Goal: Complete application form

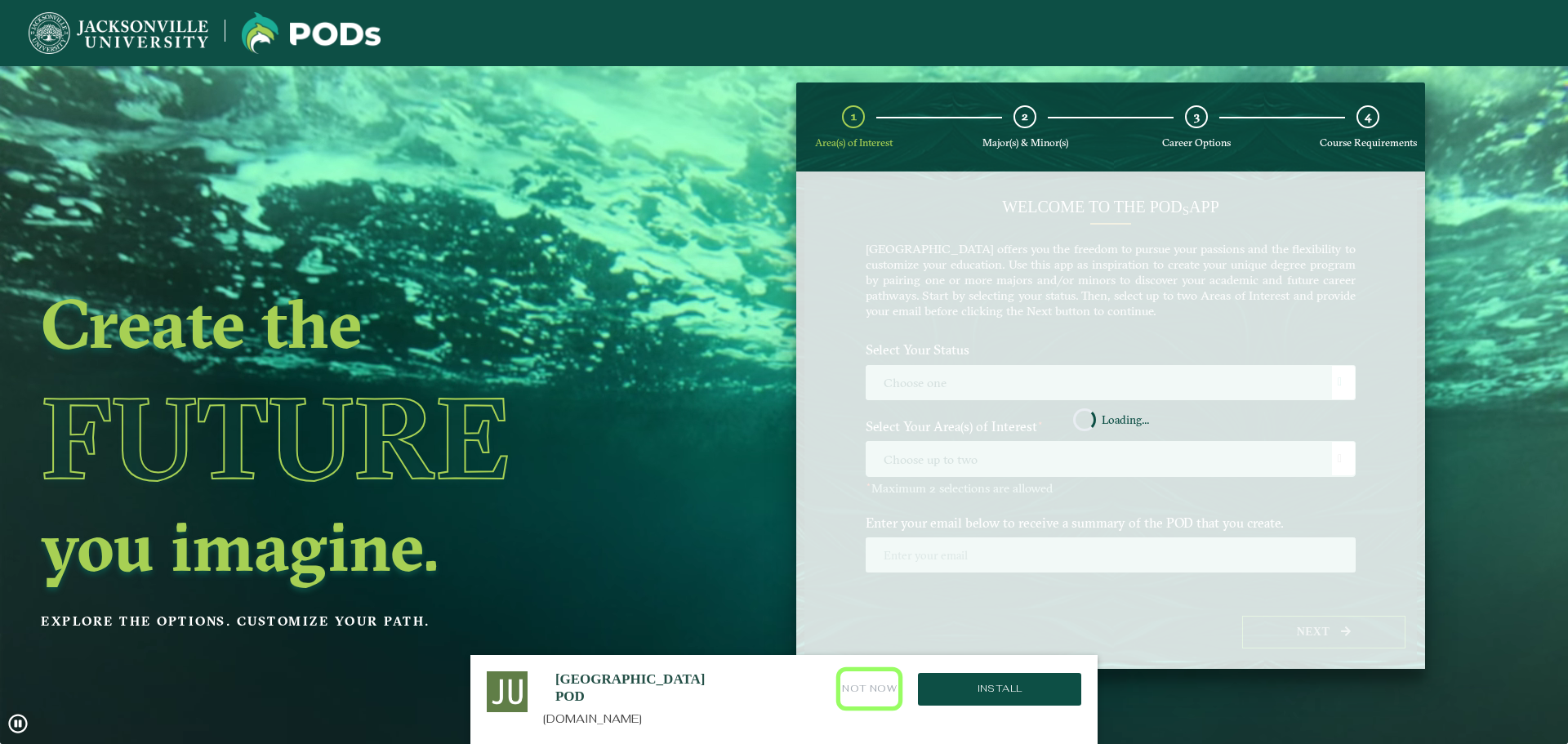
click at [876, 689] on button "Not Now" at bounding box center [869, 688] width 58 height 35
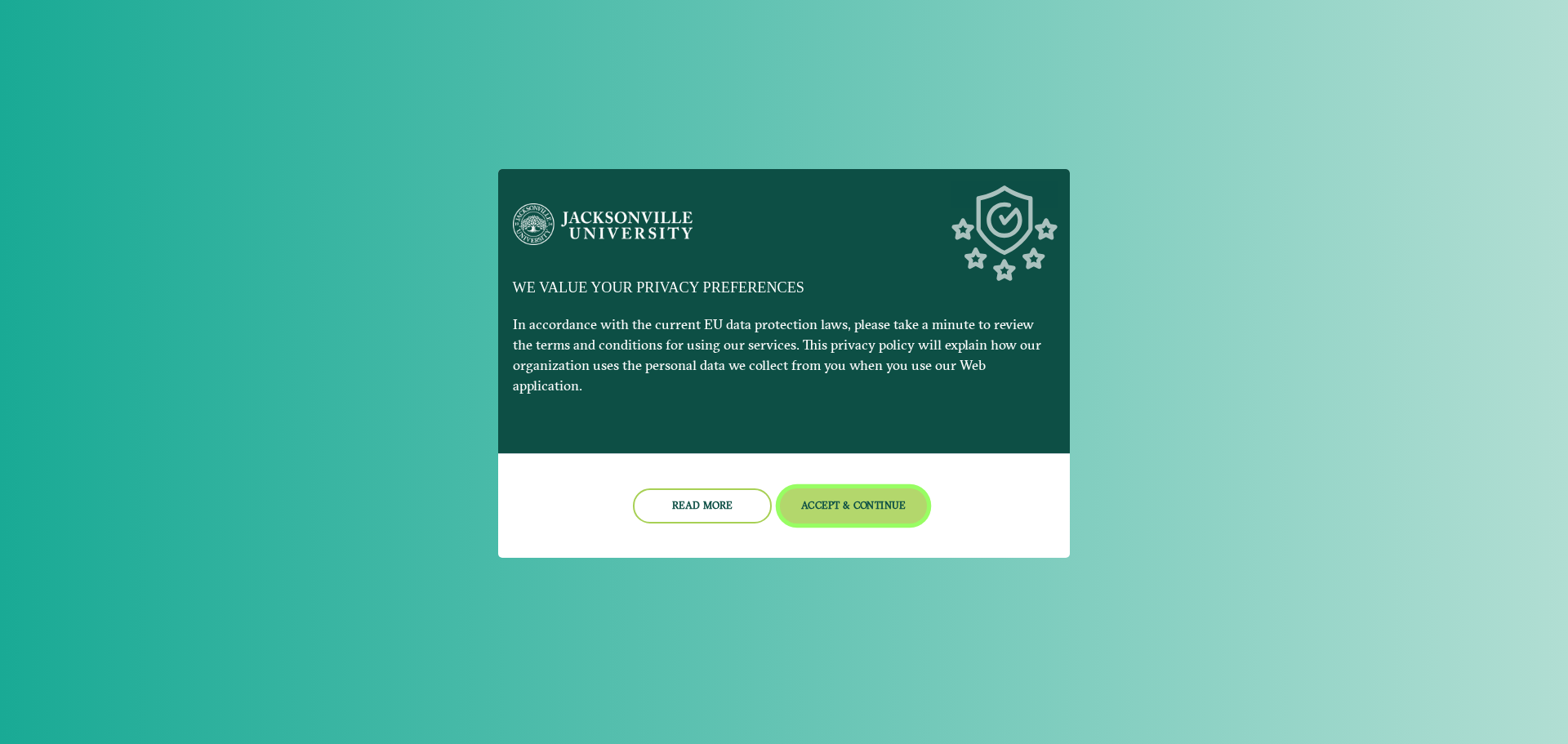
click at [868, 498] on button "Accept & Continue" at bounding box center [854, 505] width 147 height 35
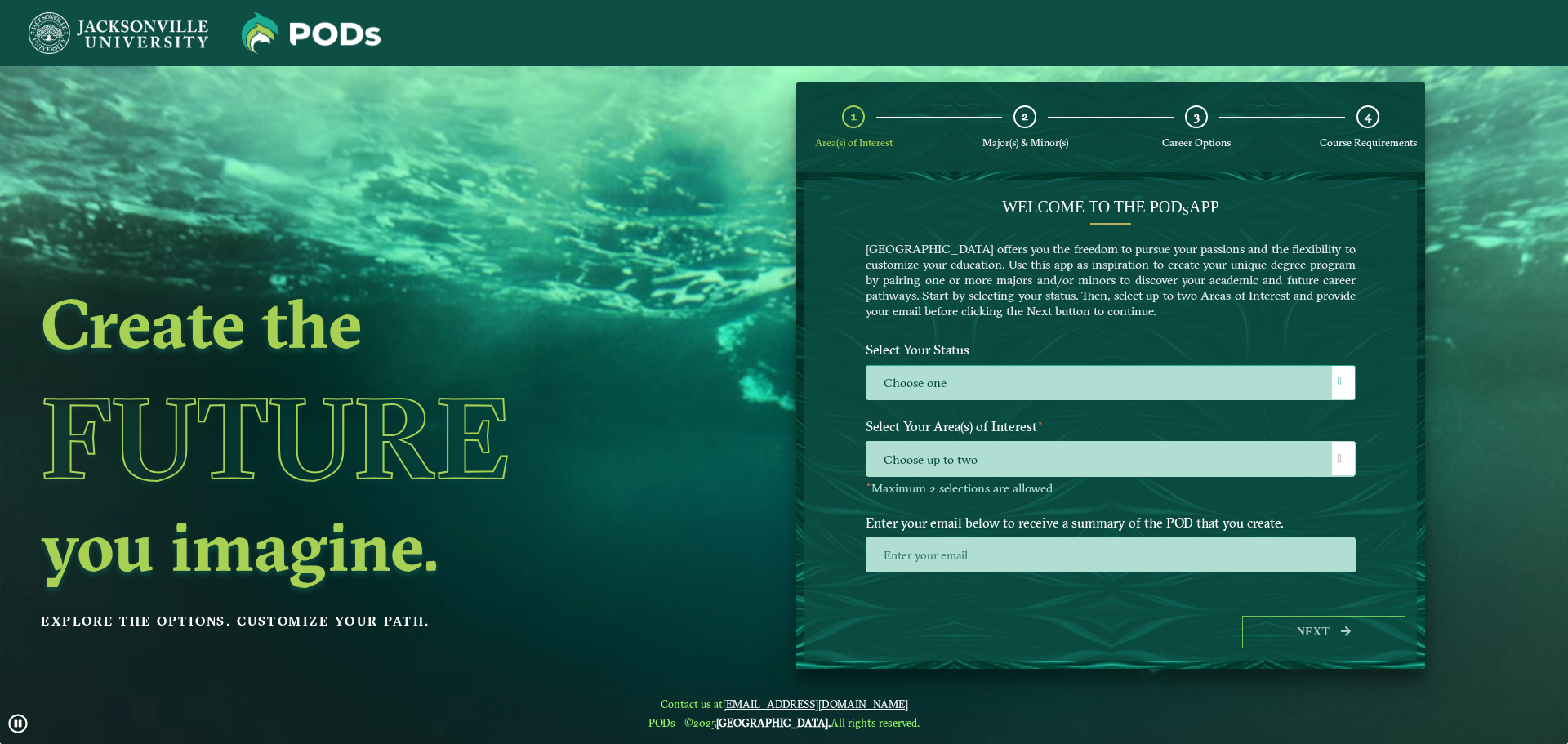
click at [1002, 387] on label "Choose one" at bounding box center [1111, 382] width 488 height 35
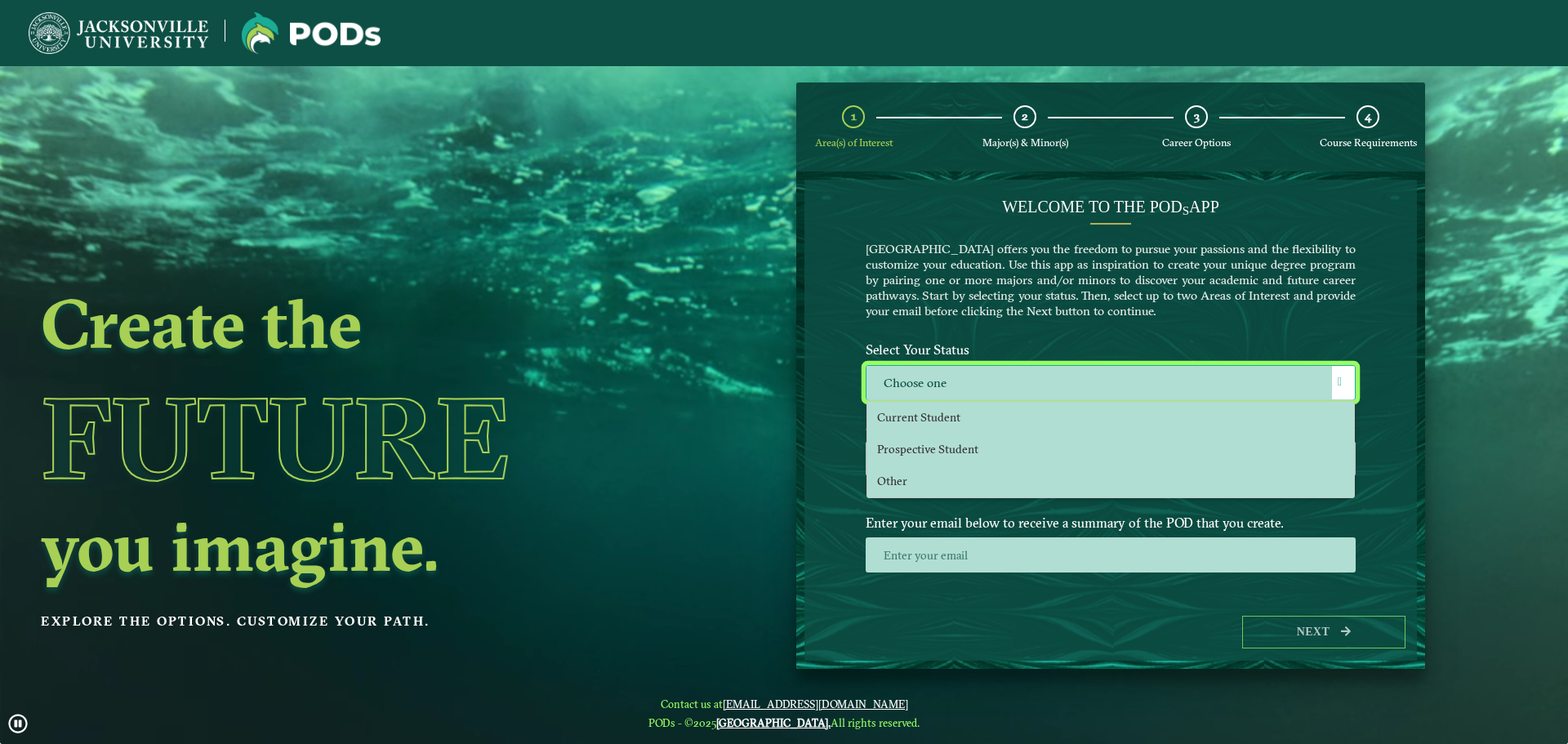
scroll to position [9, 75]
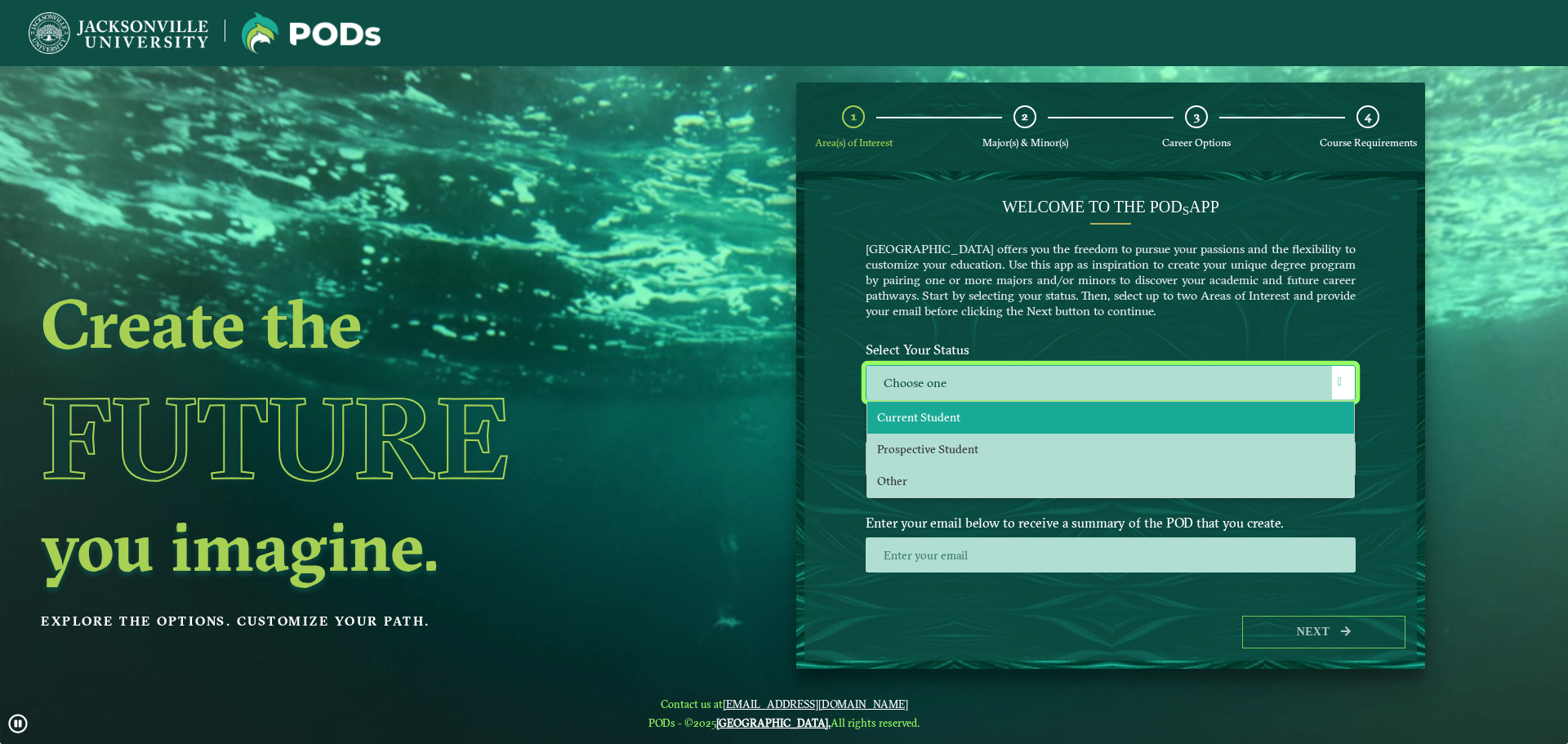
click at [963, 417] on li "Current Student" at bounding box center [1110, 417] width 486 height 32
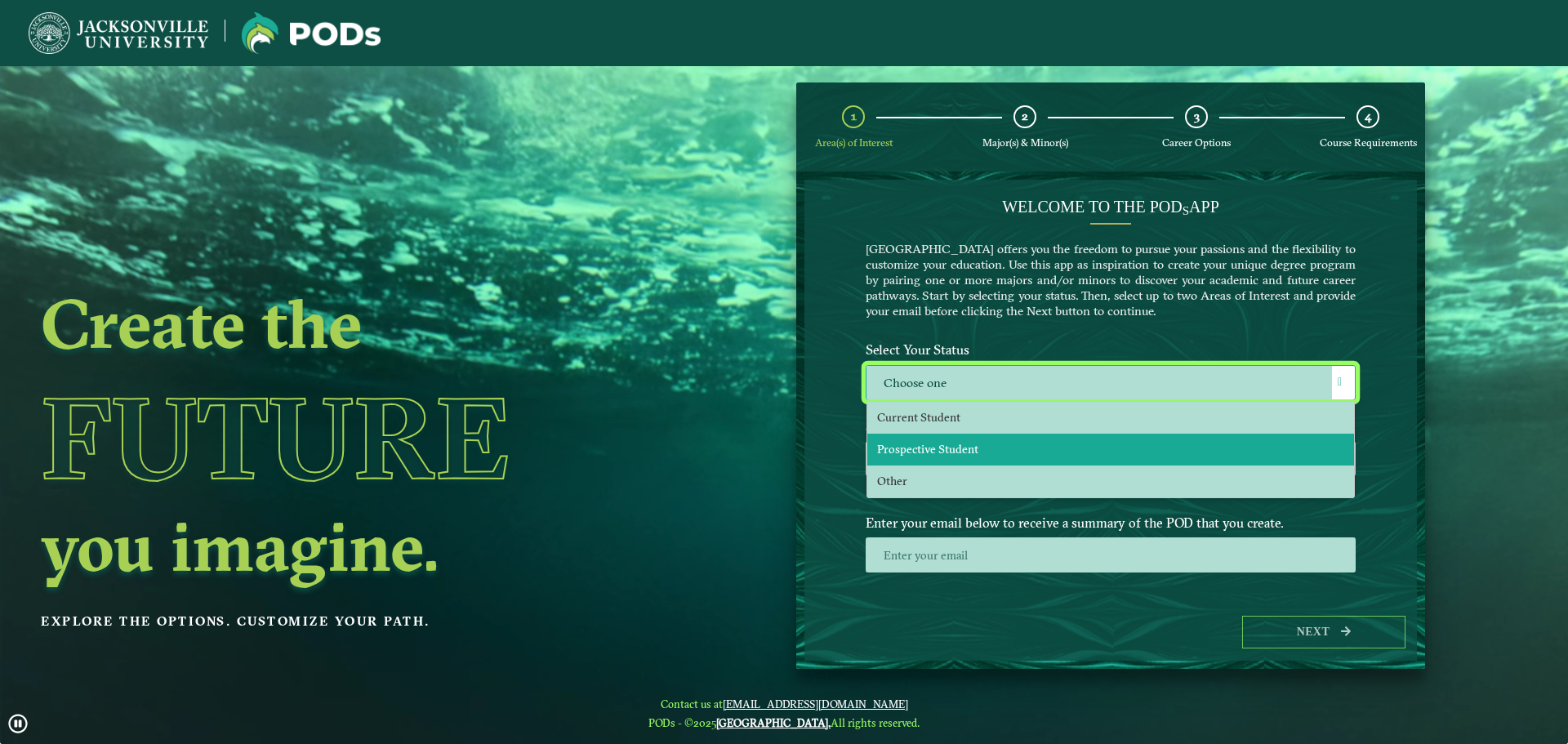
select select "[object Object]"
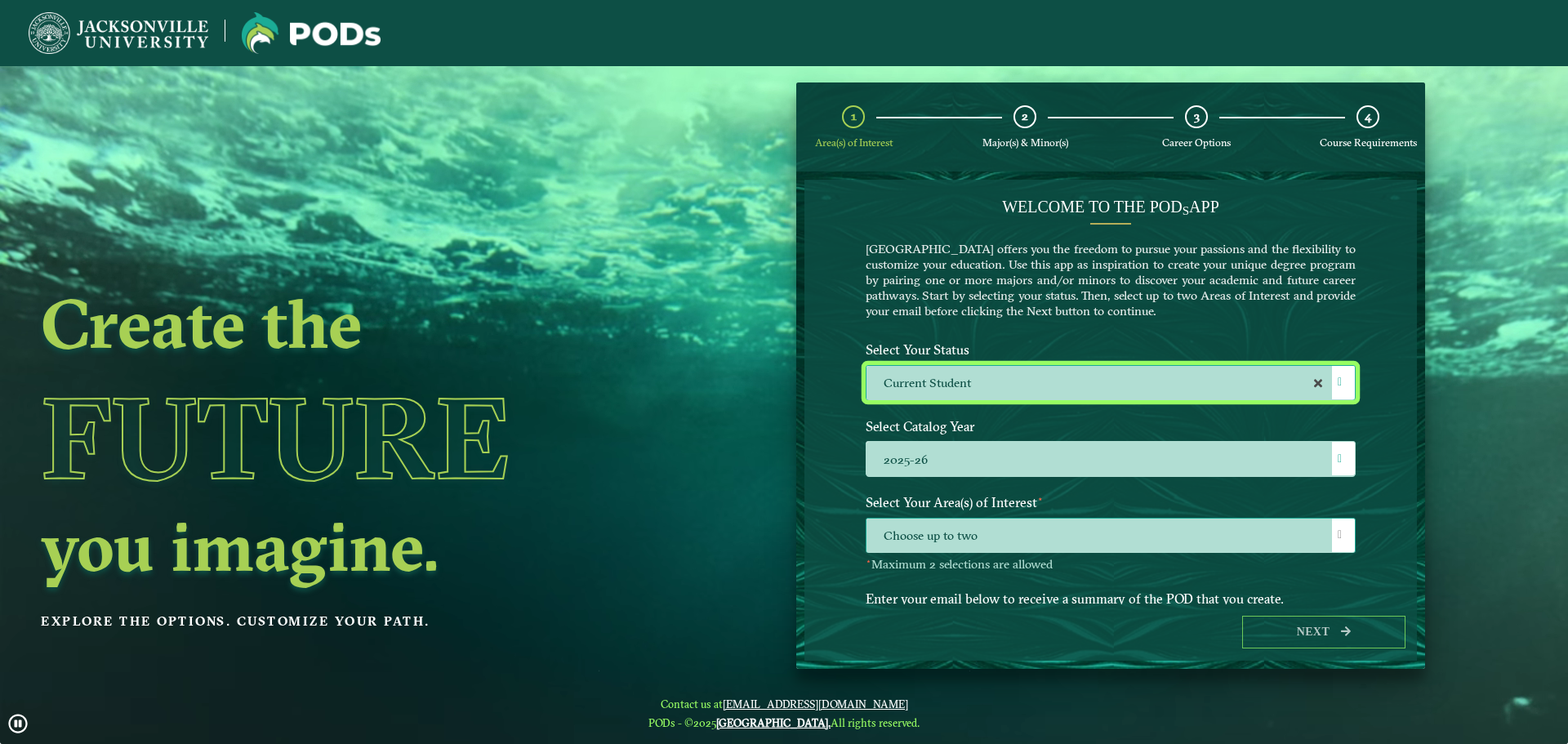
click at [975, 533] on span "Choose up to two" at bounding box center [1111, 535] width 488 height 35
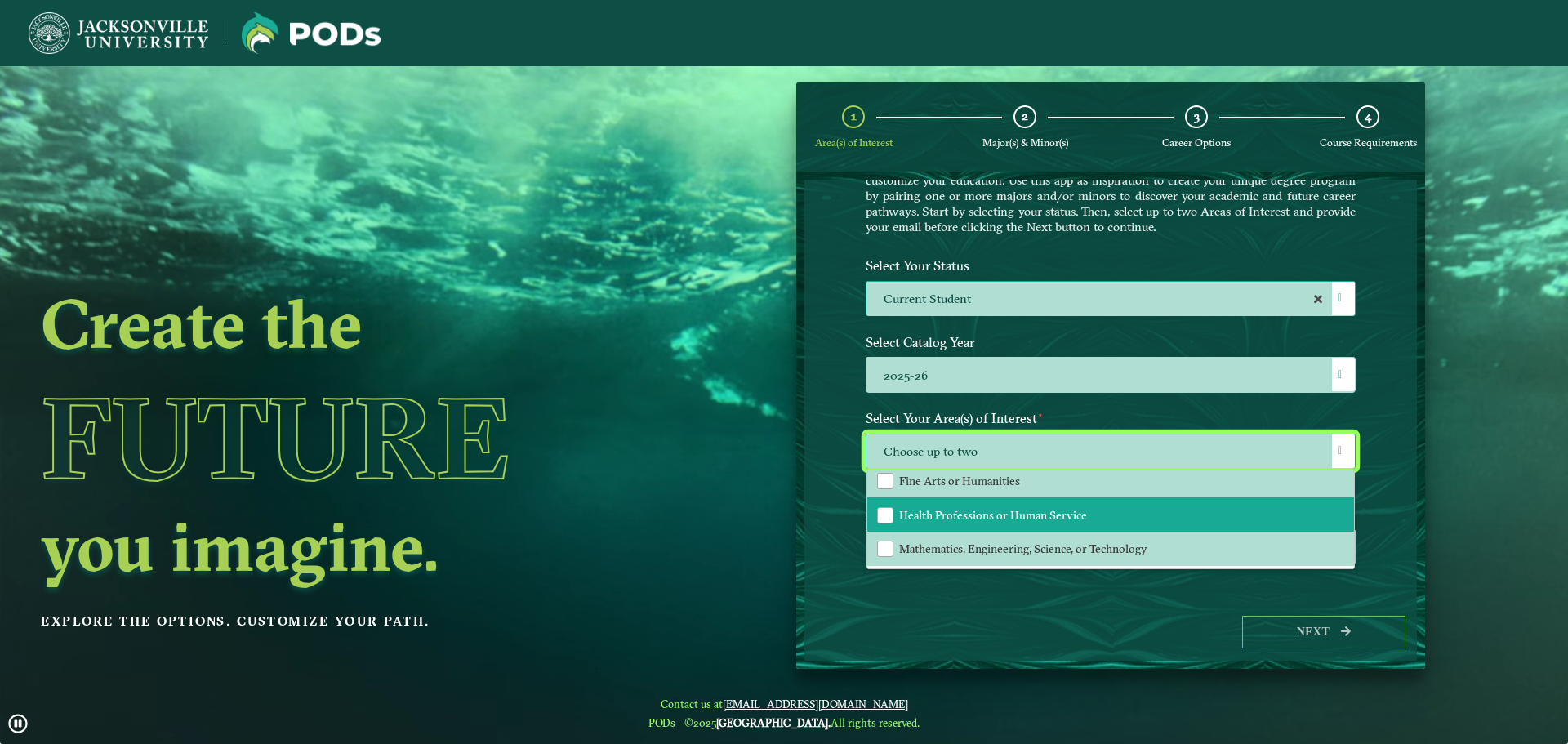
scroll to position [30, 0]
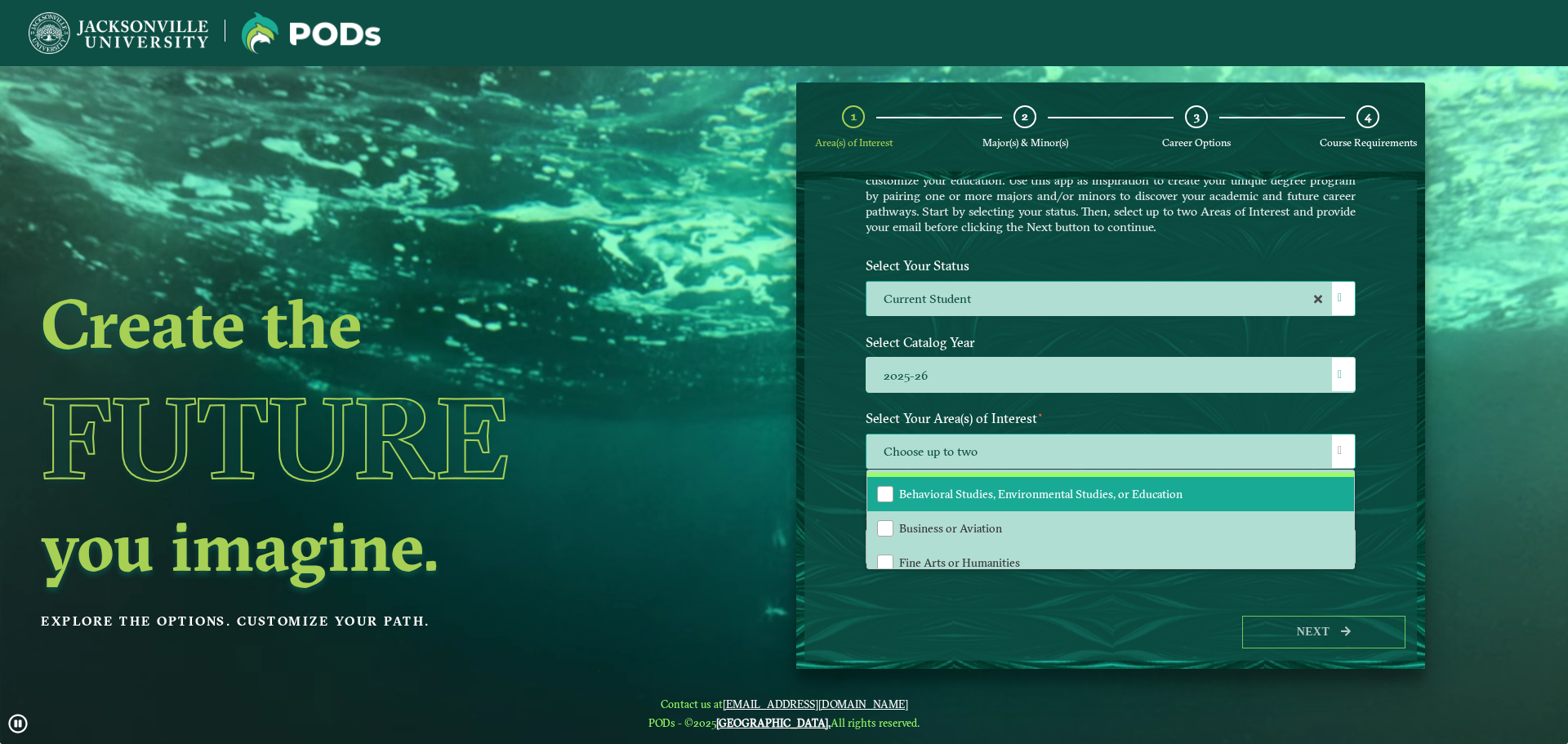
click at [1022, 491] on span "Behavioral Studies, Environmental Studies, or Education" at bounding box center [1040, 493] width 283 height 15
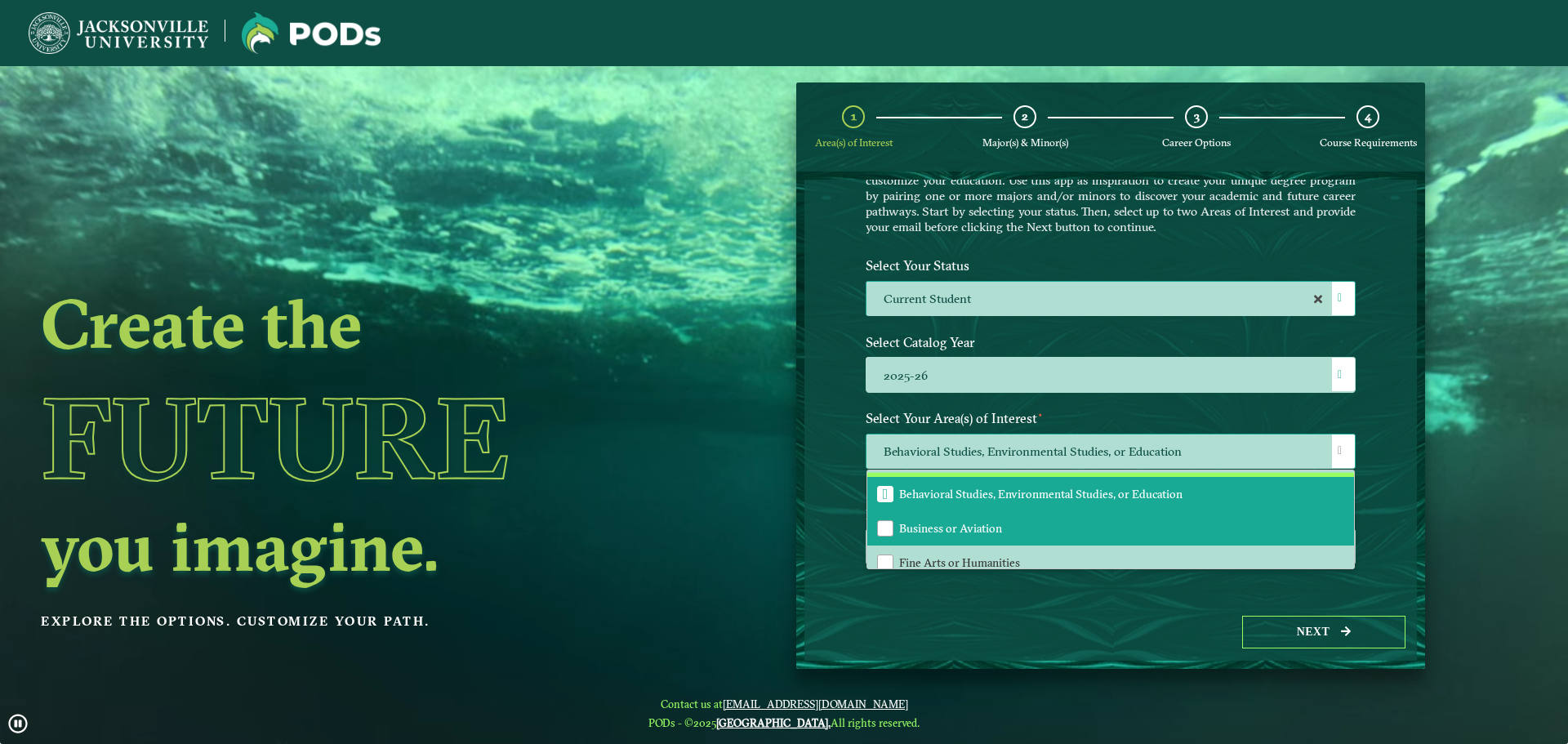
scroll to position [111, 0]
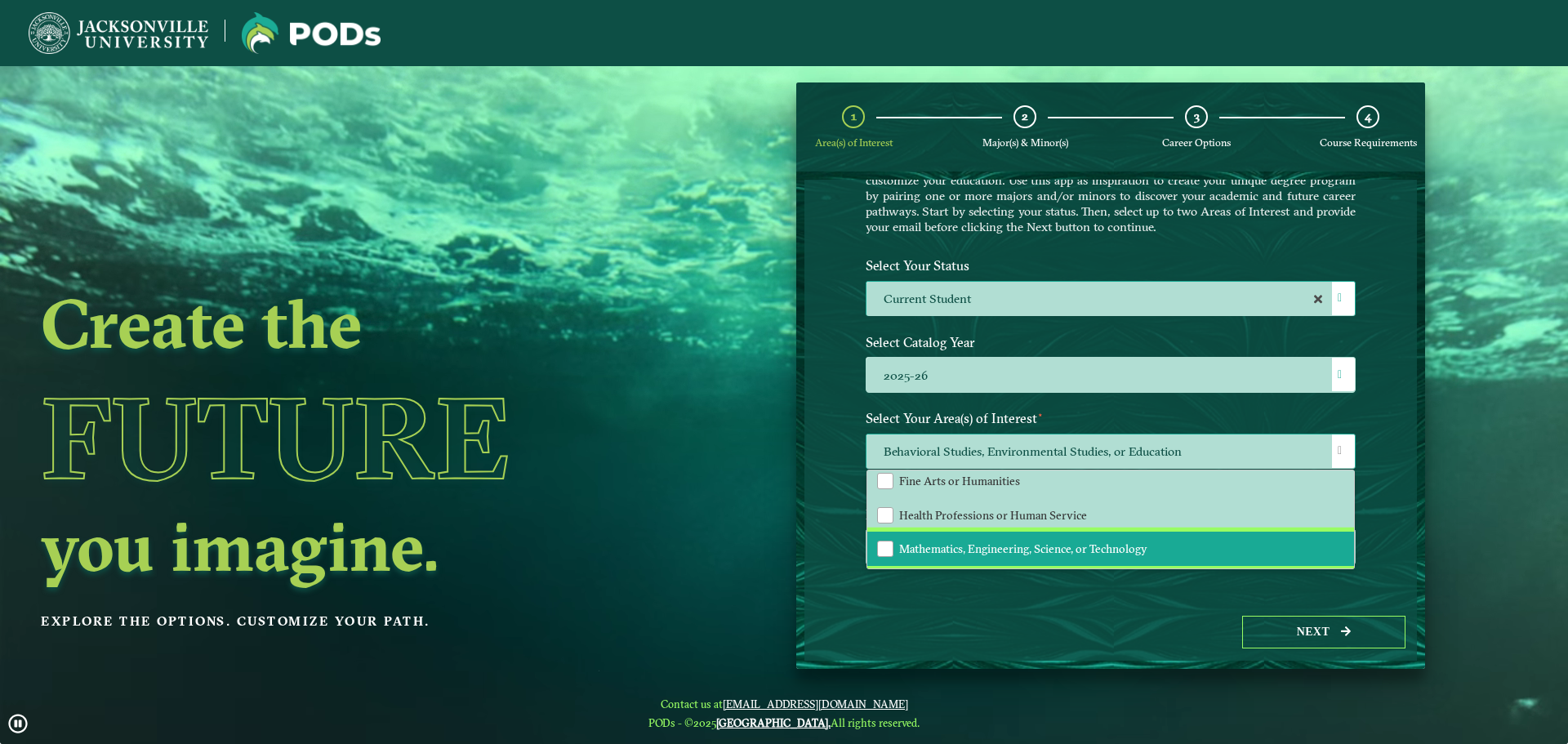
click at [1024, 546] on span "Mathematics, Engineering, Science, or Technology" at bounding box center [1022, 548] width 248 height 15
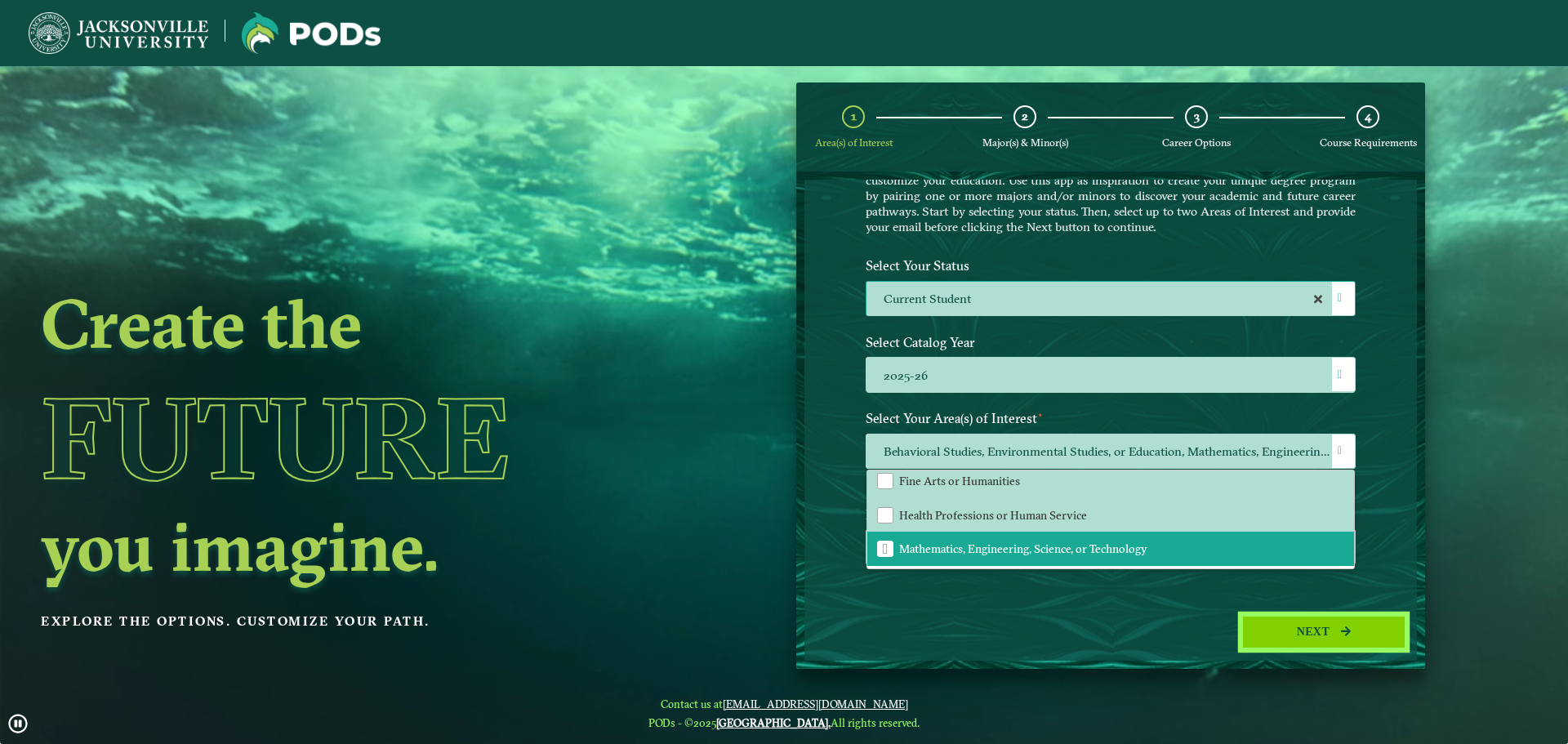
click at [1324, 633] on button "Next" at bounding box center [1324, 632] width 163 height 34
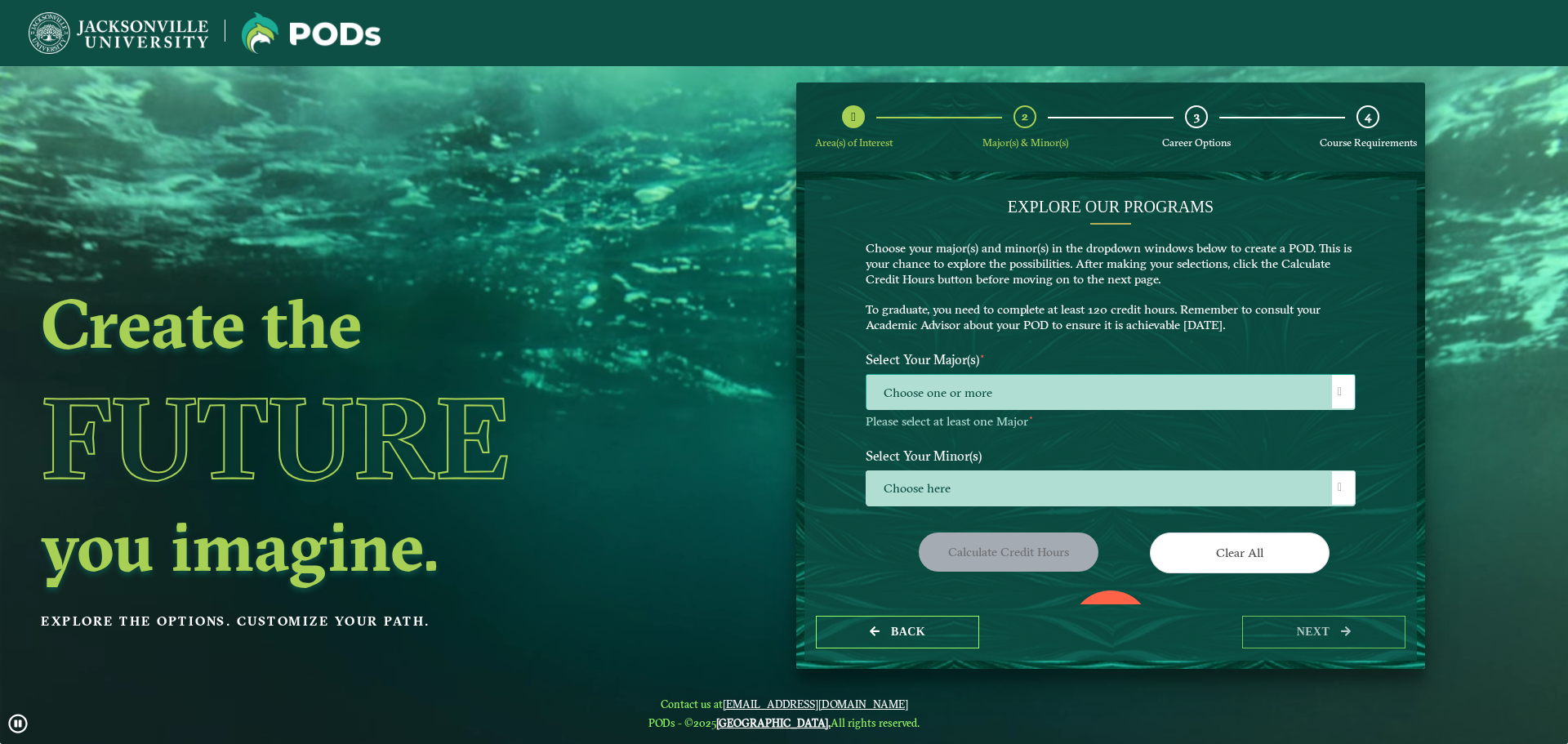
click at [916, 386] on span "Choose one or more" at bounding box center [1111, 391] width 488 height 35
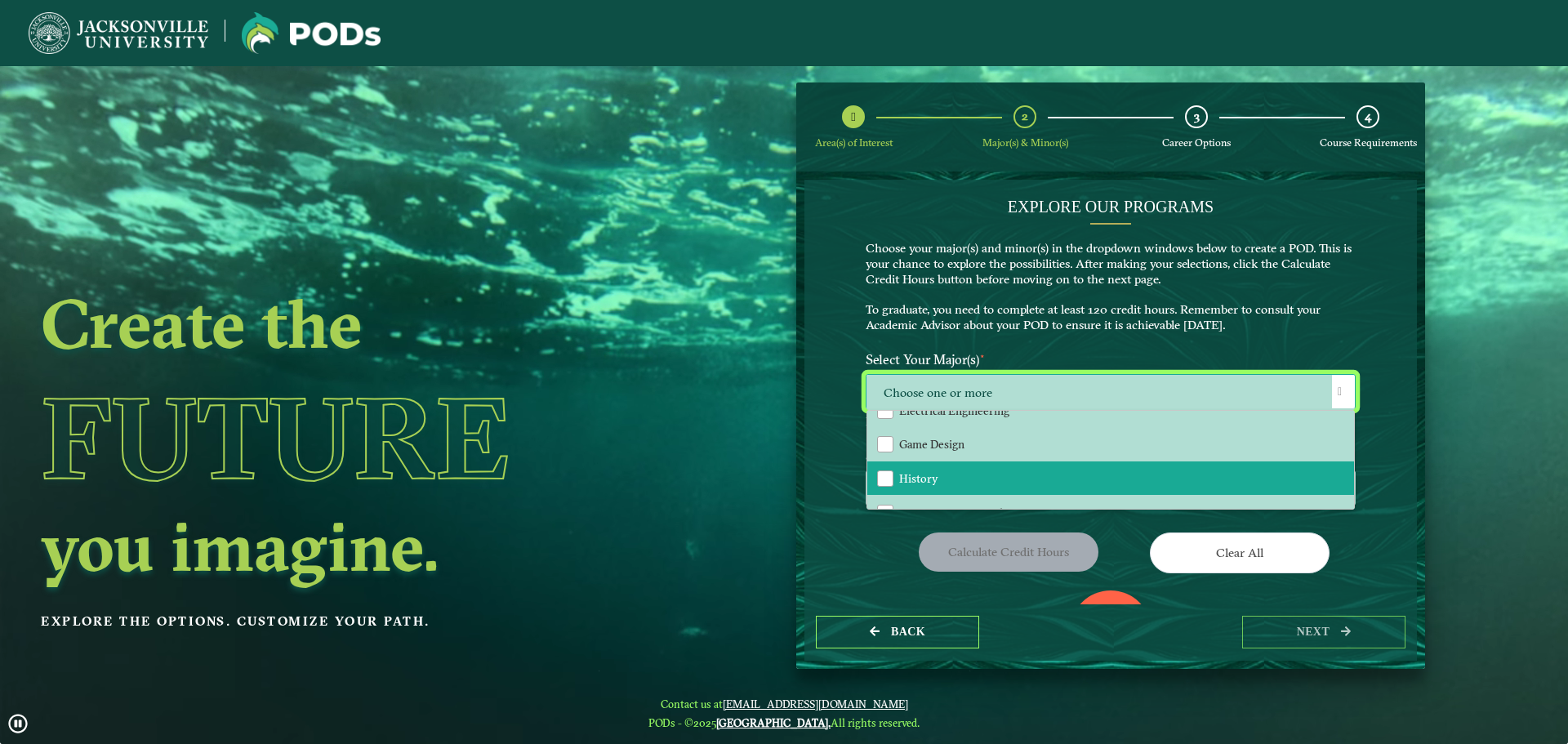
scroll to position [408, 0]
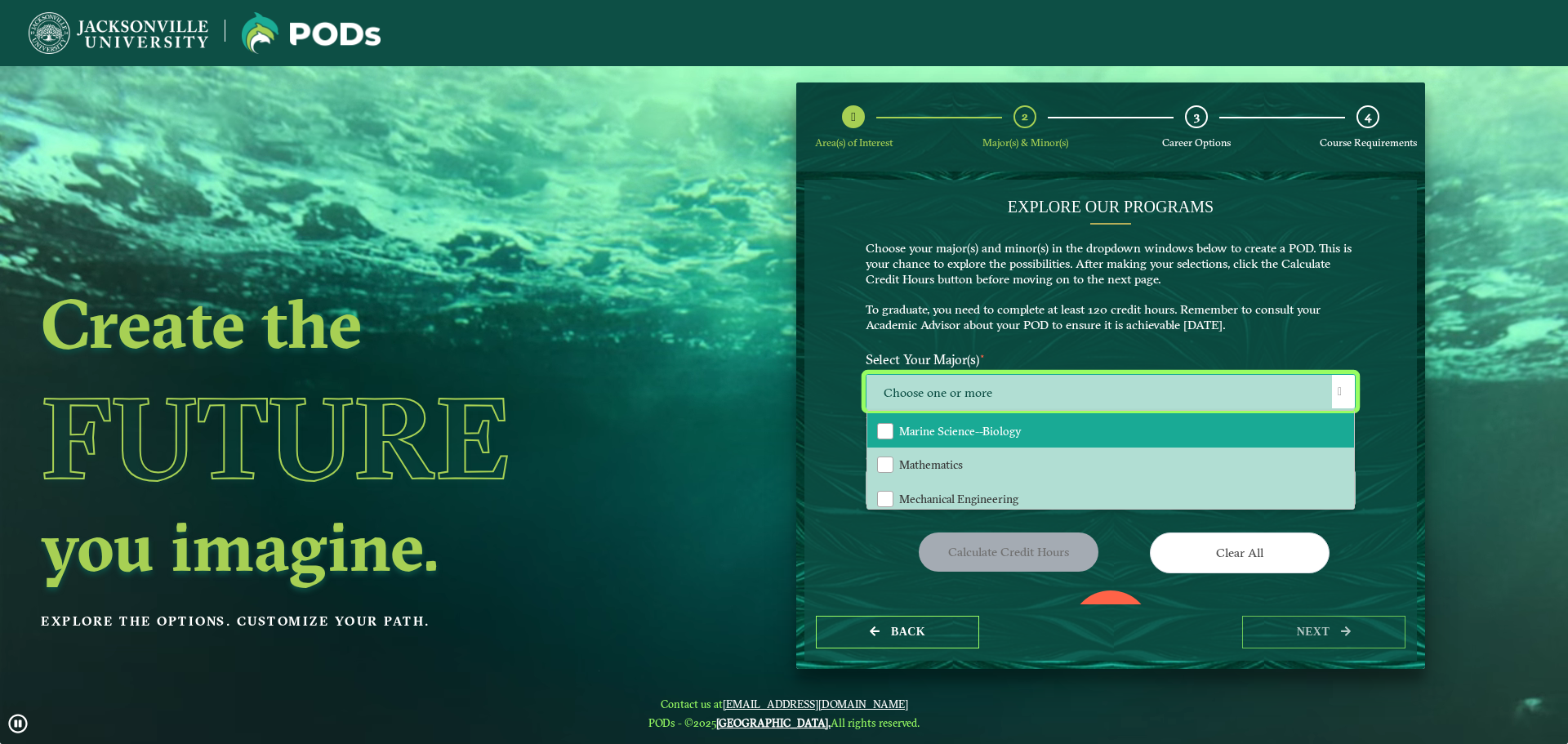
click at [968, 433] on span "Marine Science--Biology" at bounding box center [959, 430] width 123 height 15
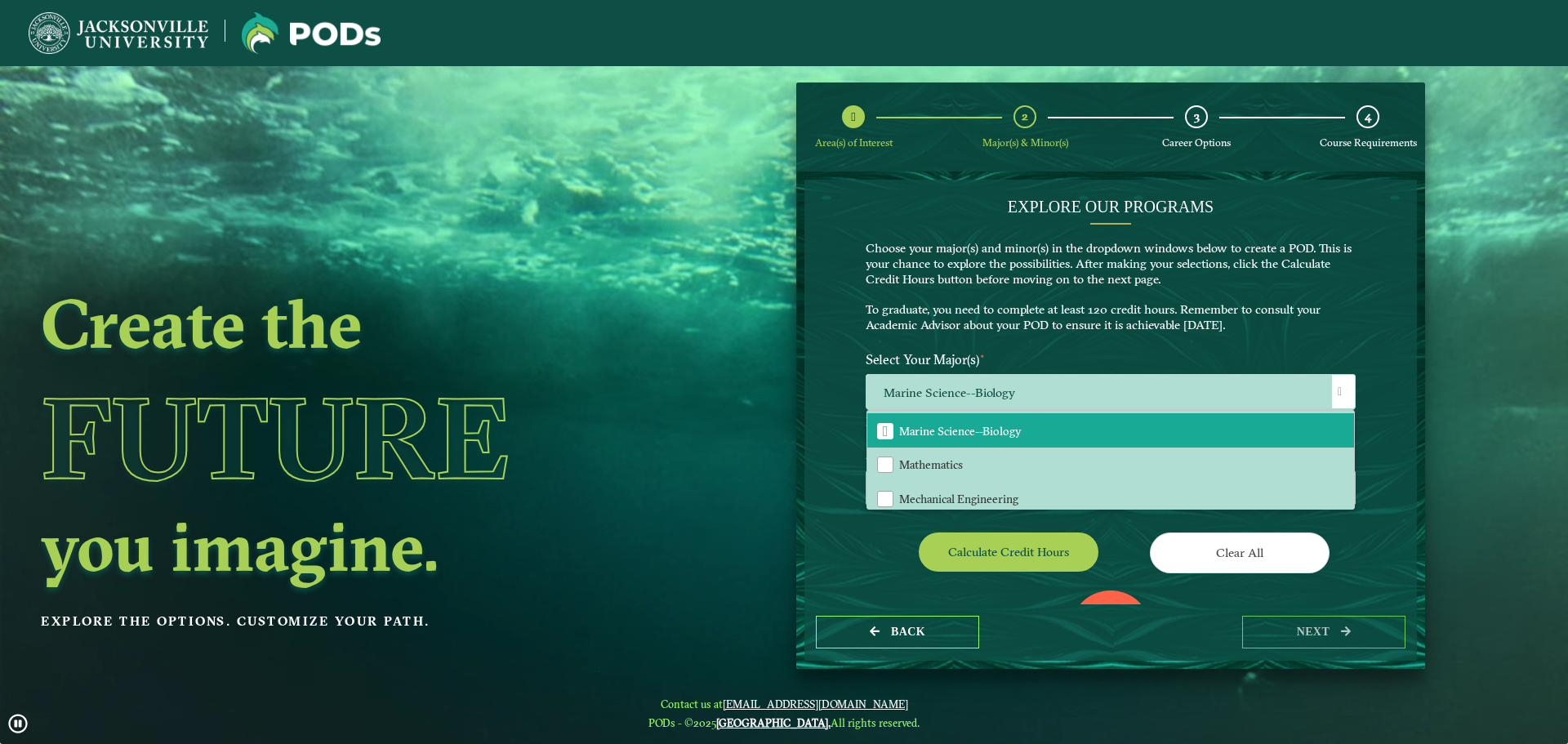
click at [891, 552] on div "Calculate credit hours" at bounding box center [982, 555] width 257 height 46
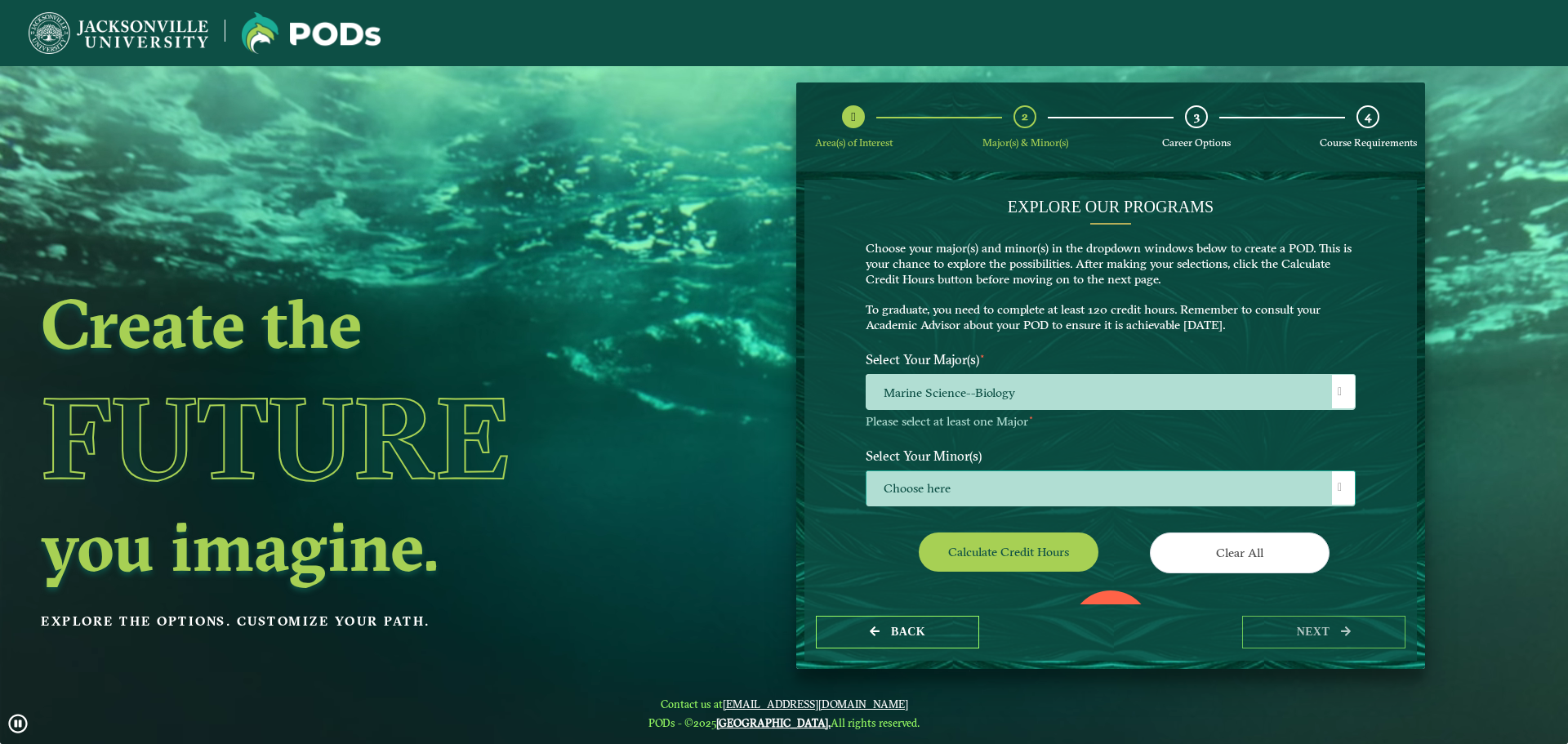
click at [968, 484] on span "Choose here" at bounding box center [1111, 488] width 488 height 35
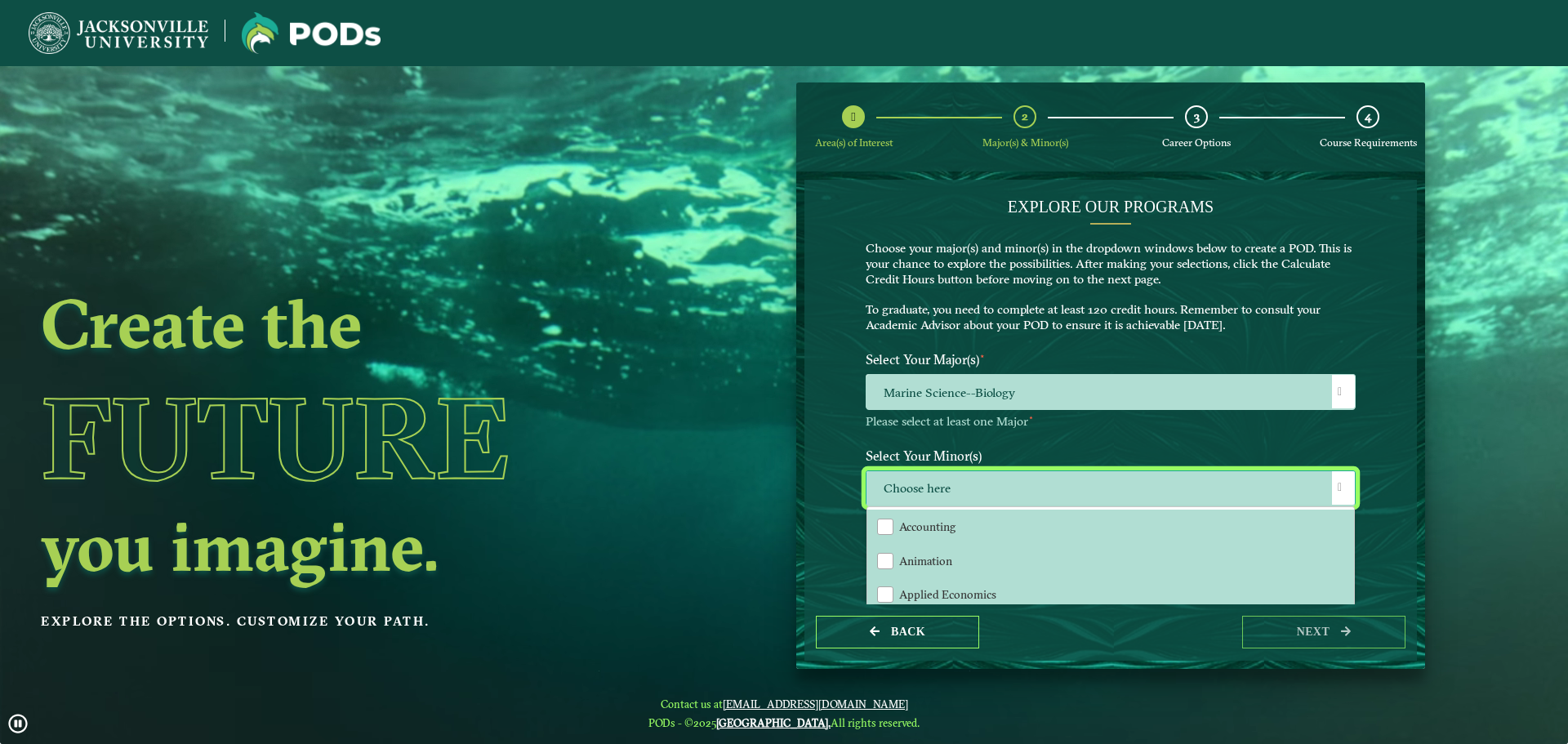
scroll to position [9, 75]
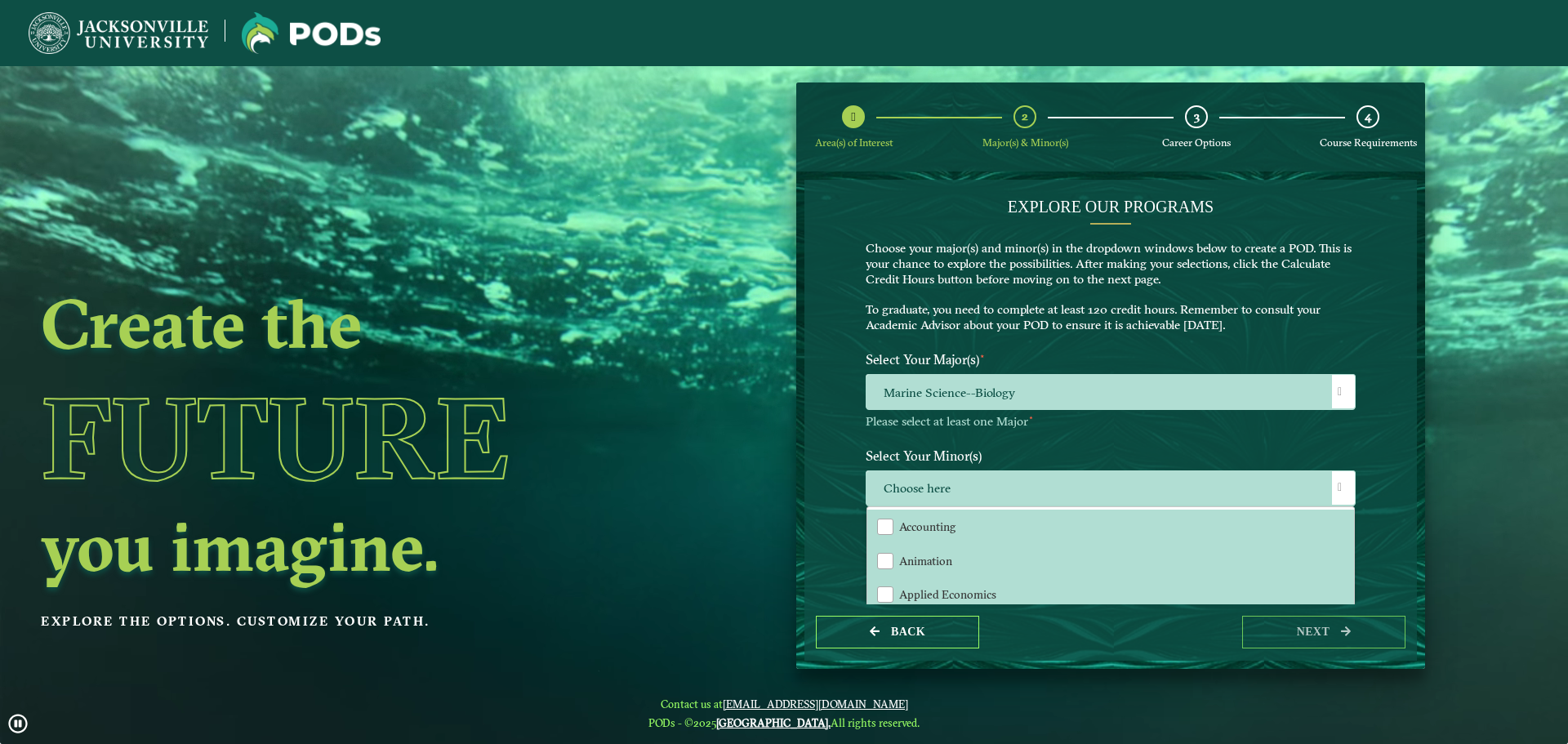
click at [978, 423] on p "Please select at least one Major ⋆" at bounding box center [1111, 422] width 490 height 16
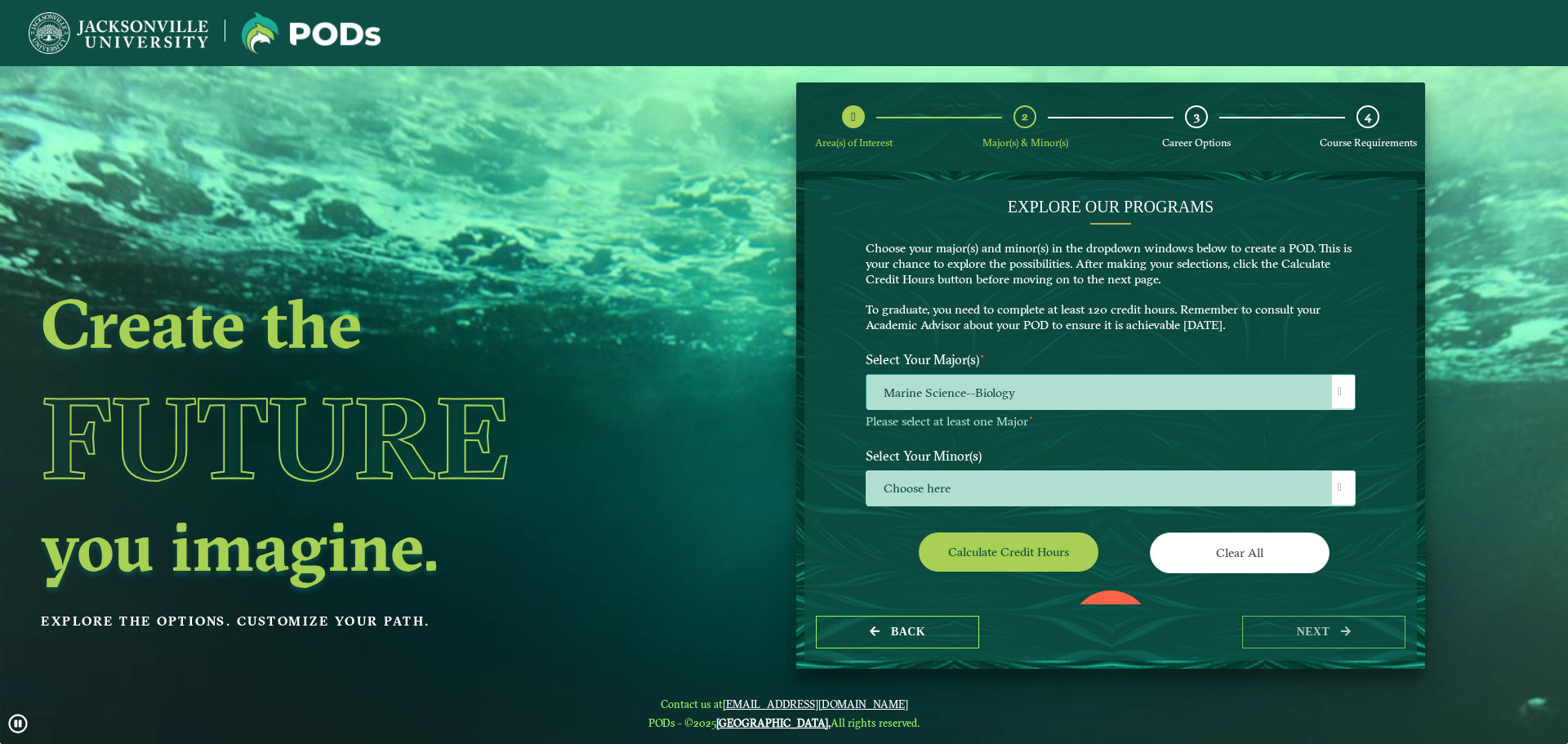
click at [932, 397] on span "Marine Science--Biology" at bounding box center [1111, 391] width 488 height 35
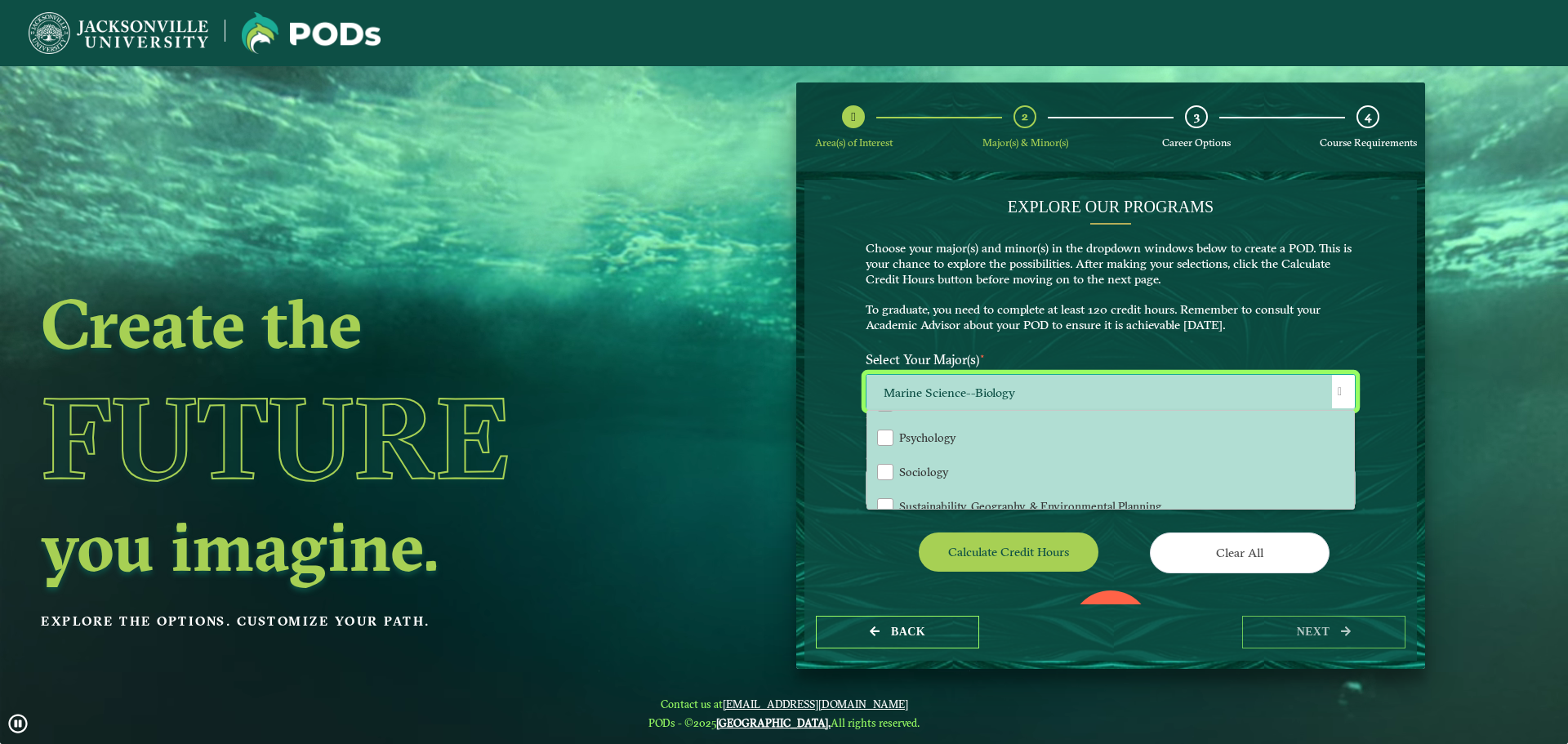
scroll to position [653, 0]
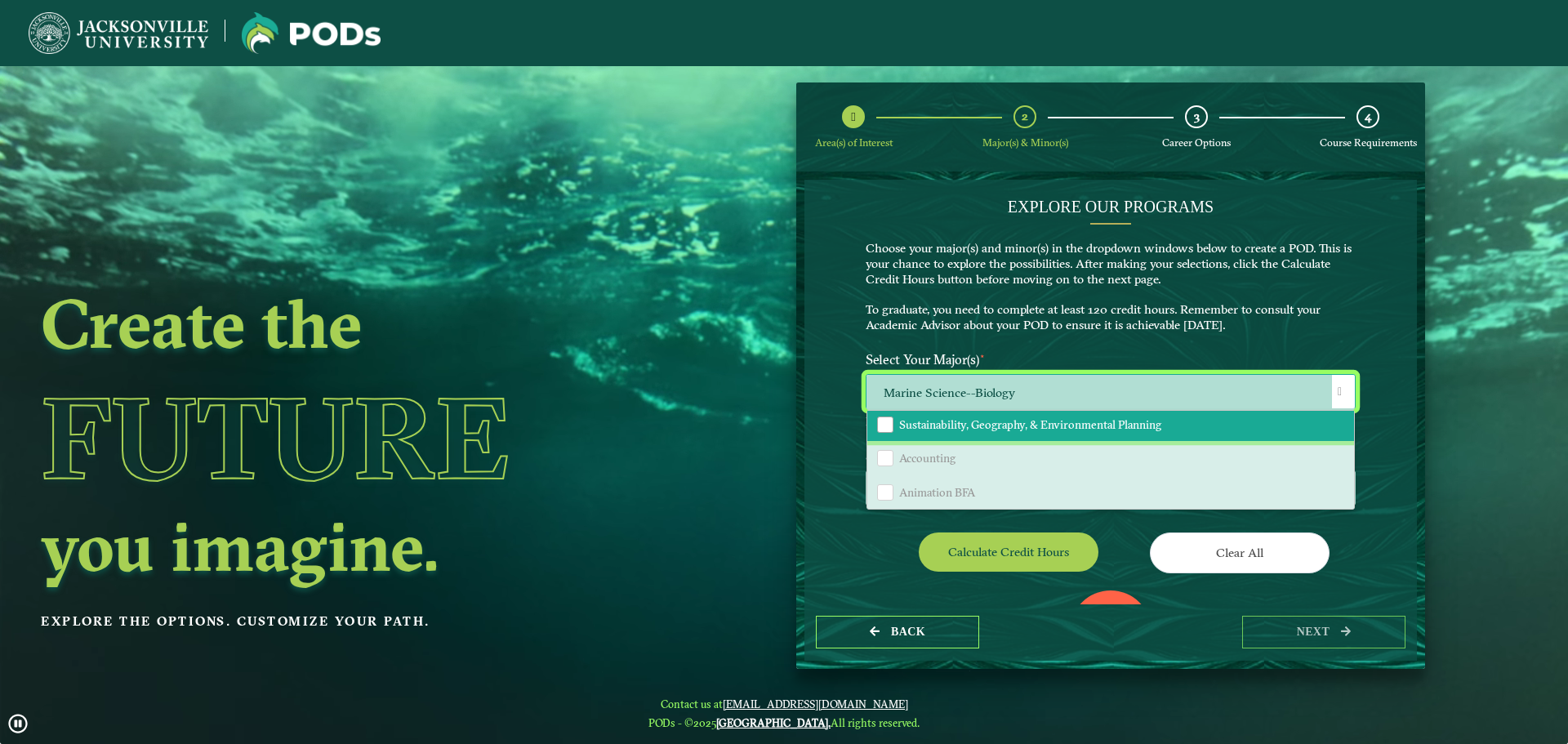
click at [966, 427] on span "Sustainability, Geography, & Environmental Planning" at bounding box center [1029, 424] width 262 height 15
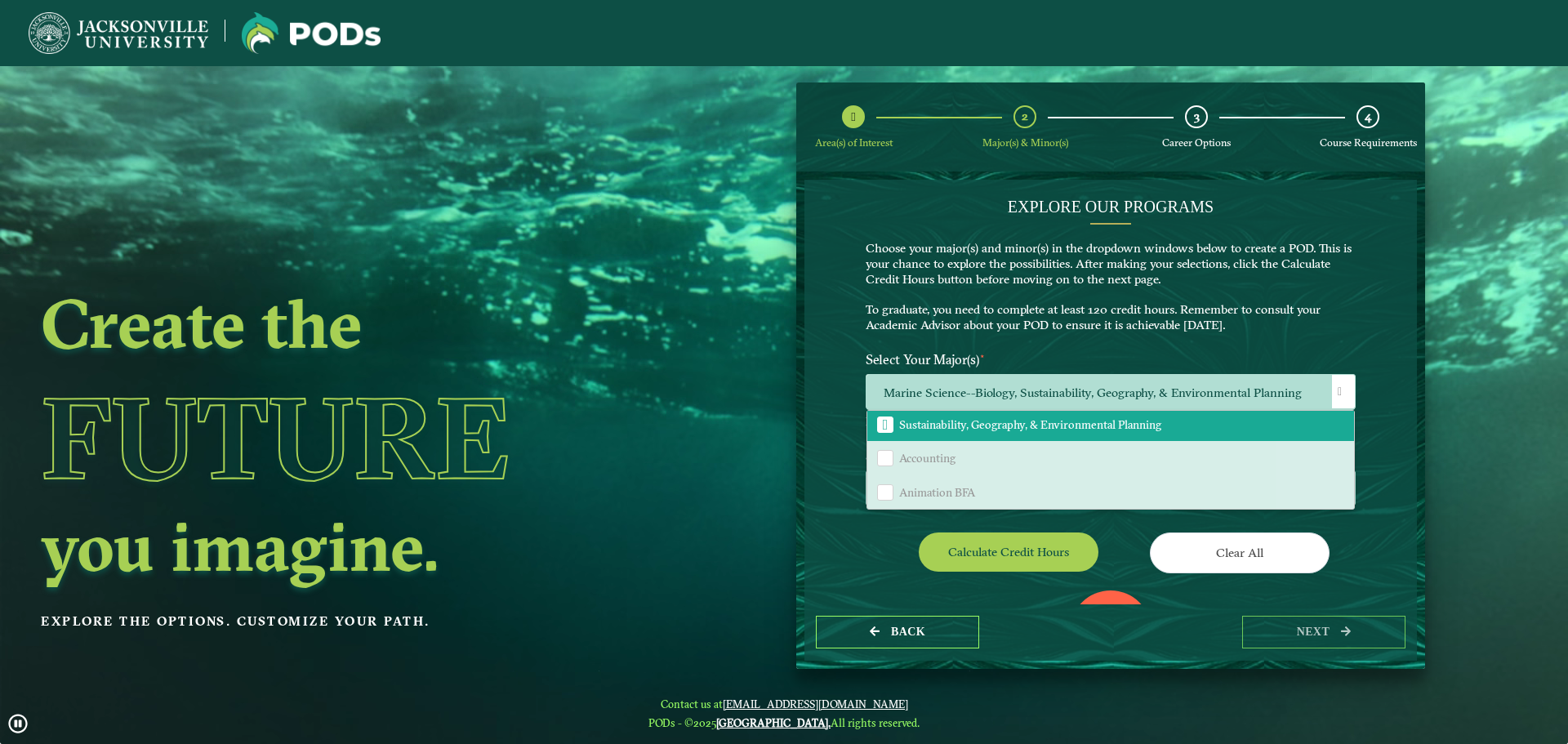
click at [1071, 591] on div "0" at bounding box center [1111, 631] width 82 height 82
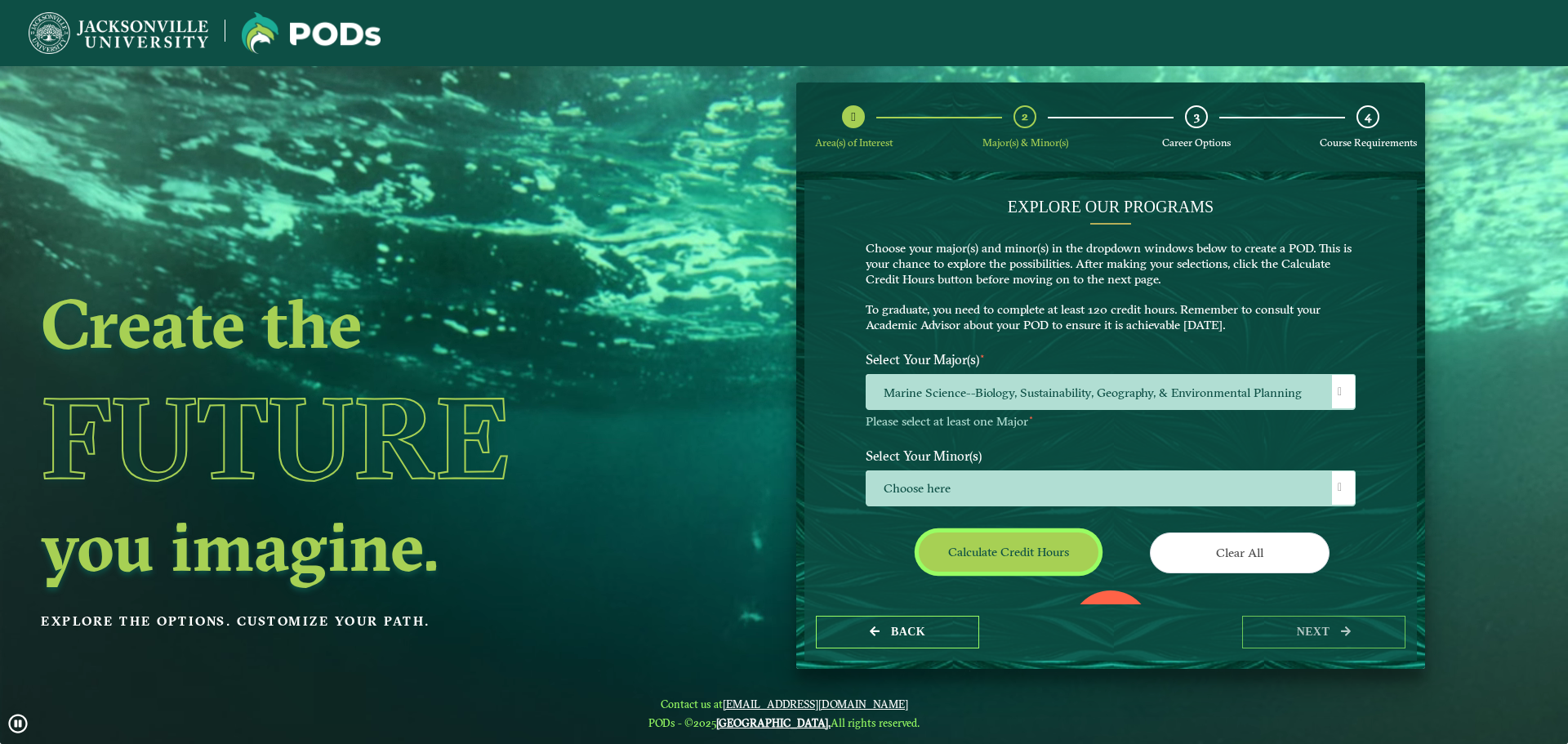
click at [990, 554] on button "Calculate credit hours" at bounding box center [1008, 551] width 179 height 39
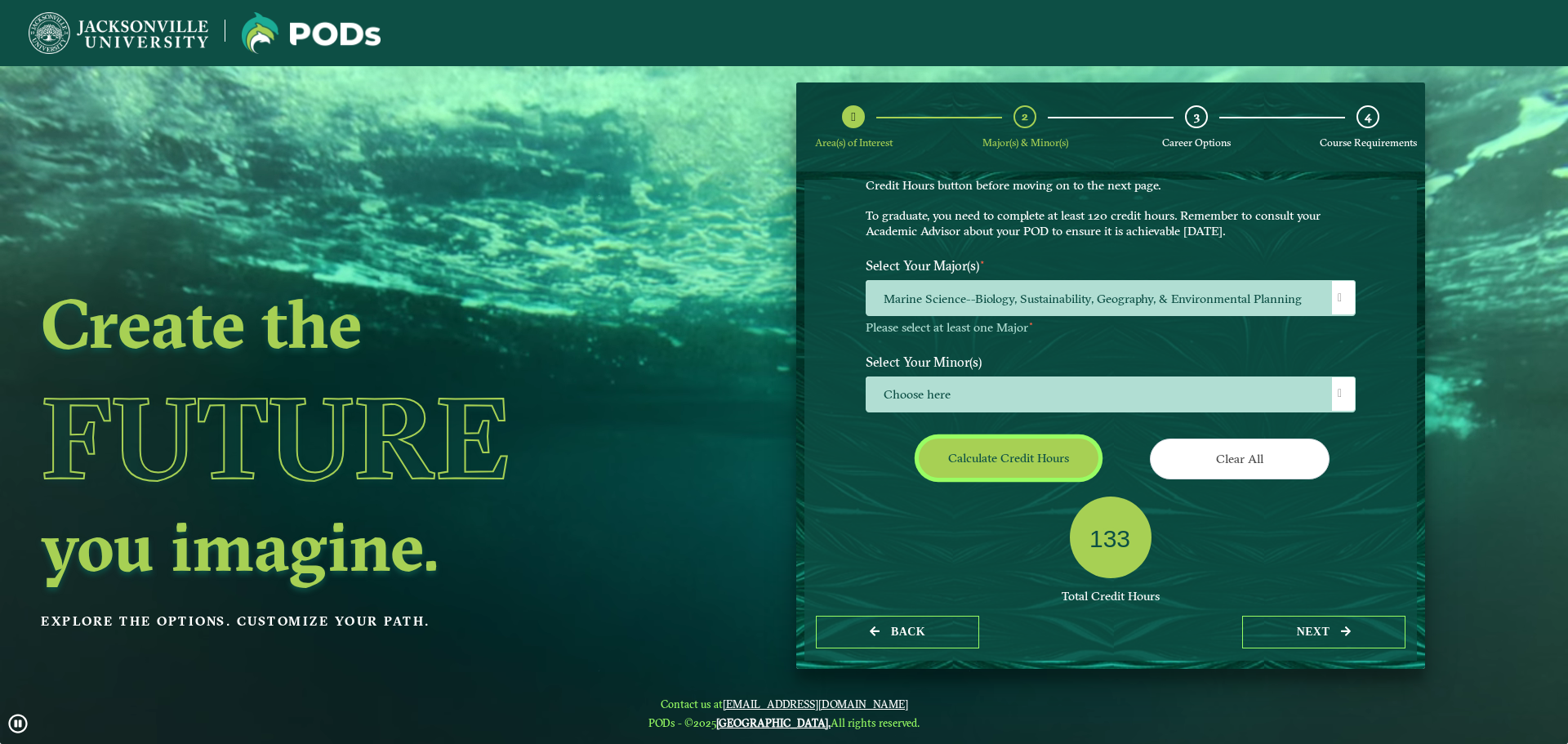
scroll to position [175, 0]
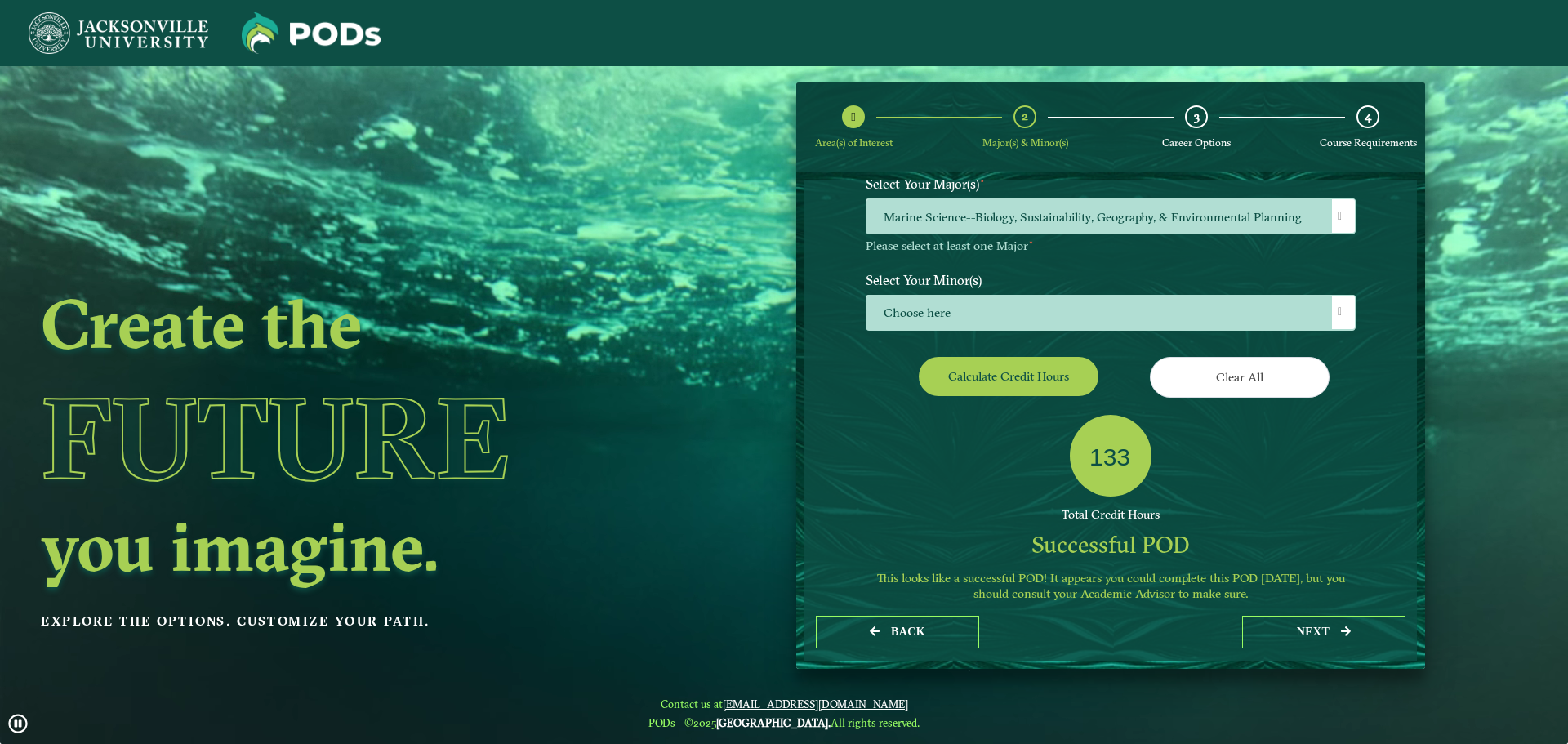
drag, startPoint x: 1077, startPoint y: 452, endPoint x: 1168, endPoint y: 450, distance: 91.0
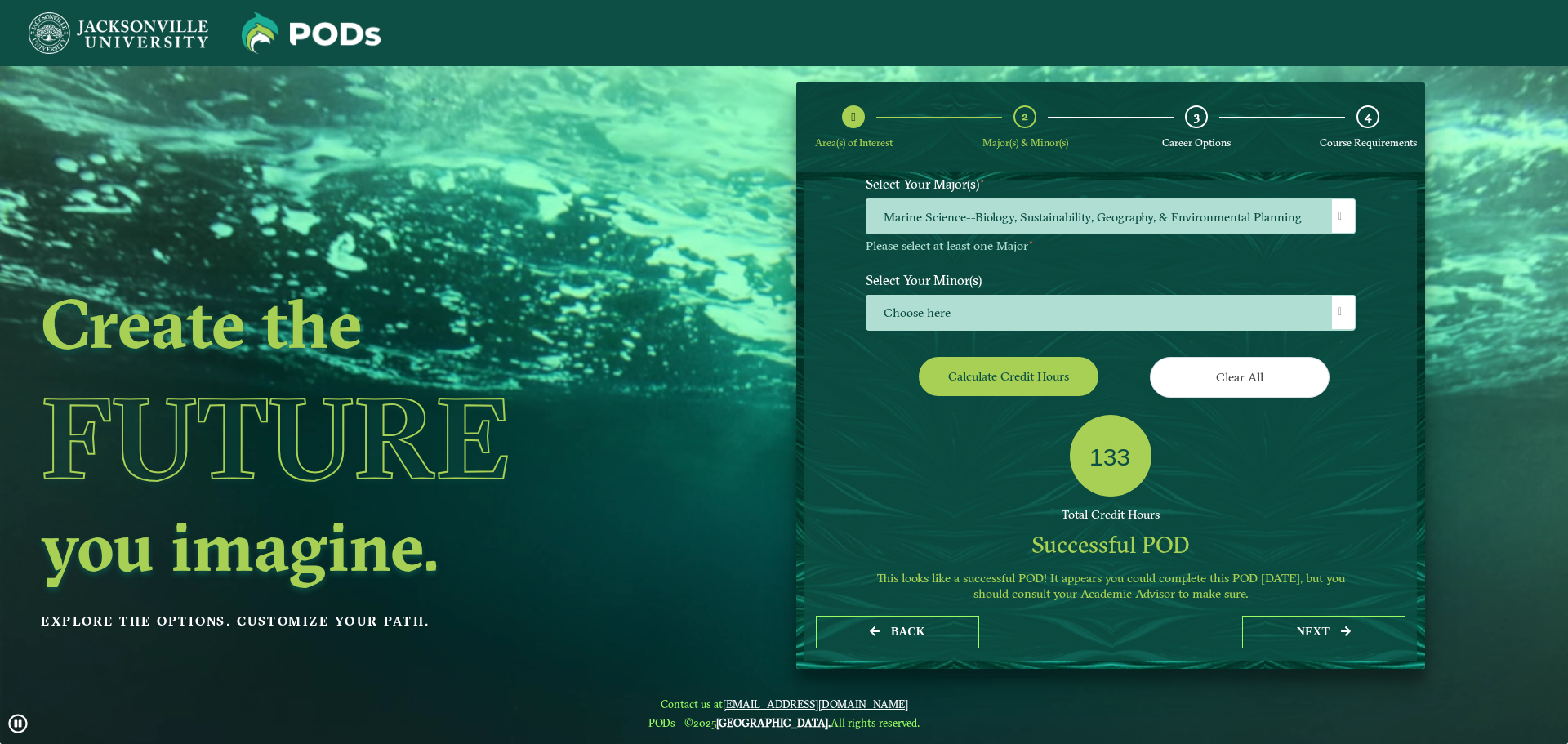
click at [1168, 450] on div "133 Total Credit Hours Successful POD This looks like a successful POD! It appe…" at bounding box center [1111, 513] width 514 height 198
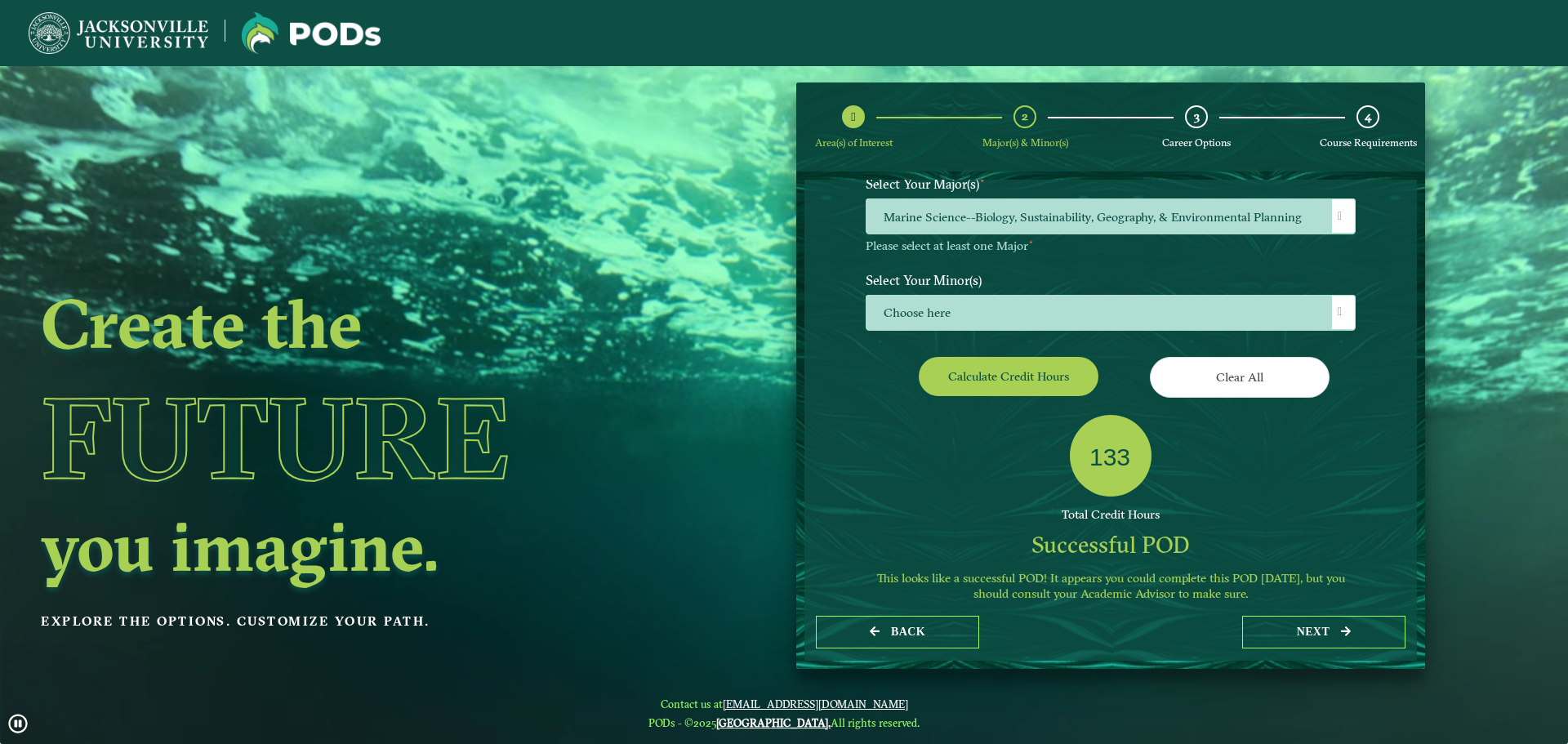
click at [928, 463] on div "133 Total Credit Hours Successful POD This looks like a successful POD! It appe…" at bounding box center [1111, 513] width 514 height 198
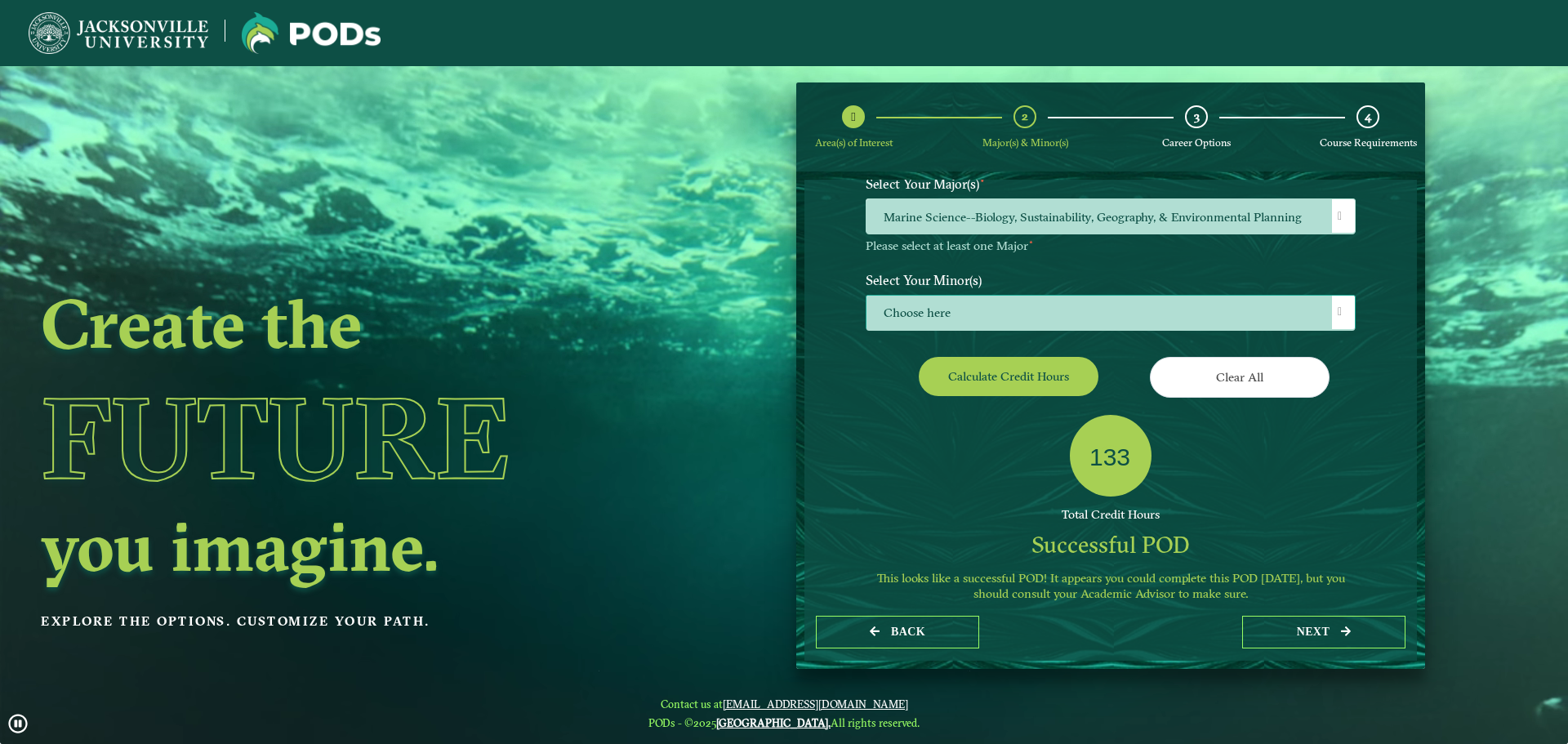
click at [980, 307] on span "Choose here" at bounding box center [1111, 313] width 488 height 35
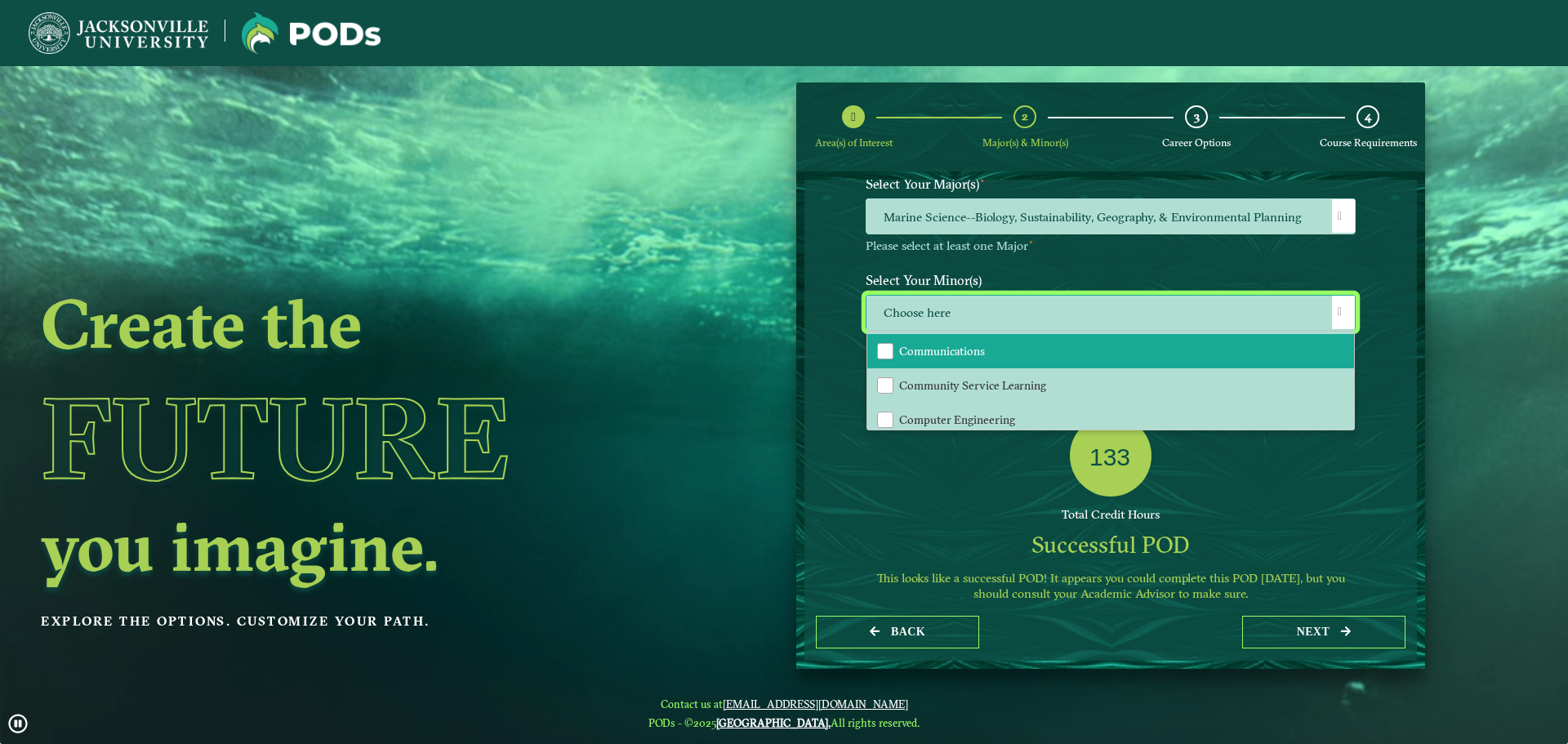
scroll to position [327, 0]
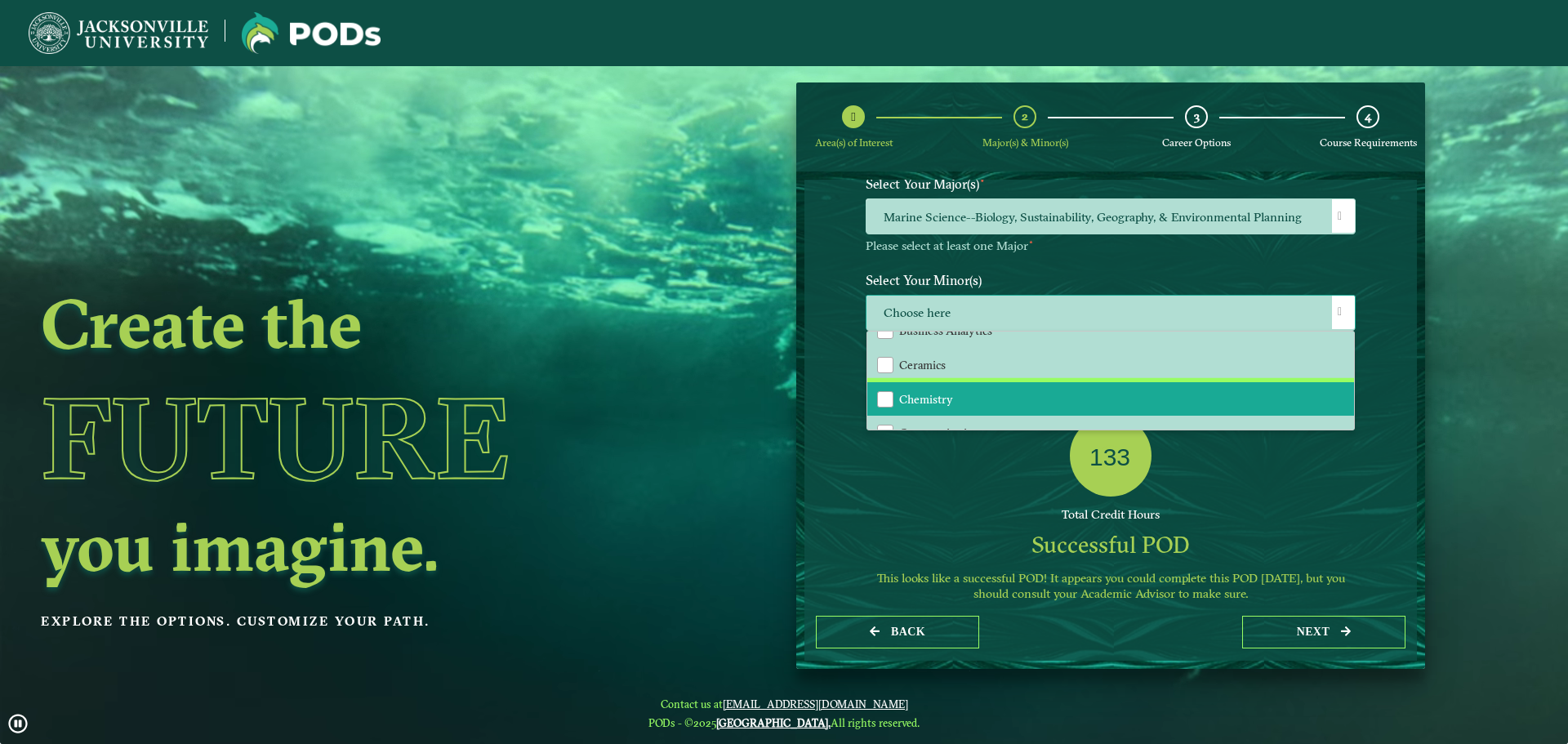
click at [957, 394] on li "Chemistry" at bounding box center [1110, 399] width 486 height 34
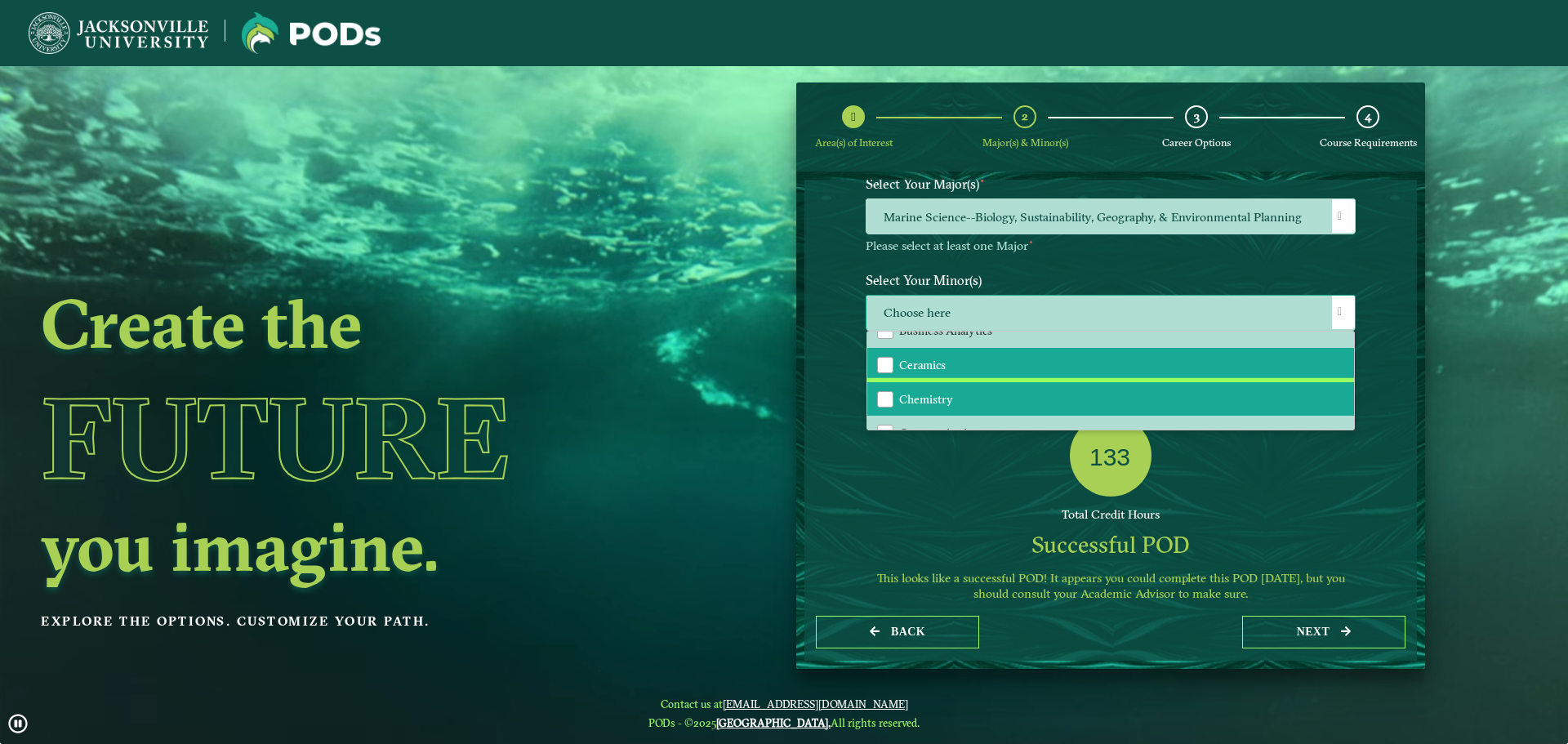
scroll to position [142, 0]
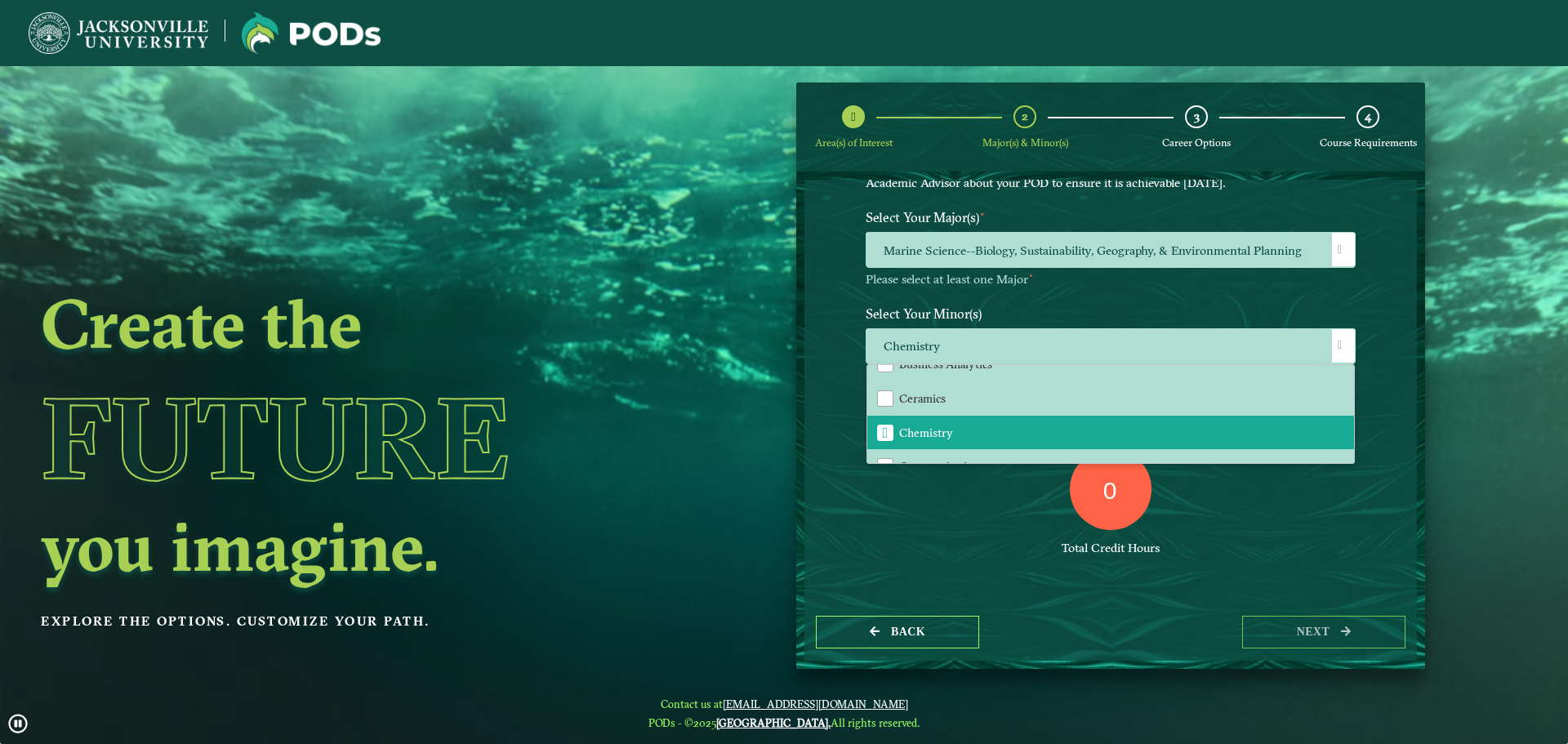
click at [925, 536] on div "0 Total Credit Hours" at bounding box center [1111, 517] width 514 height 138
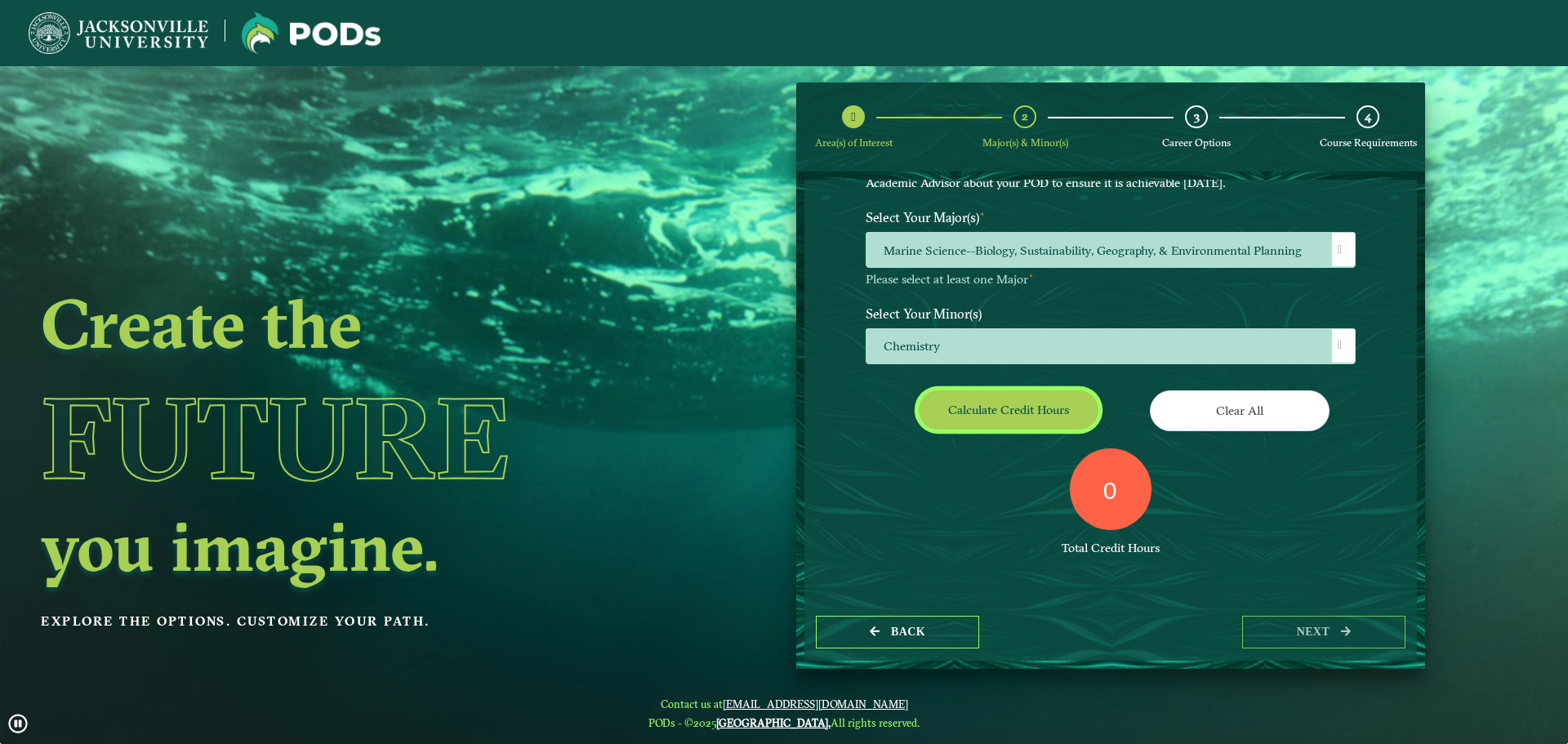
click at [999, 422] on button "Calculate credit hours" at bounding box center [1008, 409] width 179 height 39
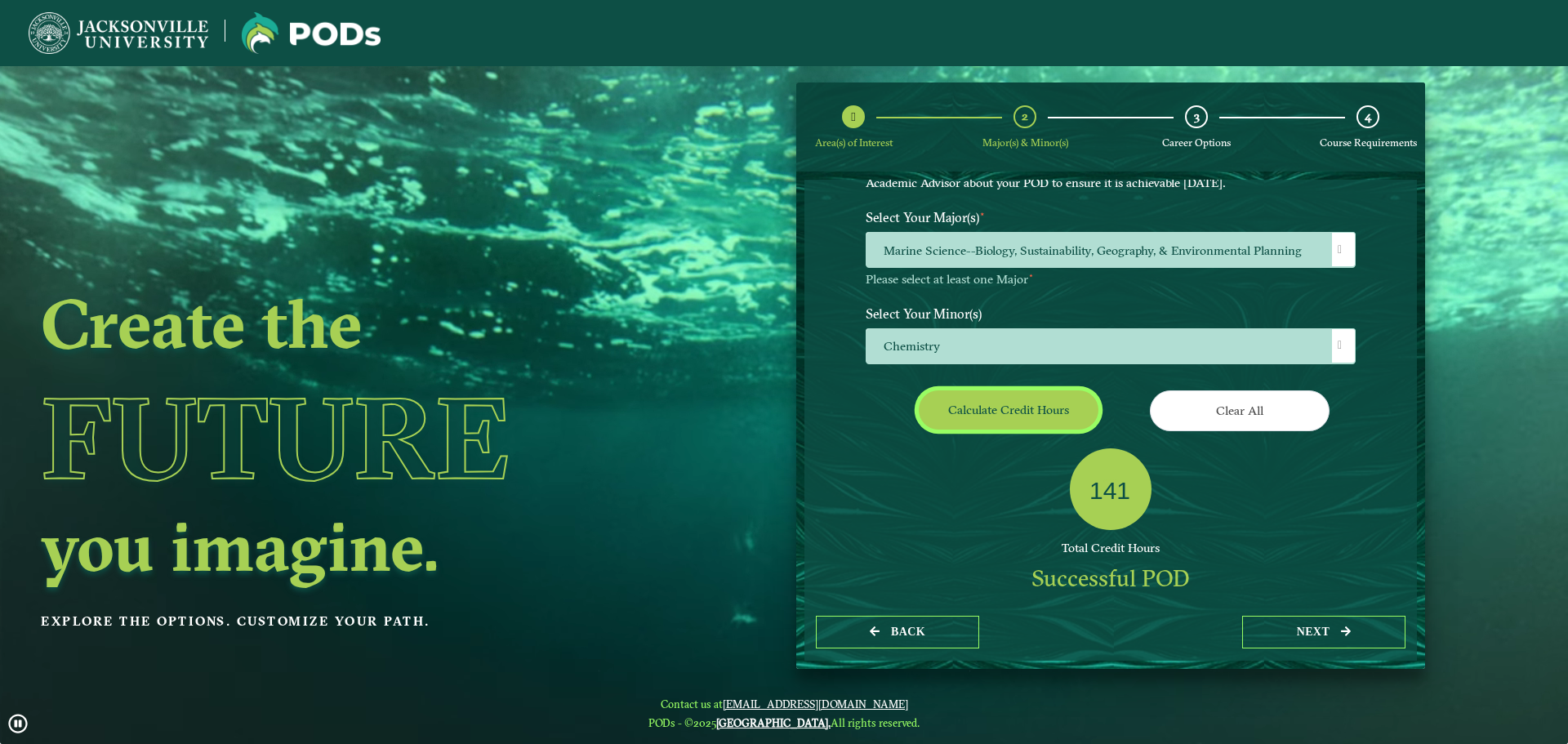
scroll to position [94, 0]
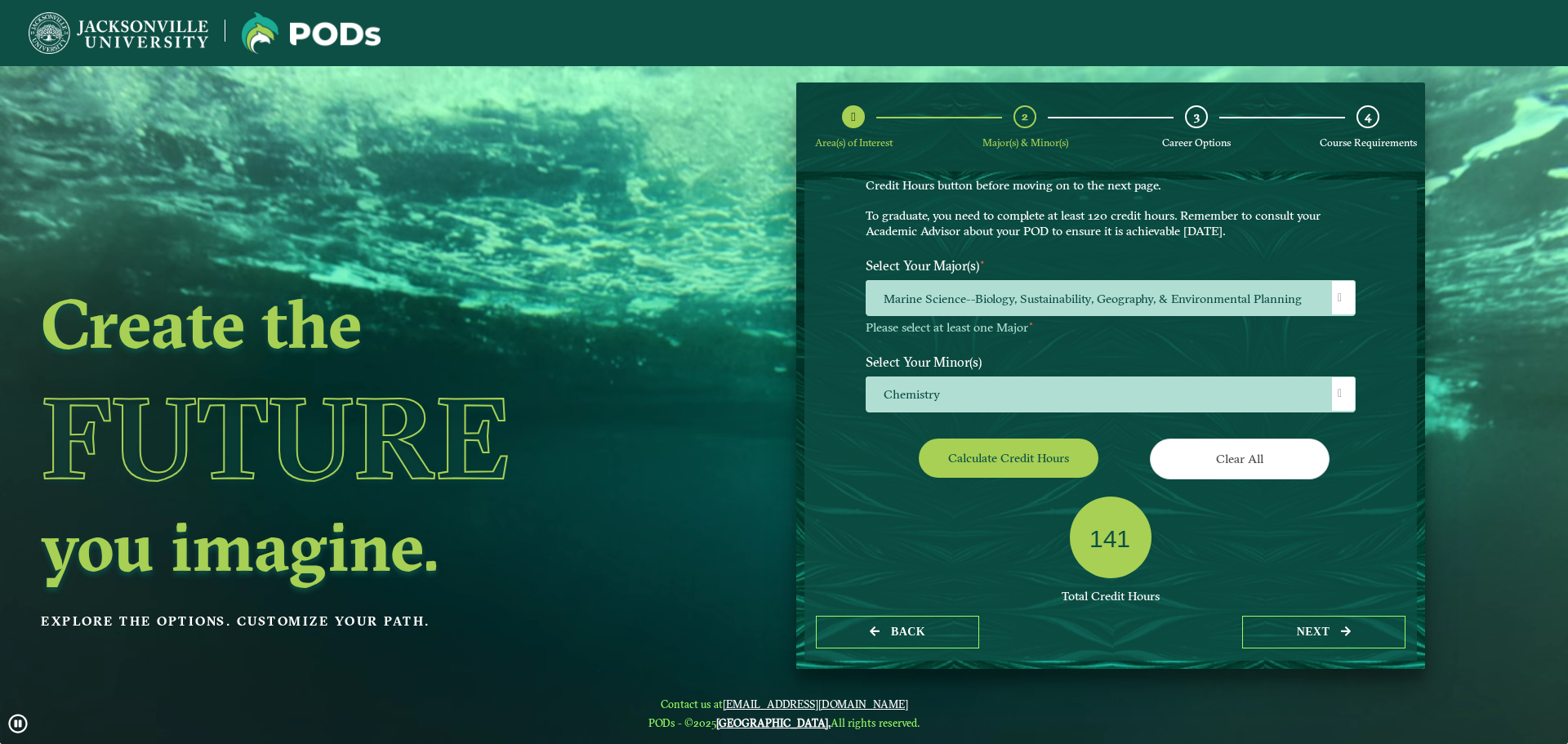
click at [1150, 536] on div "141" at bounding box center [1111, 537] width 82 height 82
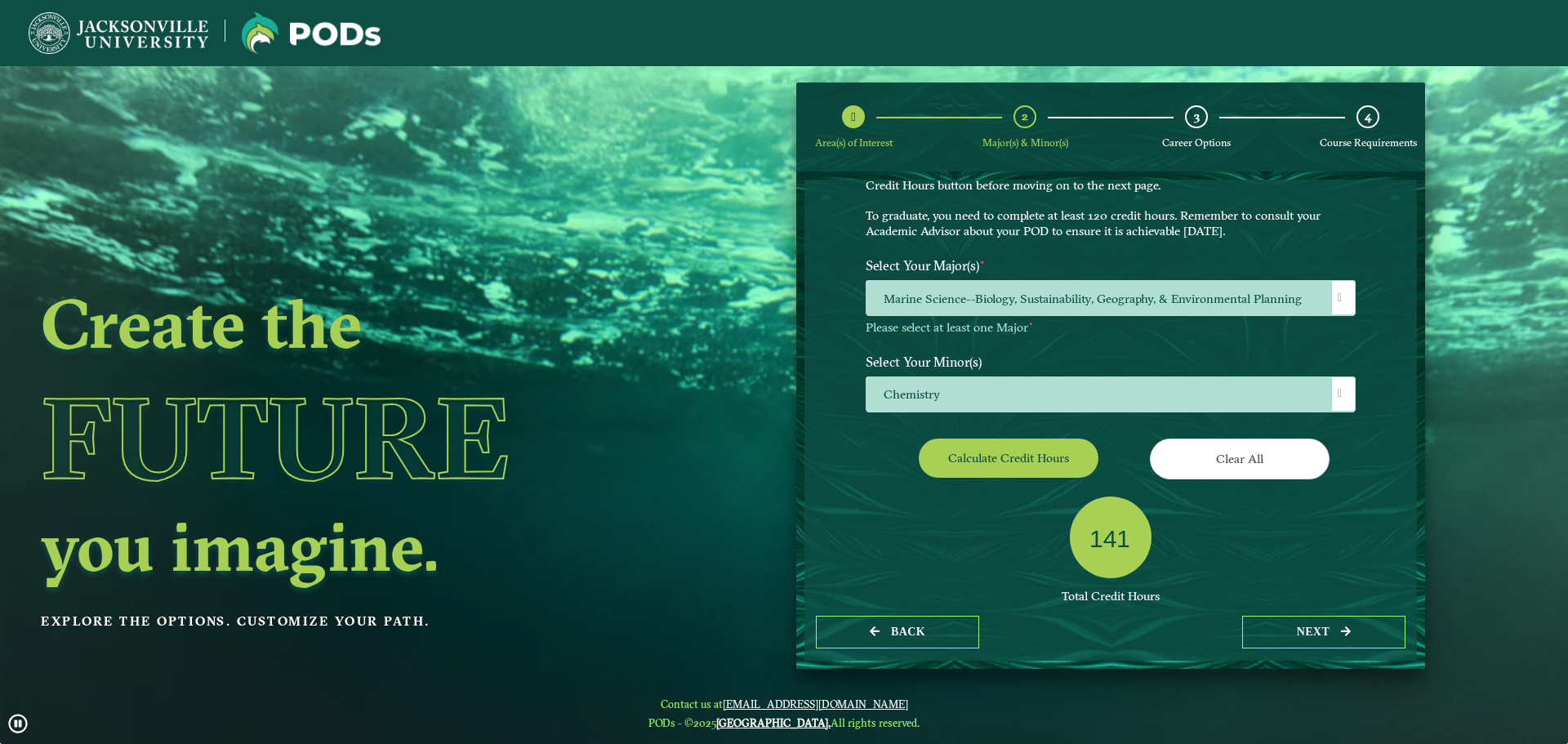
click at [1075, 570] on div "141" at bounding box center [1111, 537] width 82 height 82
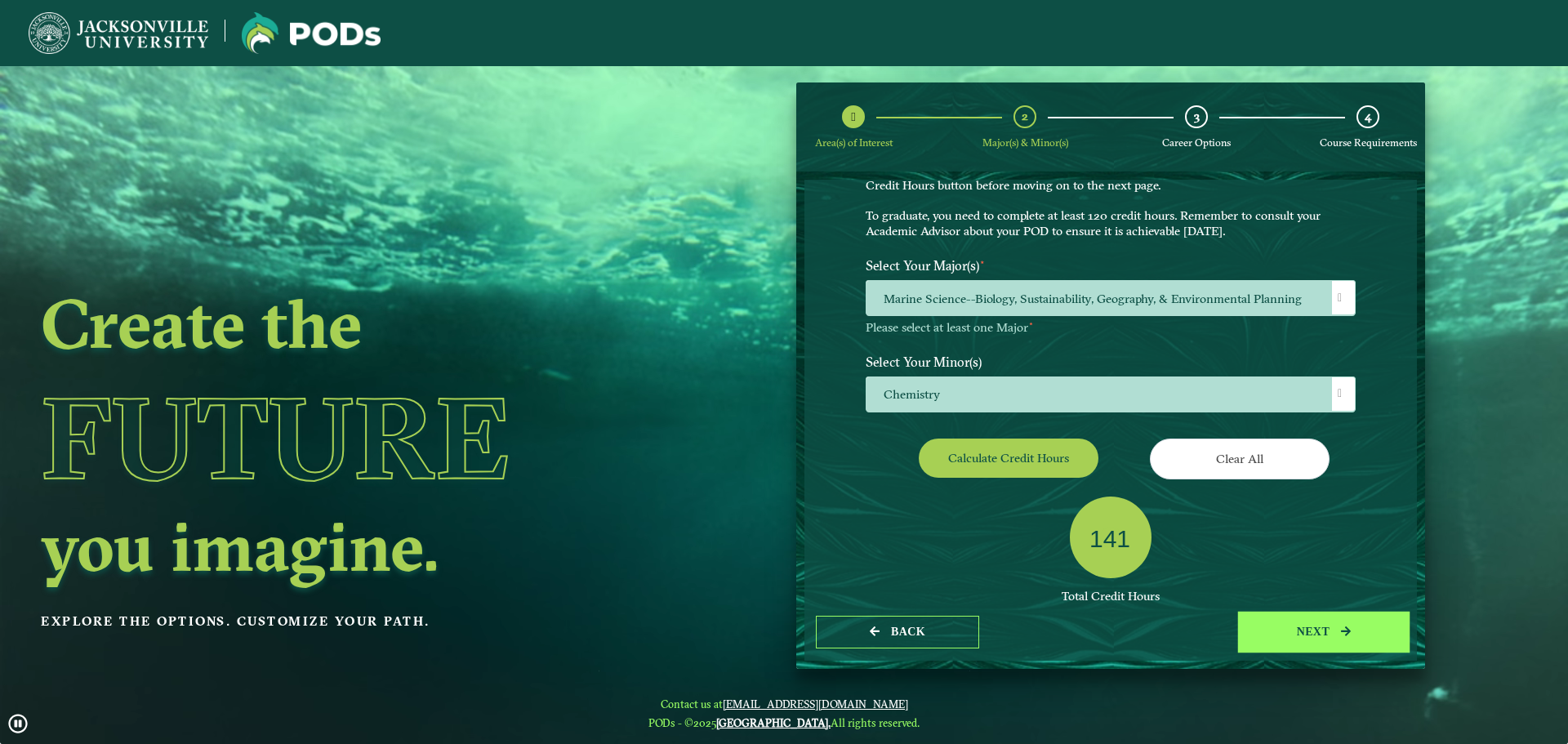
click at [1283, 623] on button "next" at bounding box center [1324, 632] width 163 height 34
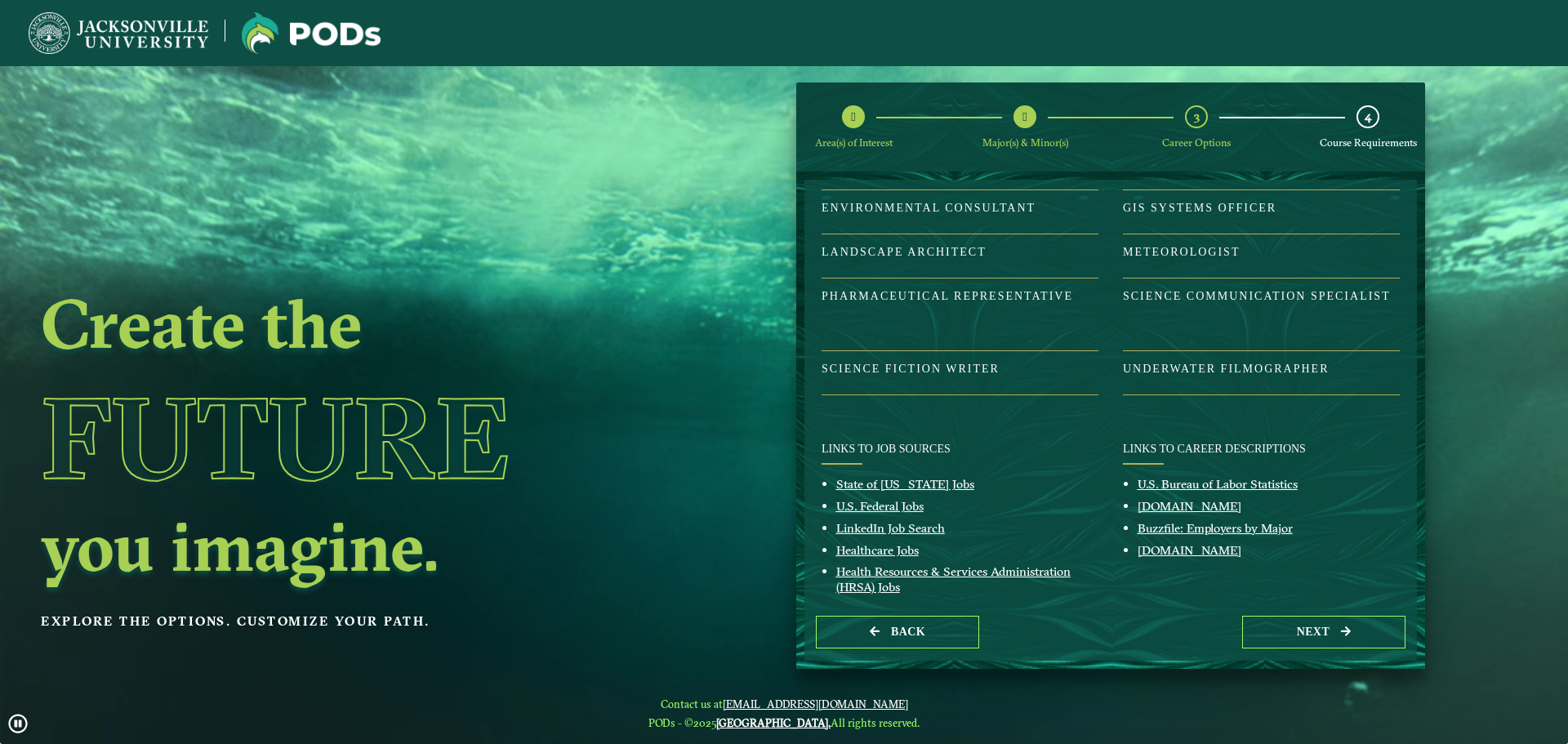
scroll to position [226, 0]
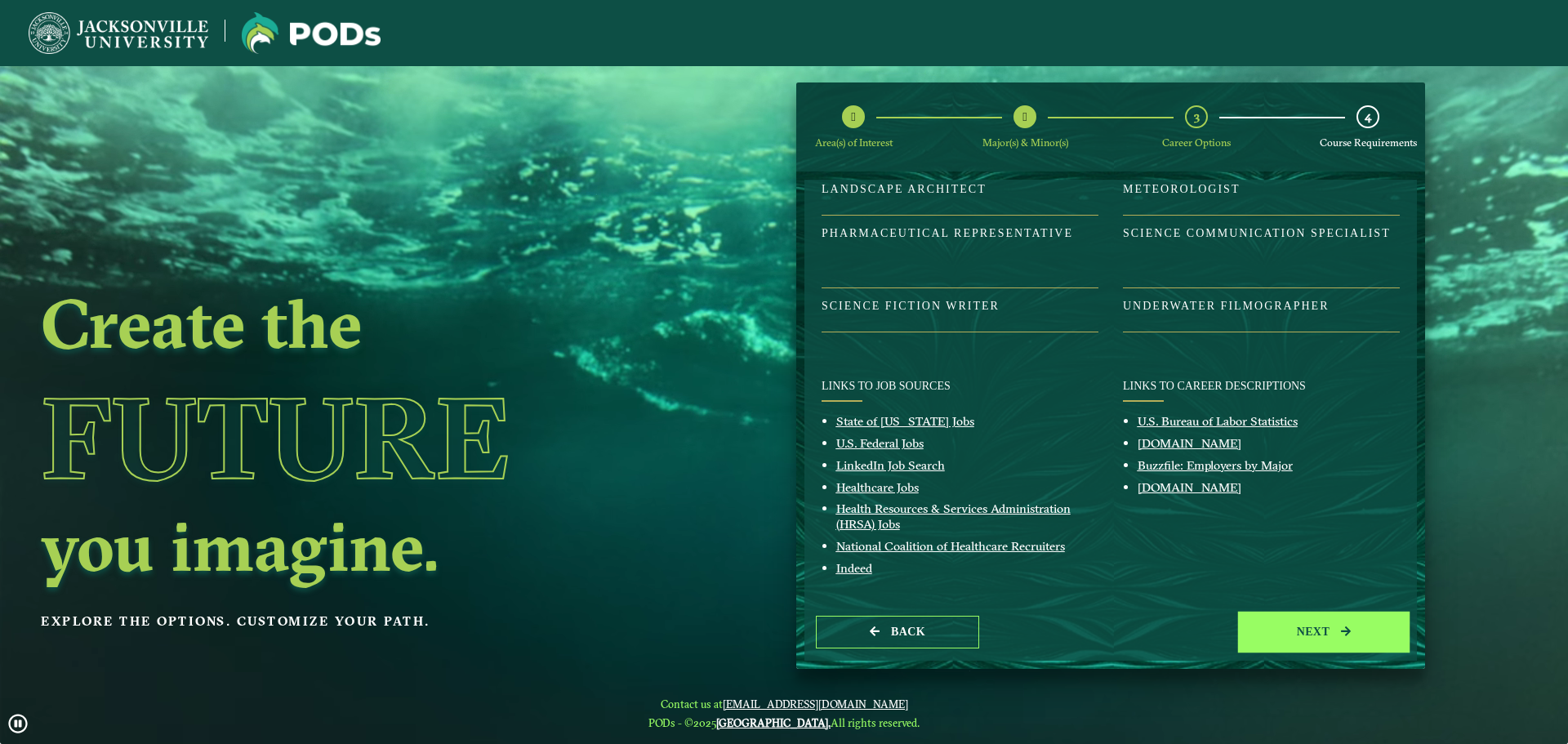
click at [1320, 631] on button "next" at bounding box center [1324, 632] width 163 height 34
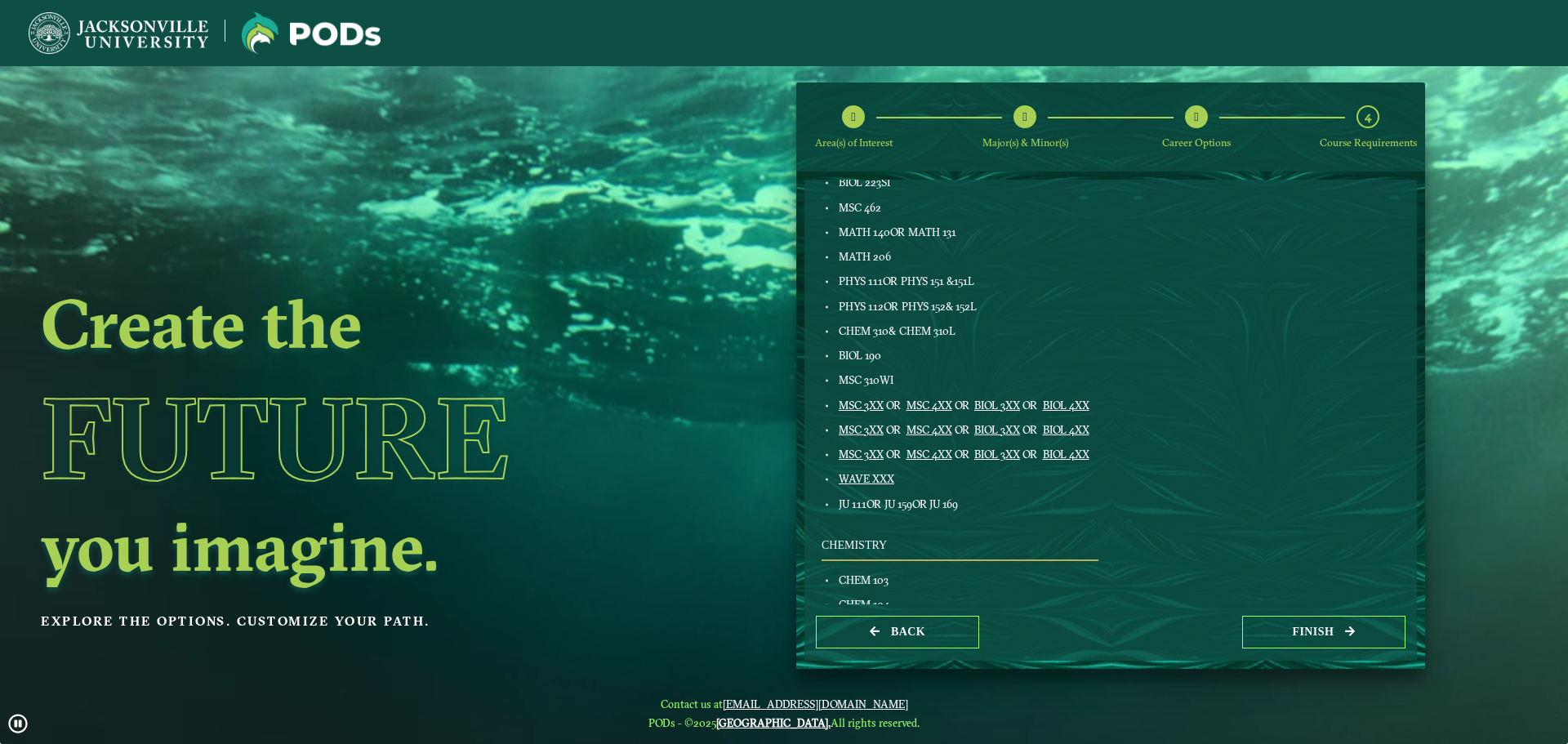
scroll to position [735, 0]
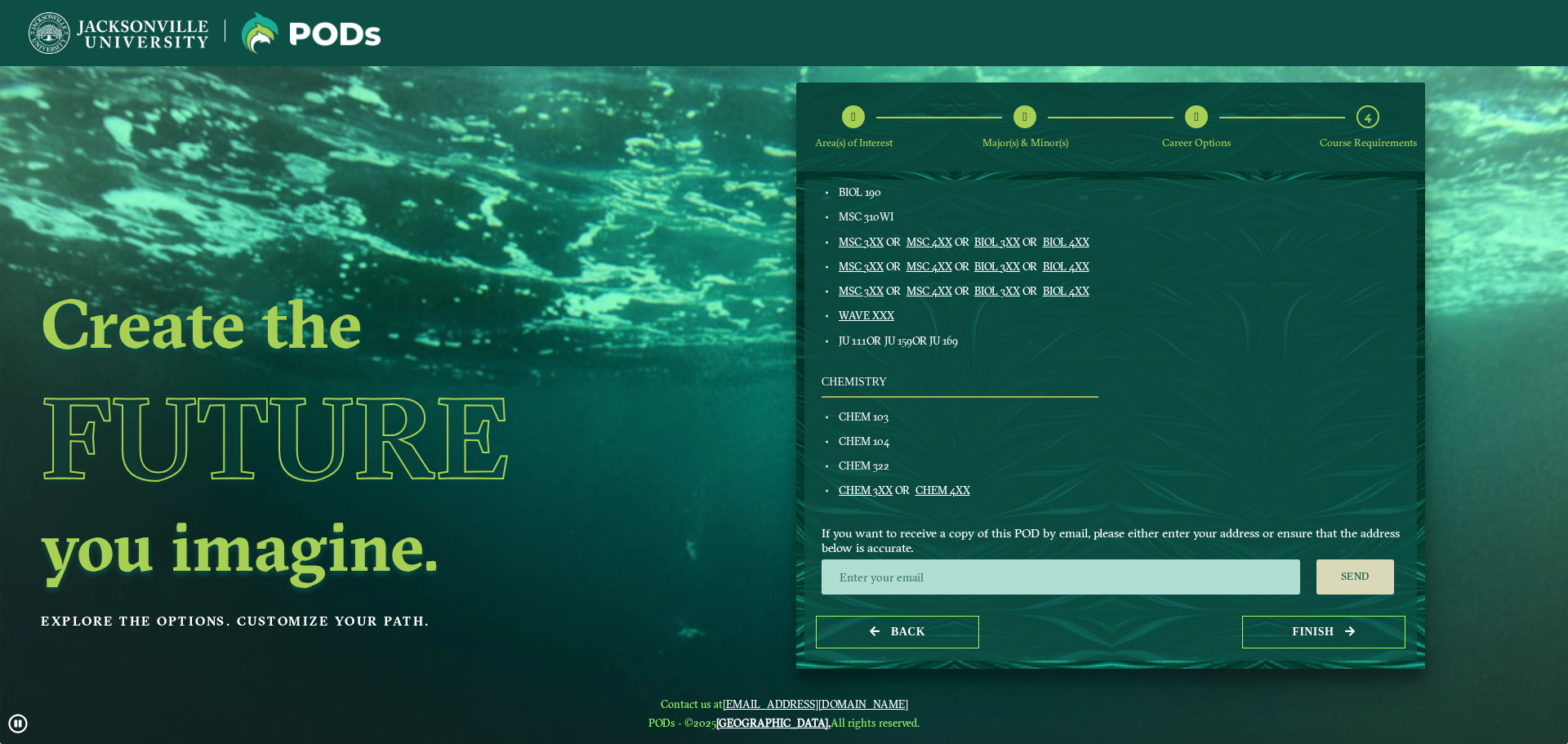
drag, startPoint x: 976, startPoint y: 504, endPoint x: 896, endPoint y: 478, distance: 84.1
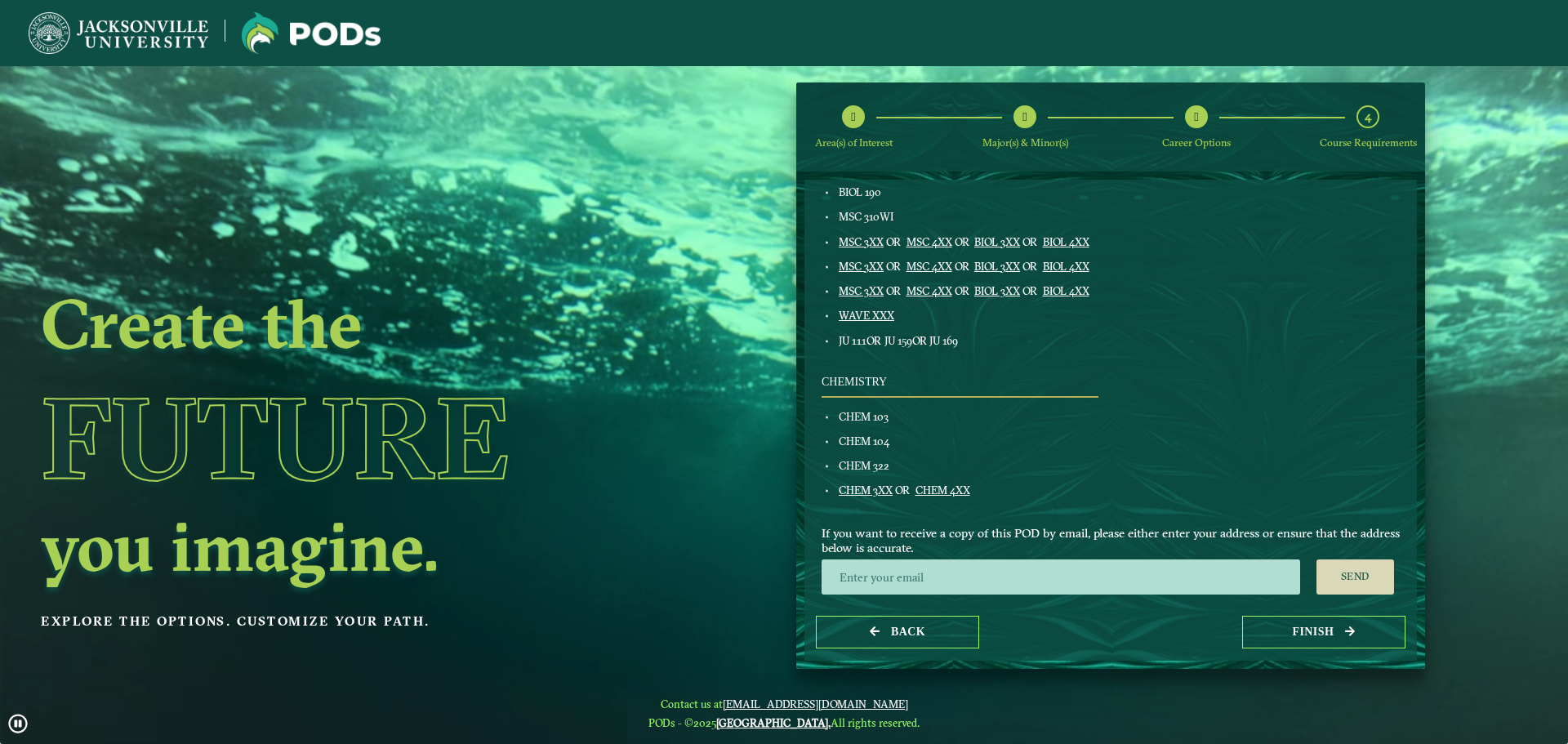
click at [834, 481] on div "Chemistry CHEM 103 CHEM 104 CHEM 322 CHEM 3XX OR CHEM 4XX" at bounding box center [959, 442] width 301 height 133
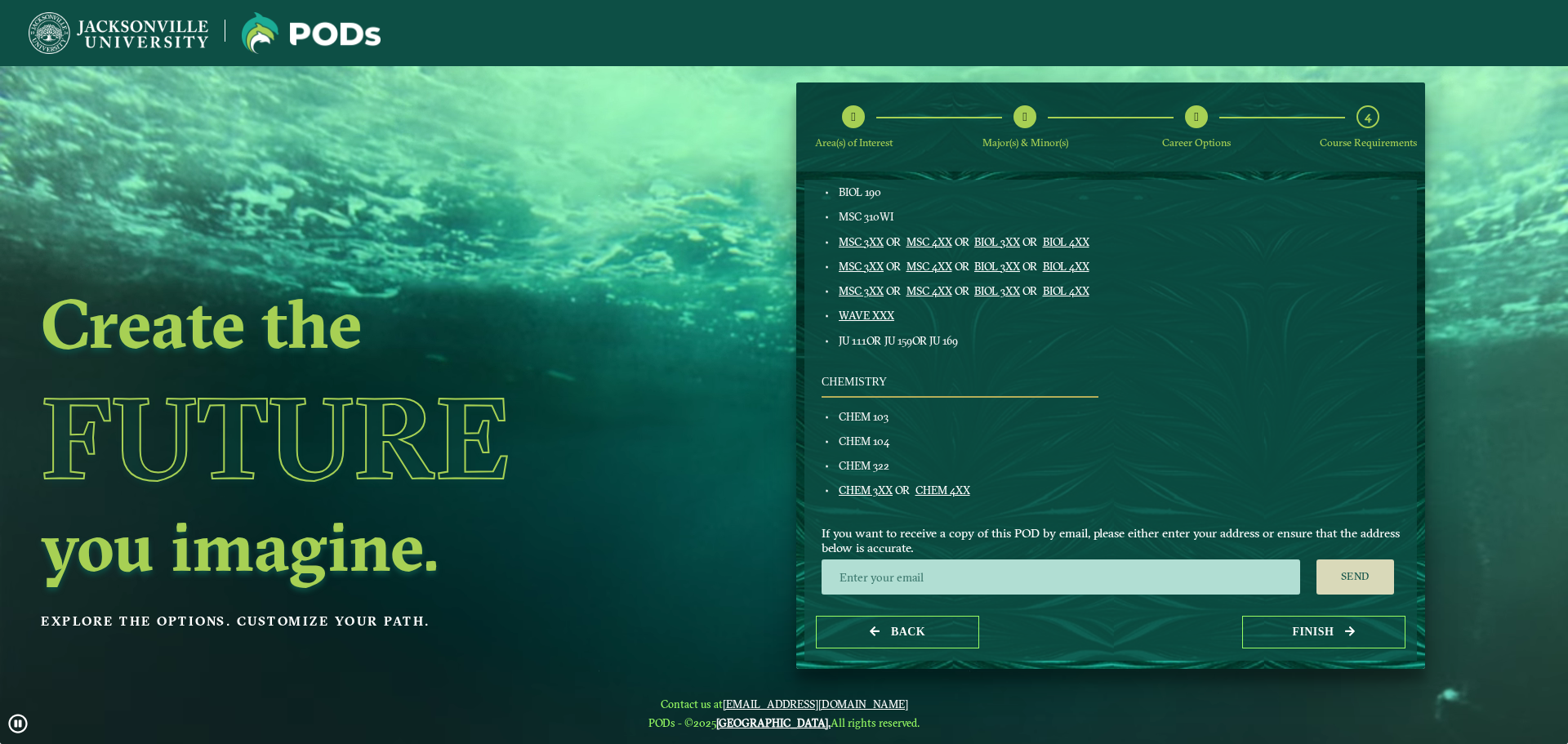
click at [1117, 480] on div "Marine Science--Biology ECON 201 OR ECON 189 ENGL 103 FINE ART XXX ENGL LIT XXX…" at bounding box center [1110, 74] width 603 height 868
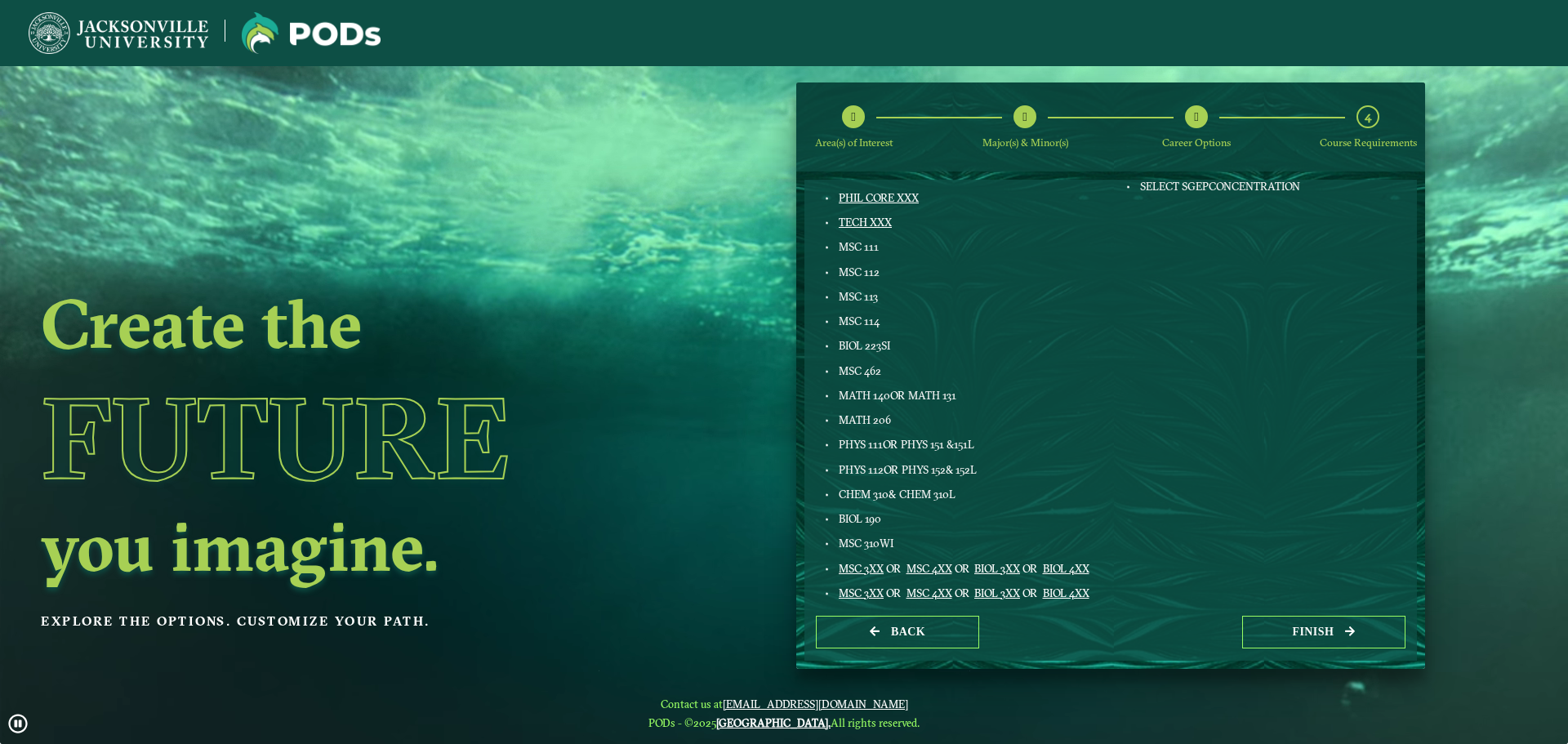
scroll to position [327, 0]
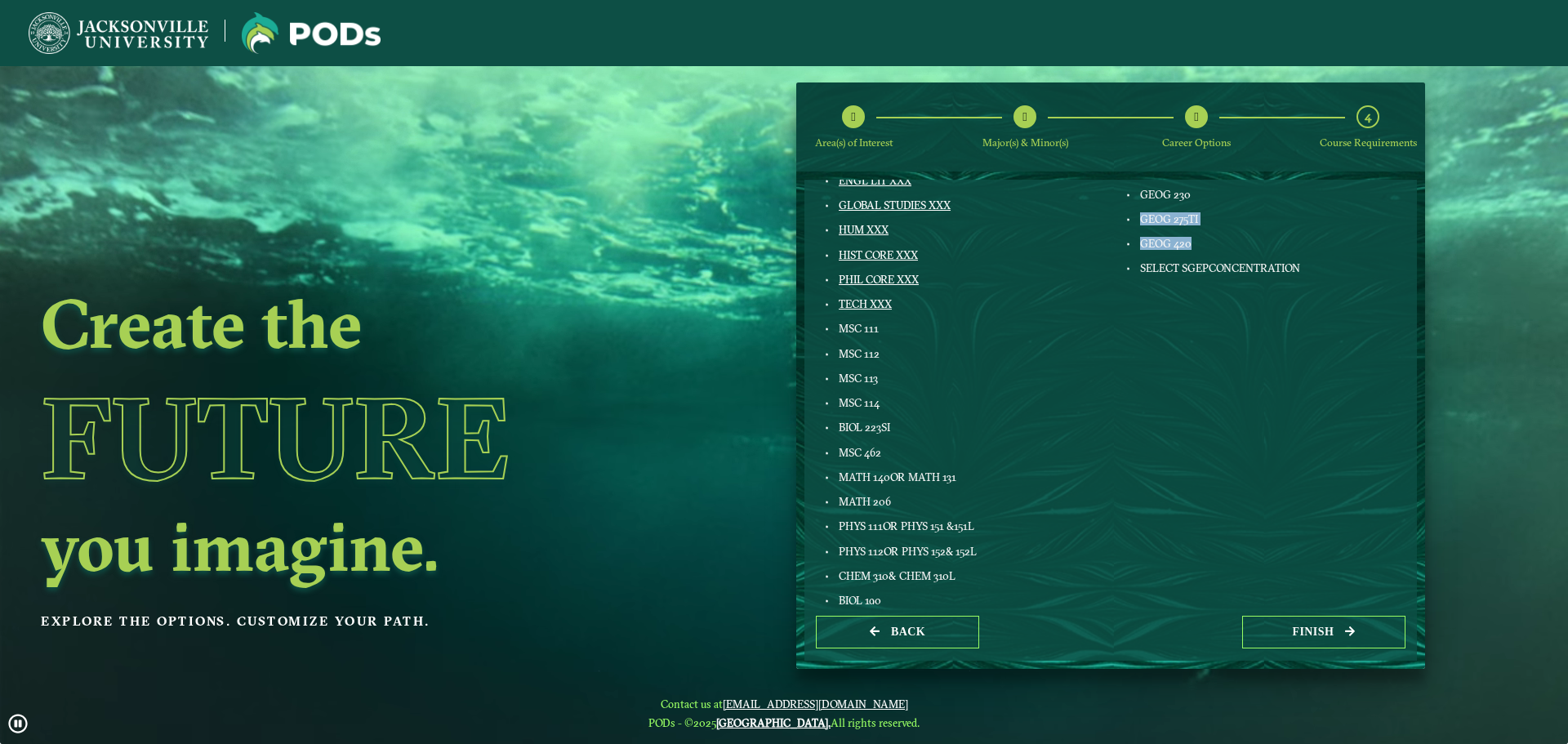
drag, startPoint x: 1140, startPoint y: 224, endPoint x: 1217, endPoint y: 227, distance: 77.1
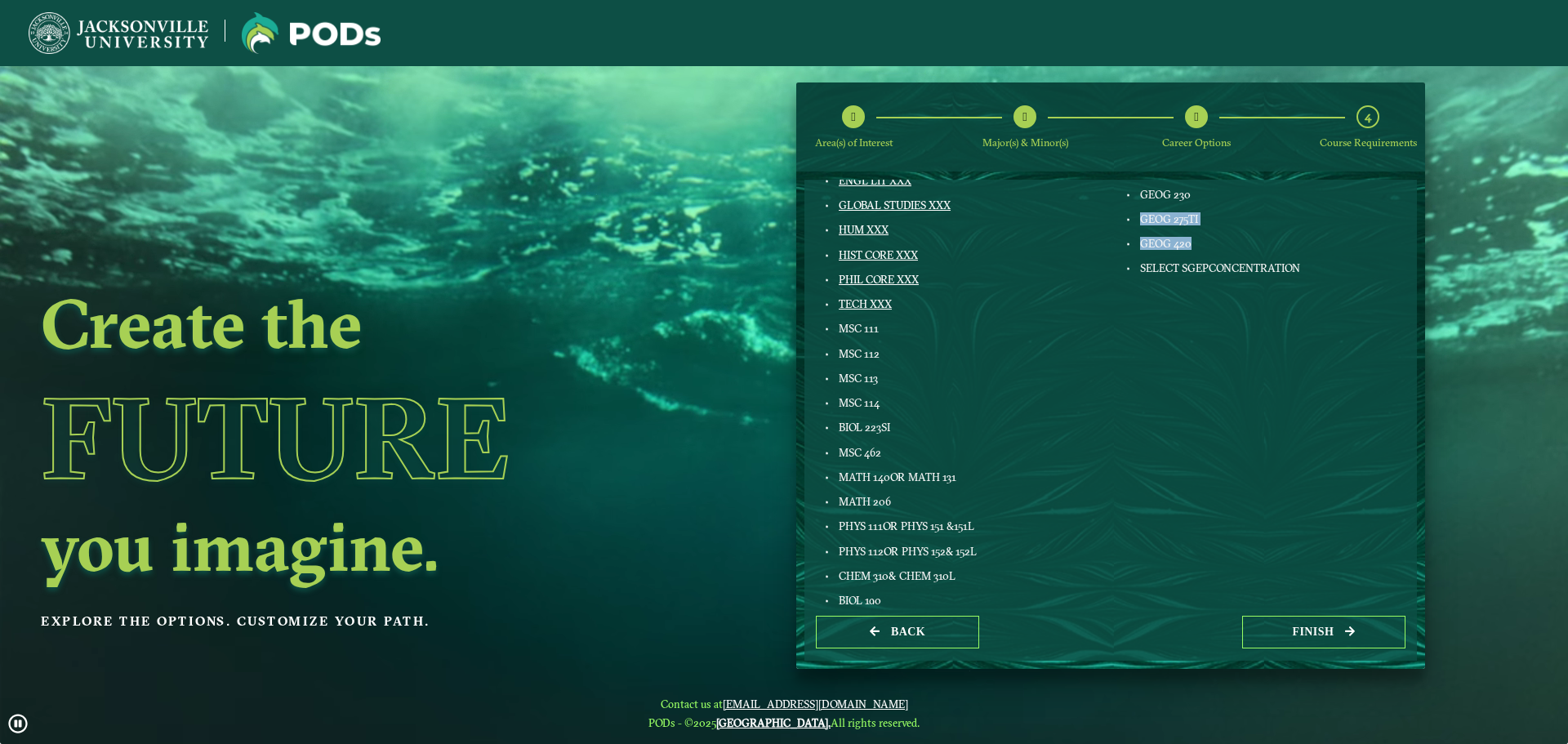
click at [1217, 227] on div "Sustainability, Geography, & Environmental Planning MATH CORE XXX GEOG 200 GEOG…" at bounding box center [1261, 416] width 301 height 701
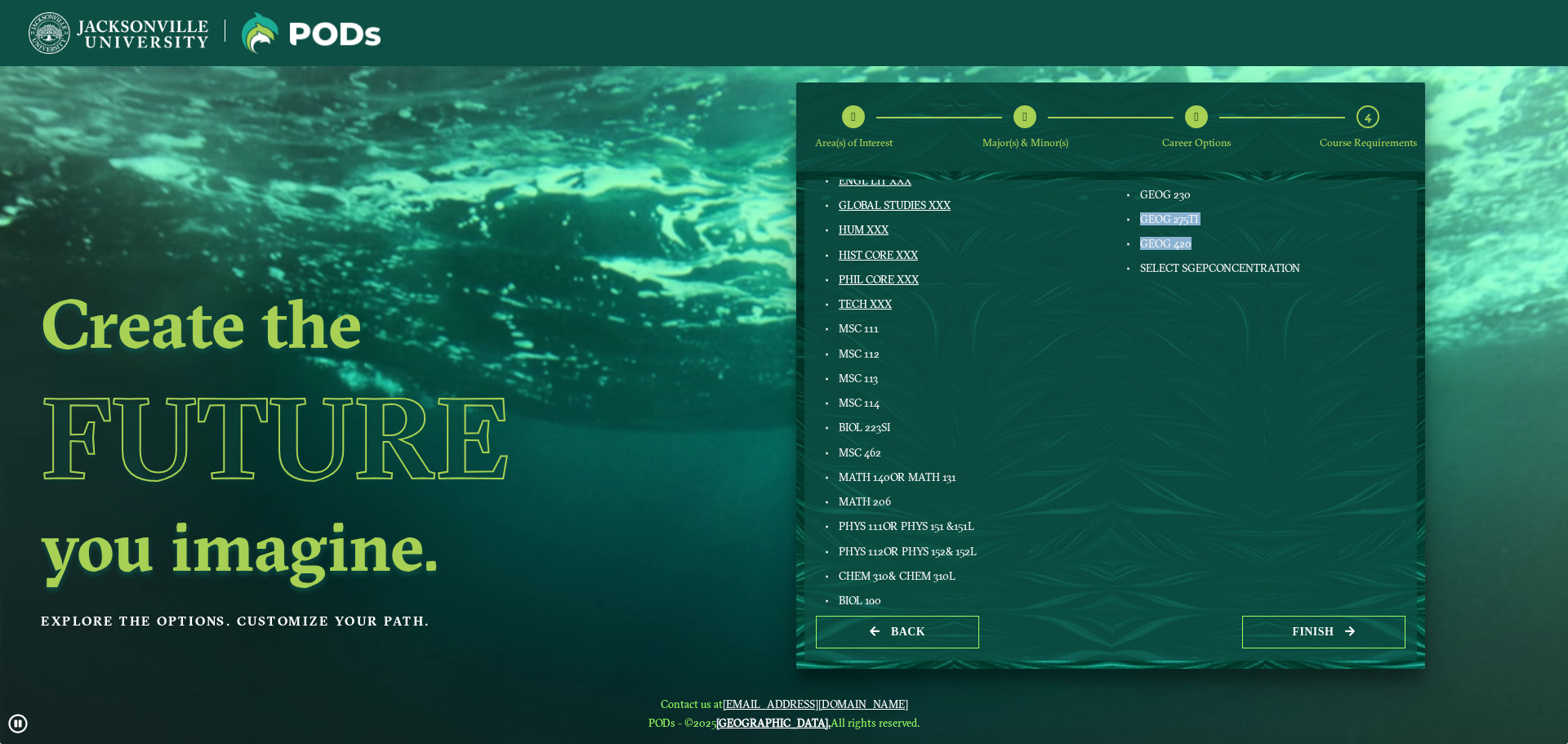
drag, startPoint x: 1189, startPoint y: 206, endPoint x: 1193, endPoint y: 107, distance: 99.1
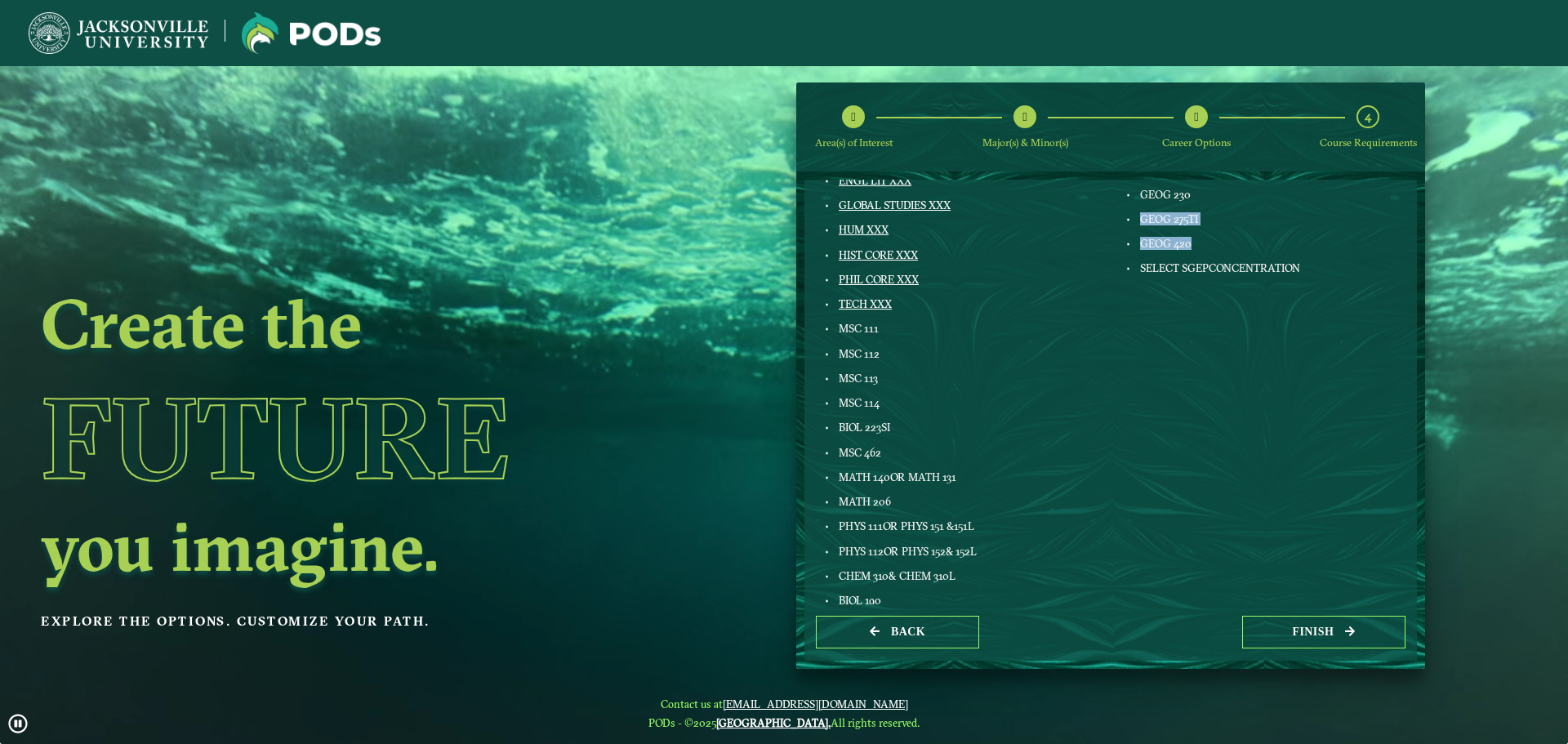
click at [1188, 206] on div "Sustainability, Geography, & Environmental Planning MATH CORE XXX GEOG 200 GEOG…" at bounding box center [1261, 416] width 301 height 701
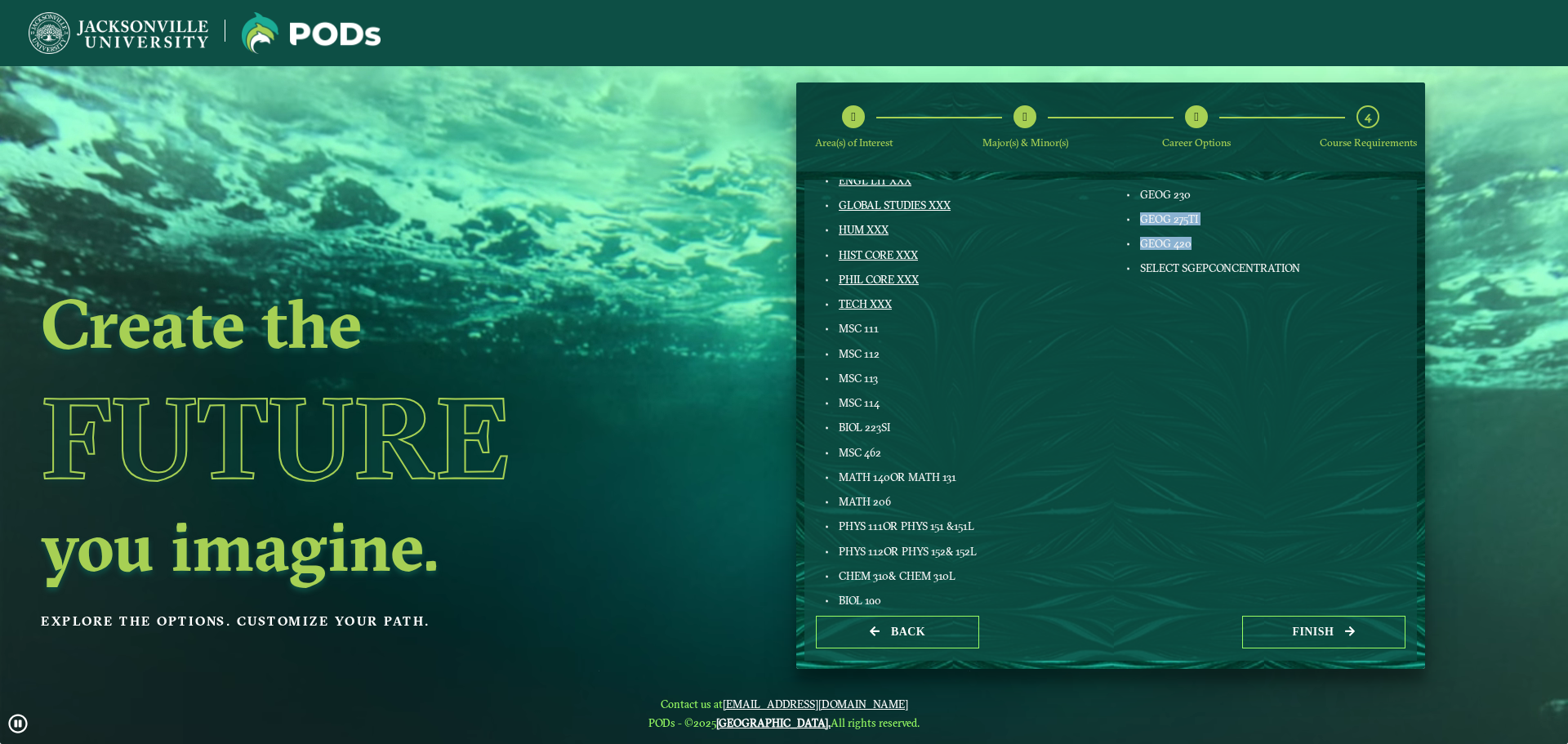
click at [1205, 242] on div "GEOG 420" at bounding box center [1269, 243] width 263 height 13
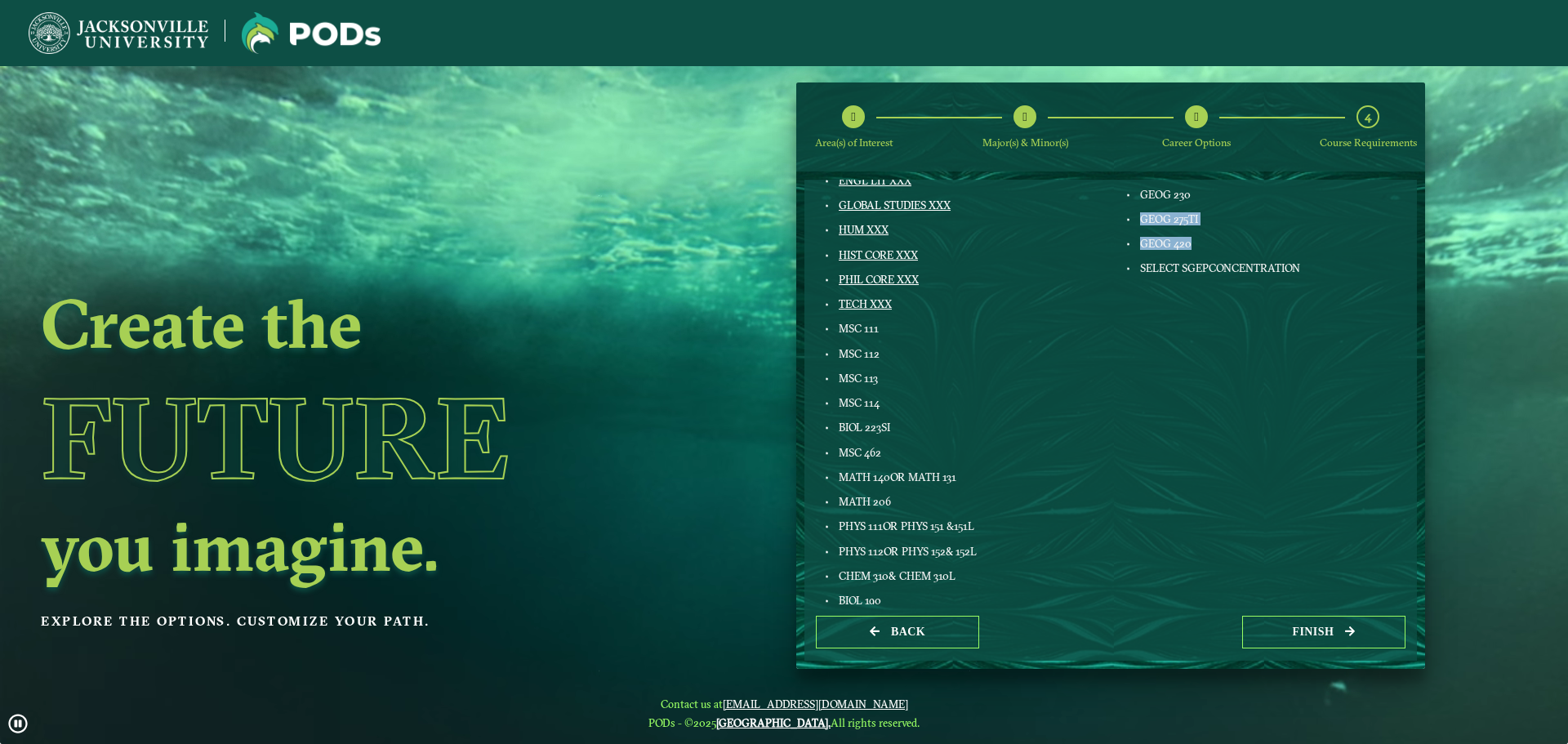
drag, startPoint x: 1134, startPoint y: 222, endPoint x: 1256, endPoint y: 230, distance: 122.3
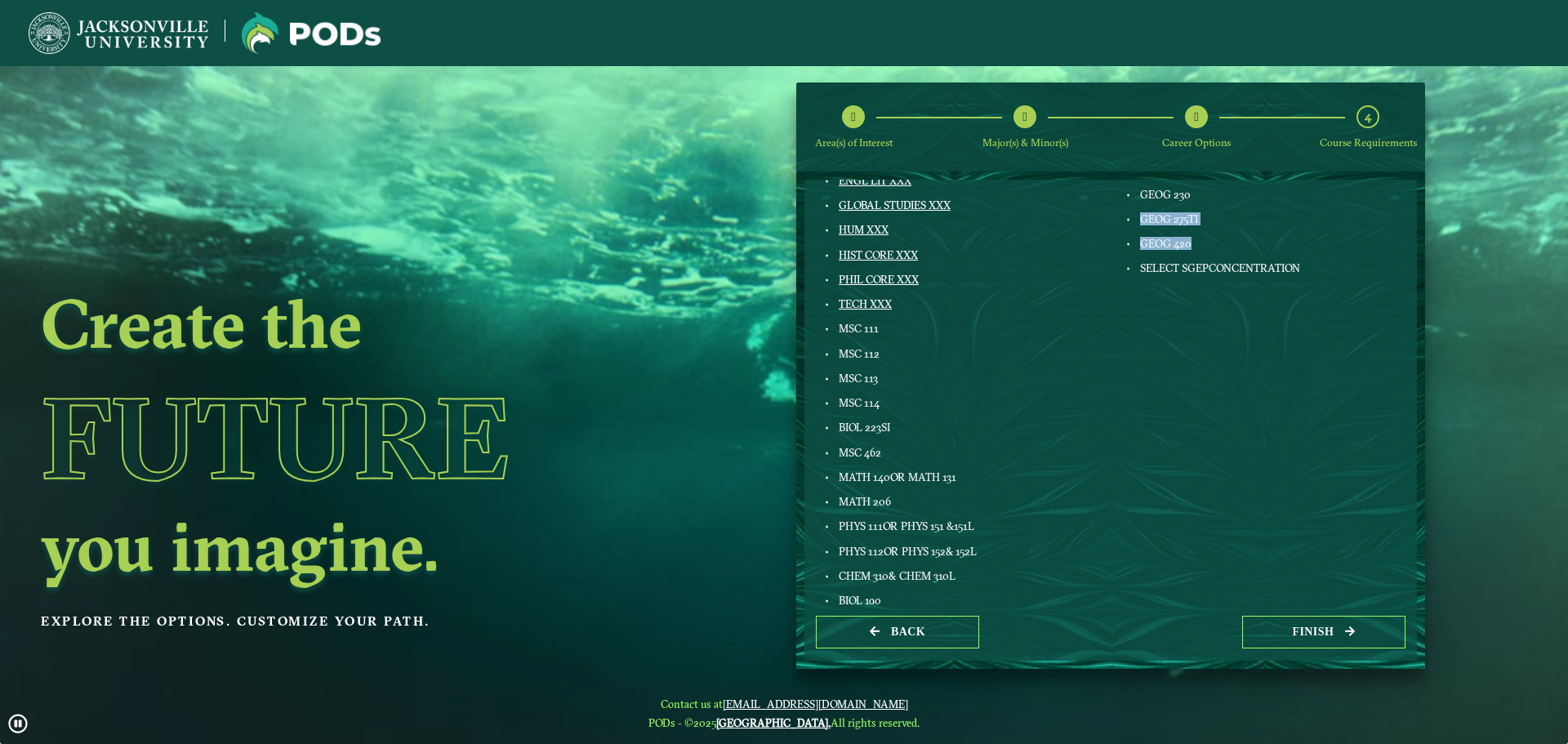
click at [1256, 230] on div "Sustainability, Geography, & Environmental Planning MATH CORE XXX GEOG 200 GEOG…" at bounding box center [1261, 416] width 301 height 701
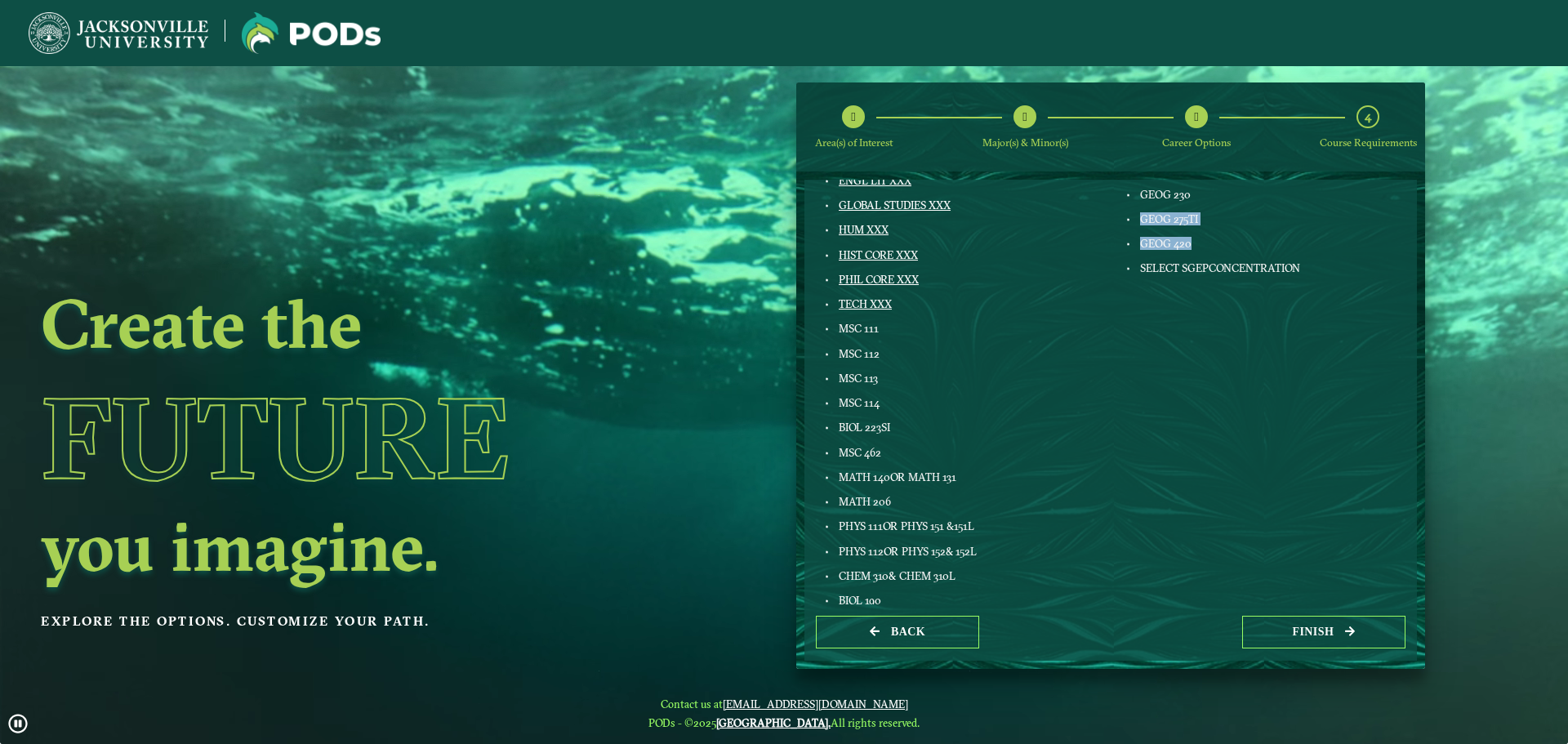
click at [1190, 241] on div "GEOG 420" at bounding box center [1269, 243] width 263 height 13
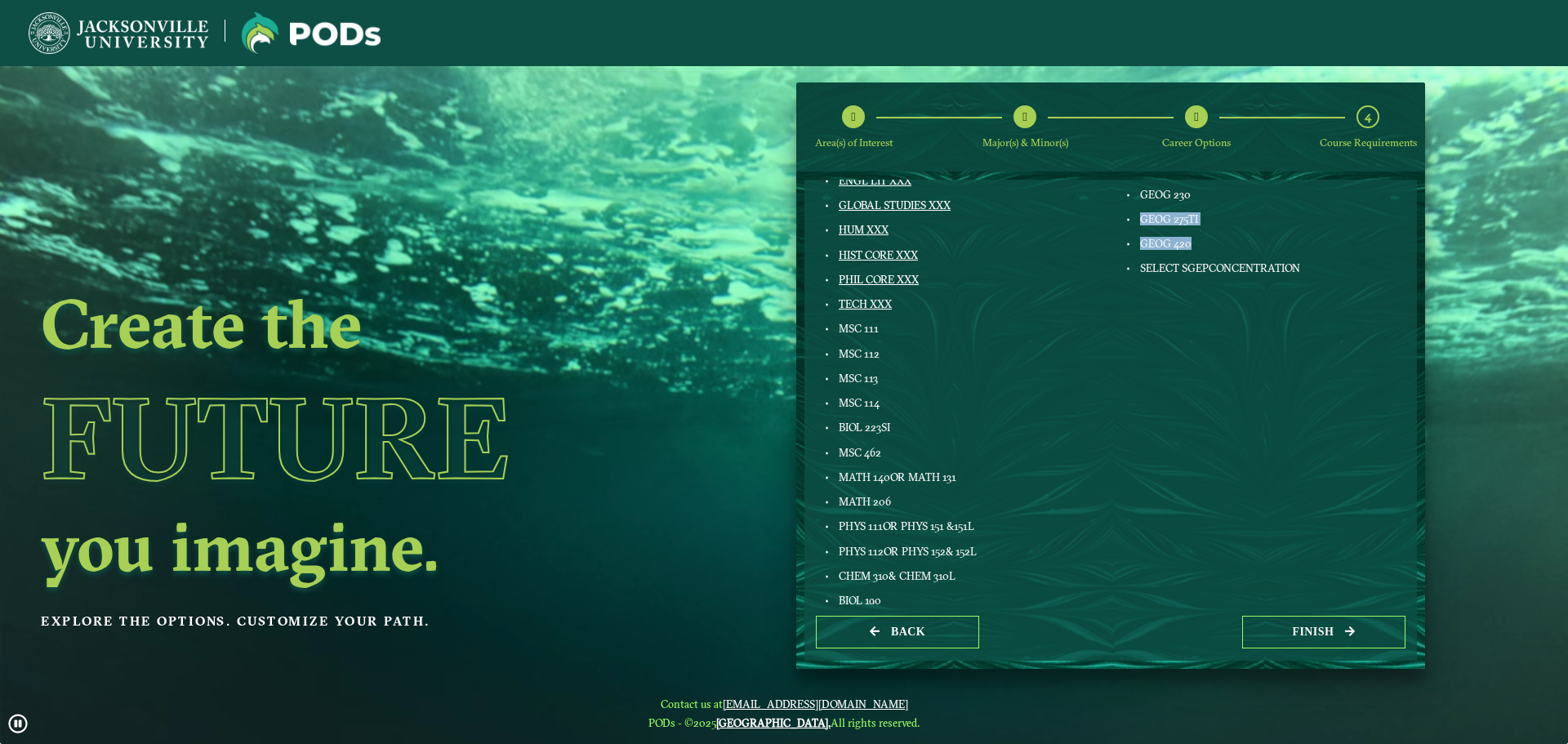
click at [1146, 221] on span "GEOG 275TI" at bounding box center [1169, 218] width 58 height 13
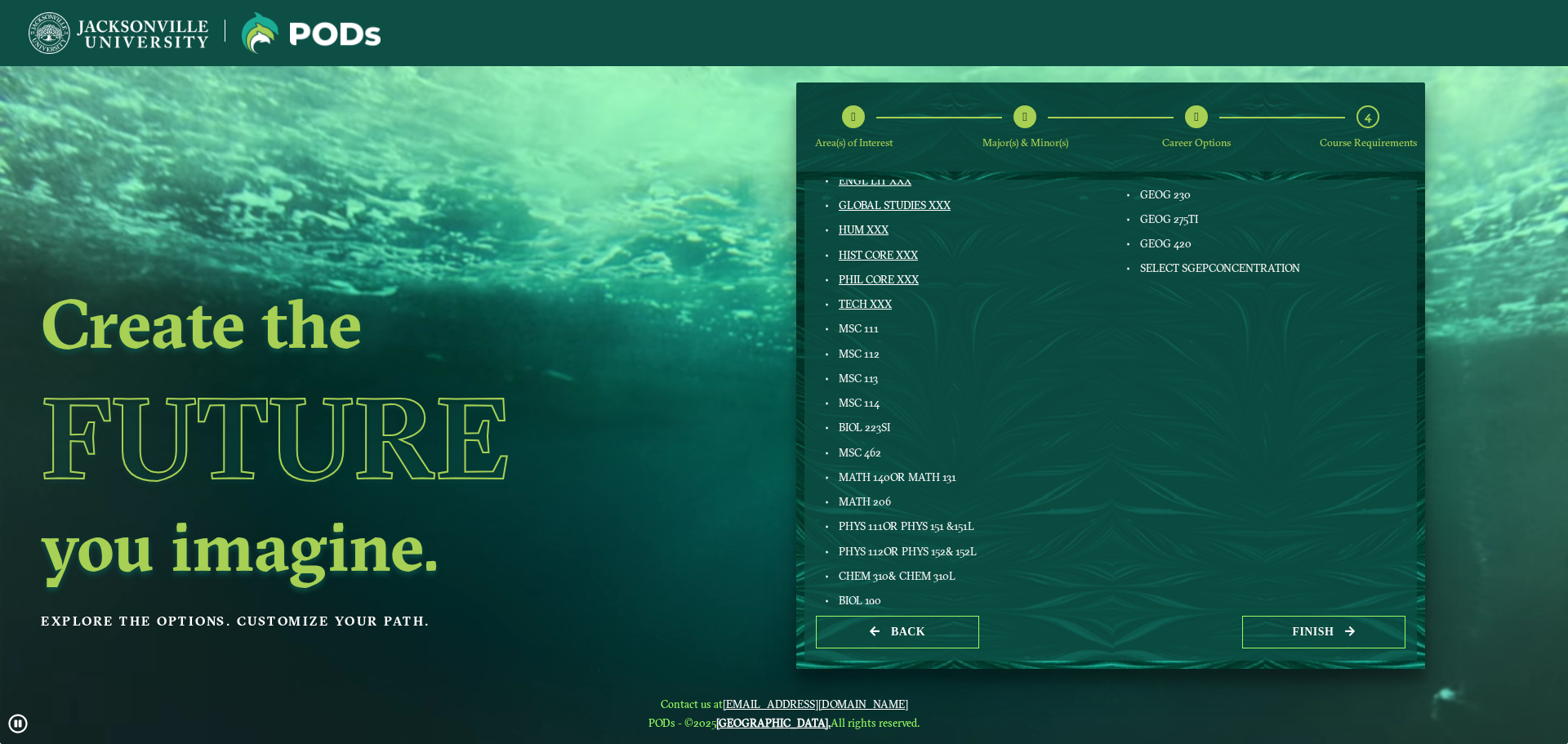
click at [1145, 221] on span "GEOG 275TI" at bounding box center [1169, 218] width 58 height 13
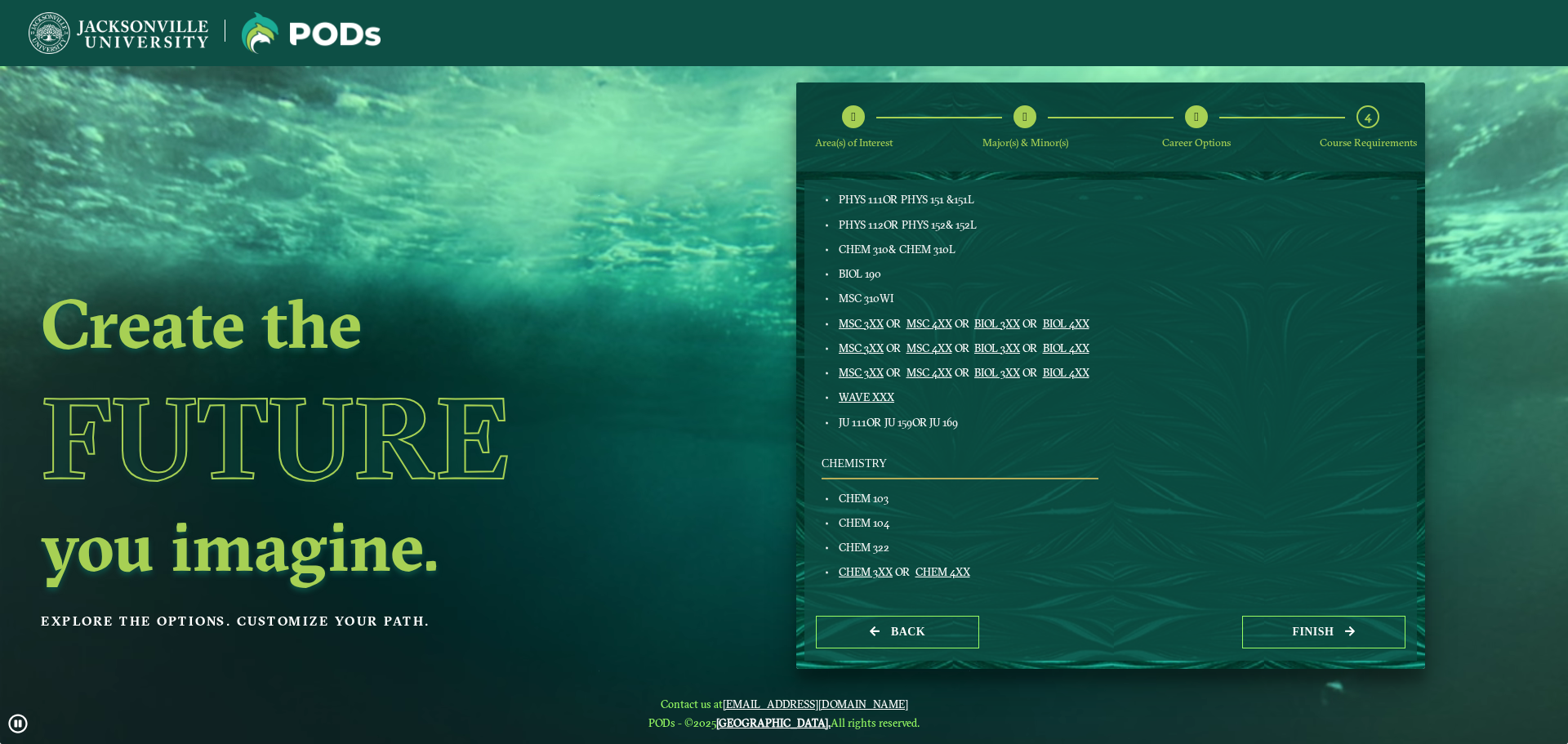
scroll to position [735, 0]
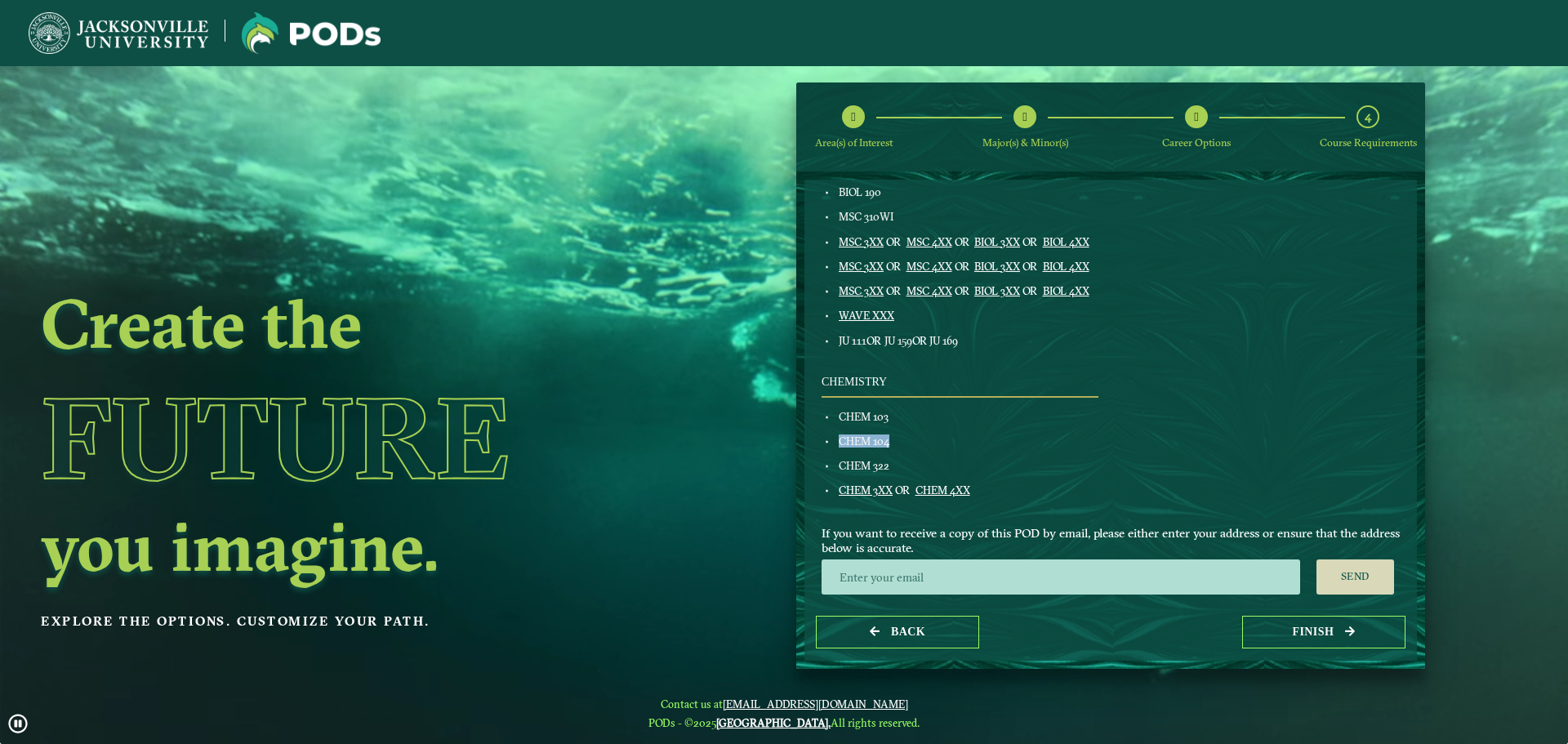
drag, startPoint x: 841, startPoint y: 446, endPoint x: 908, endPoint y: 446, distance: 67.0
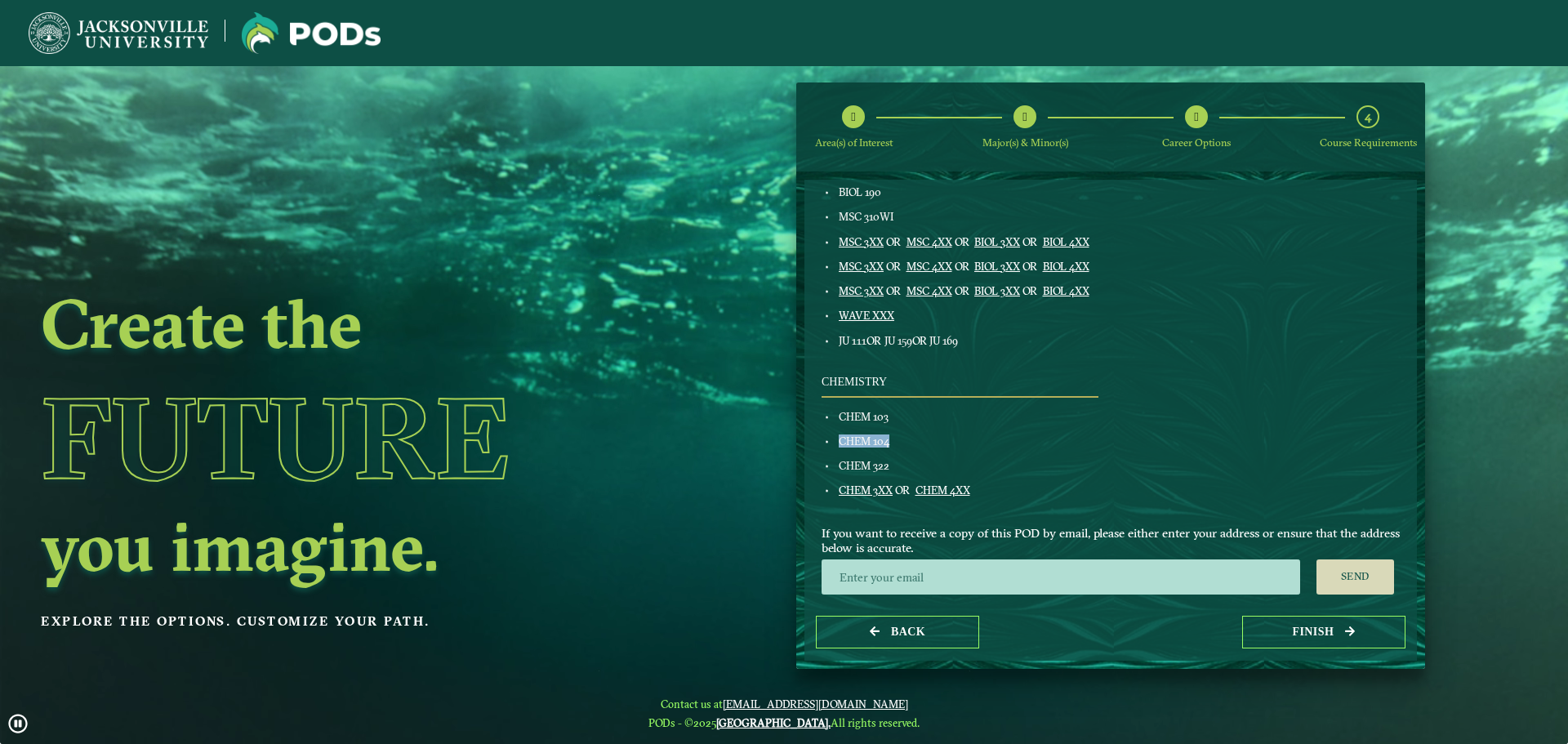
click at [908, 446] on div "CHEM 104" at bounding box center [967, 440] width 263 height 13
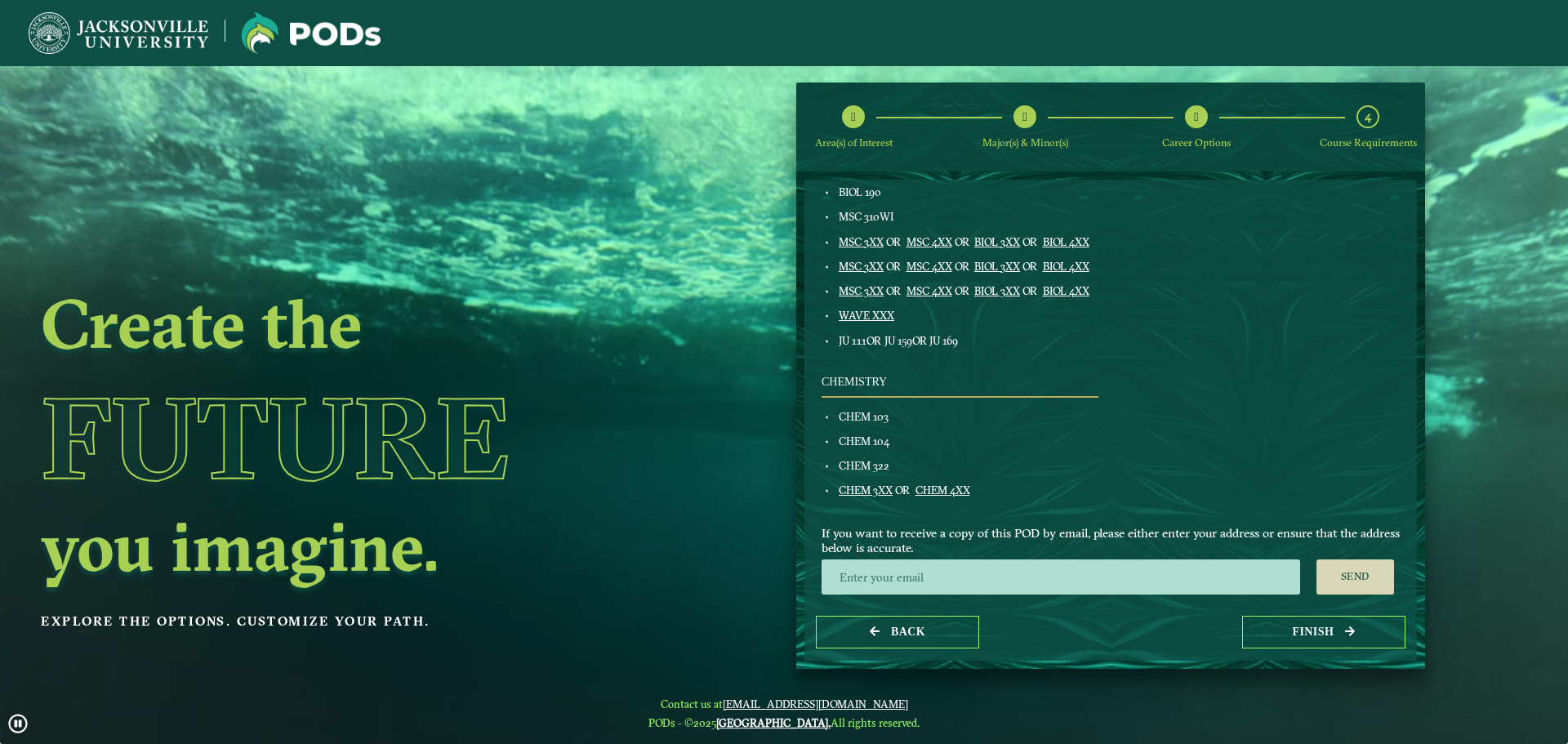
click at [899, 457] on div "Chemistry CHEM 103 CHEM 104 CHEM 322 CHEM 3XX OR CHEM 4XX" at bounding box center [959, 442] width 301 height 133
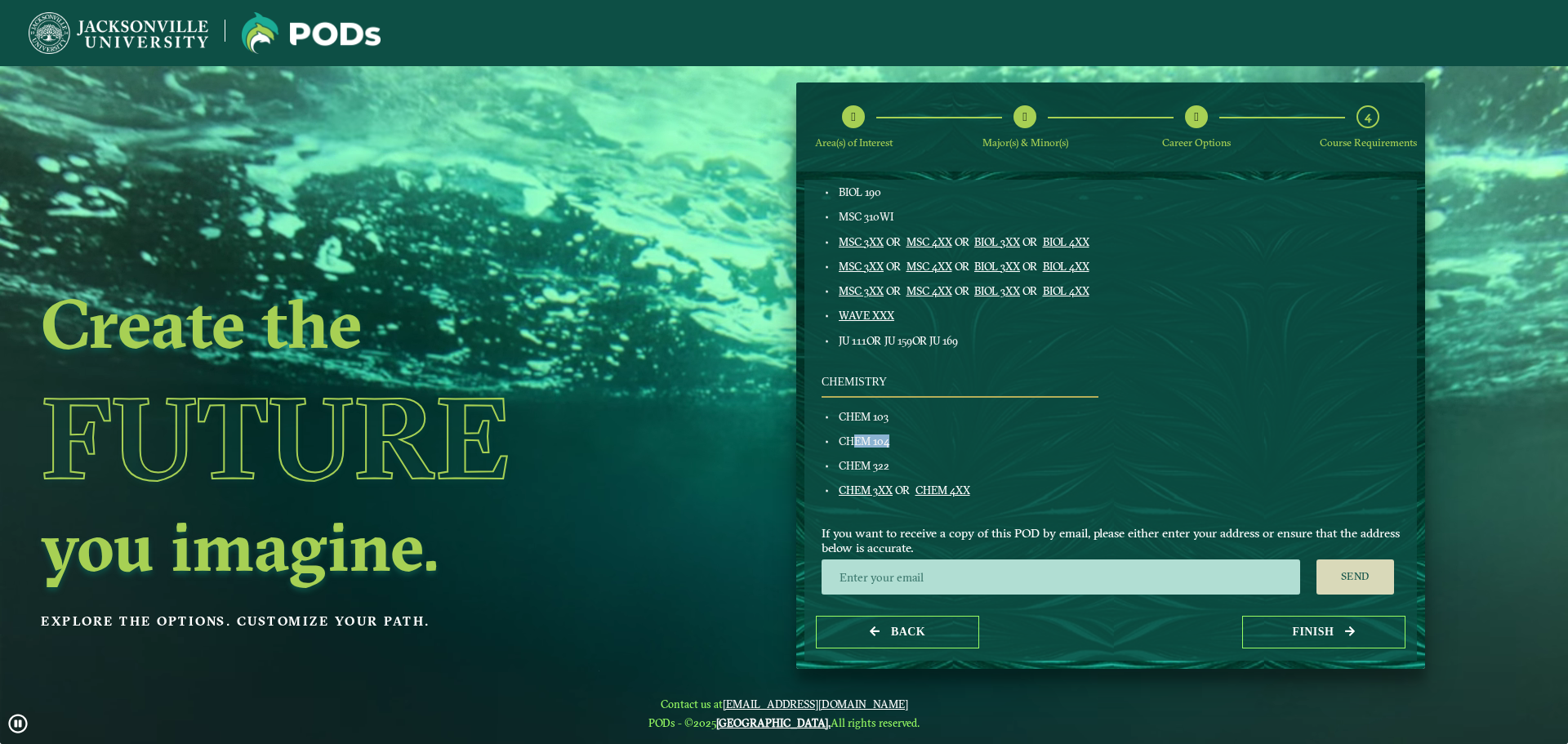
drag, startPoint x: 885, startPoint y: 432, endPoint x: 864, endPoint y: 476, distance: 48.8
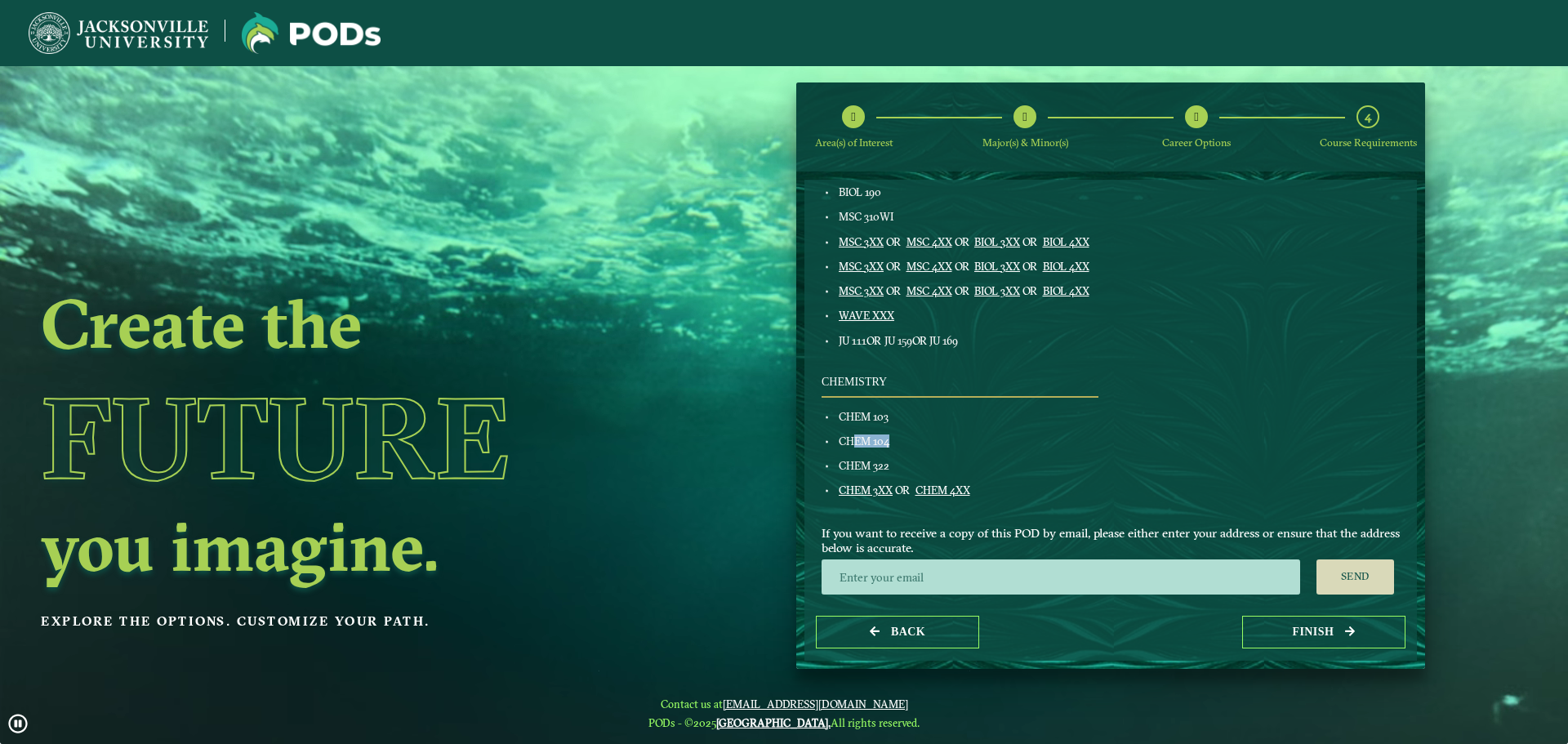
click at [911, 428] on div "Chemistry CHEM 103 CHEM 104 CHEM 322 CHEM 3XX OR CHEM 4XX" at bounding box center [959, 442] width 301 height 133
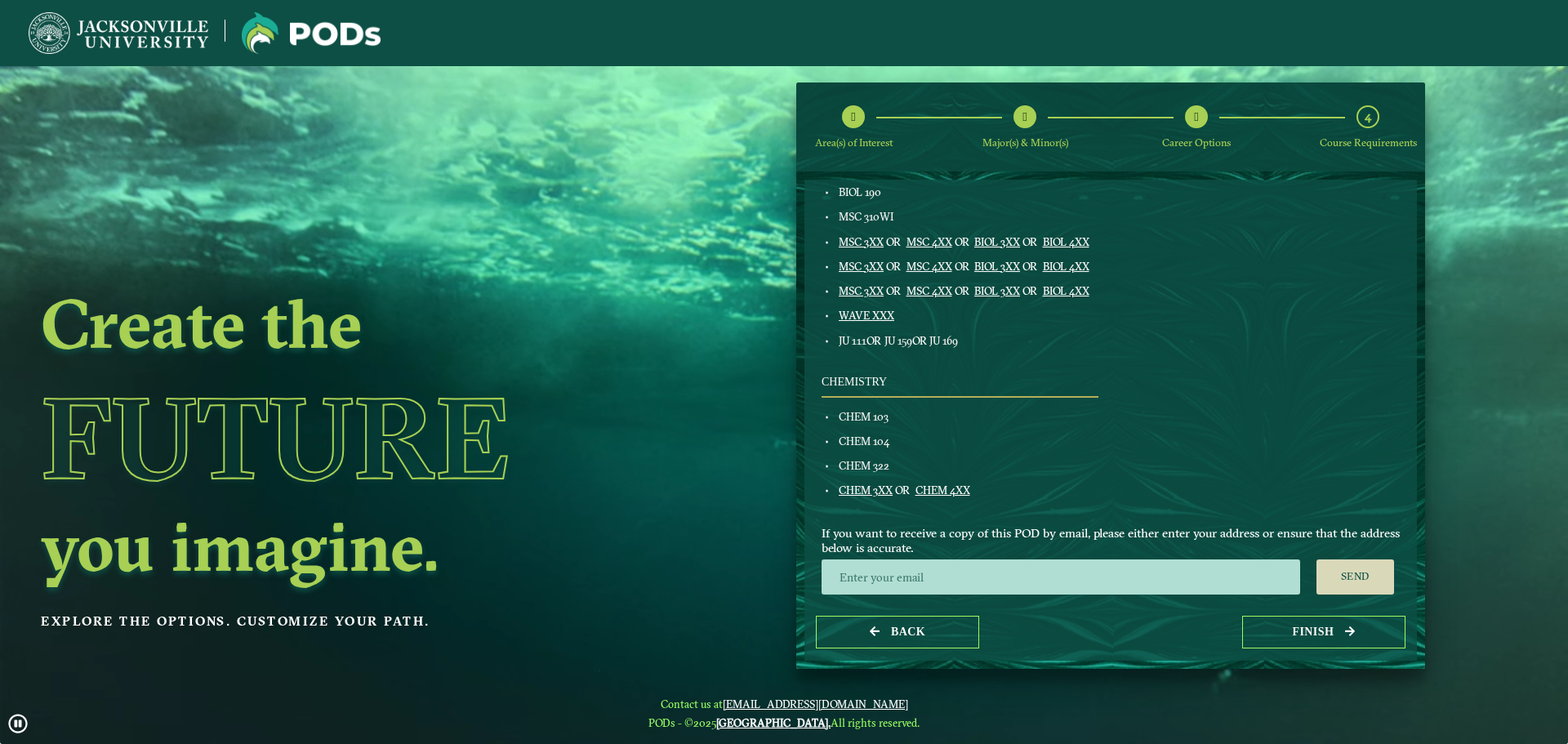
click at [876, 451] on div "Chemistry CHEM 103 CHEM 104 CHEM 322 CHEM 3XX OR CHEM 4XX" at bounding box center [959, 442] width 301 height 133
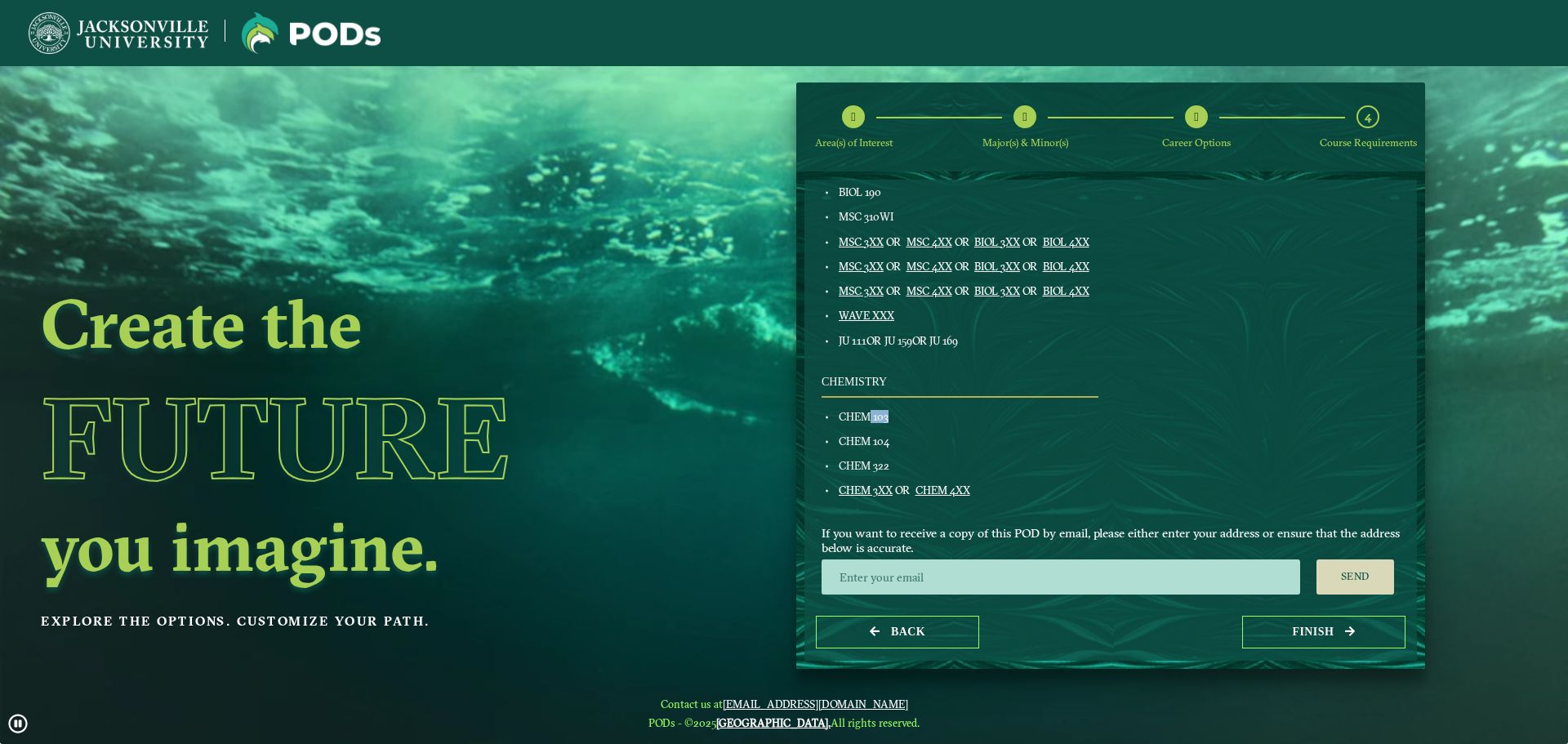
drag, startPoint x: 869, startPoint y: 413, endPoint x: 895, endPoint y: 418, distance: 26.5
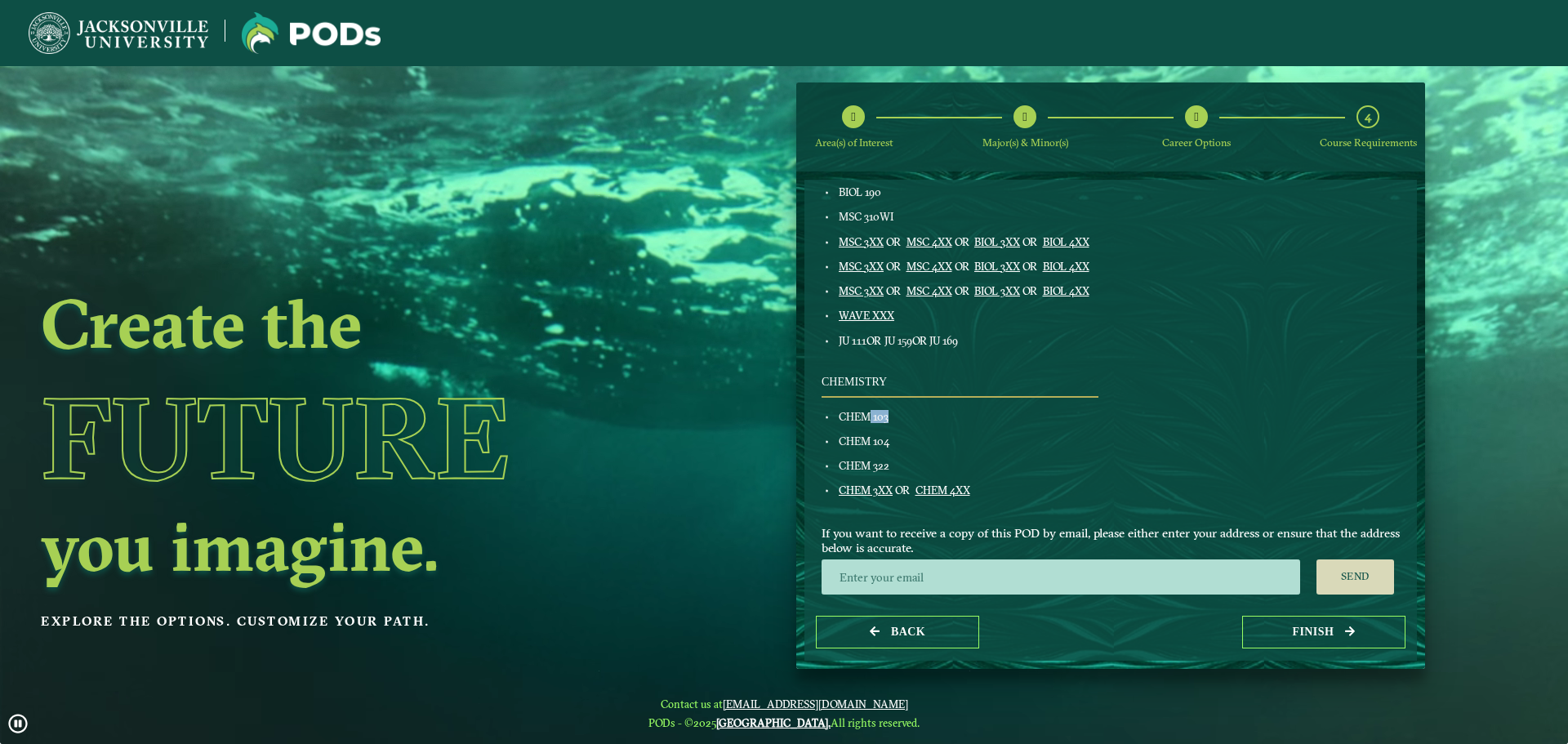
click at [895, 418] on div "CHEM 103" at bounding box center [967, 415] width 263 height 13
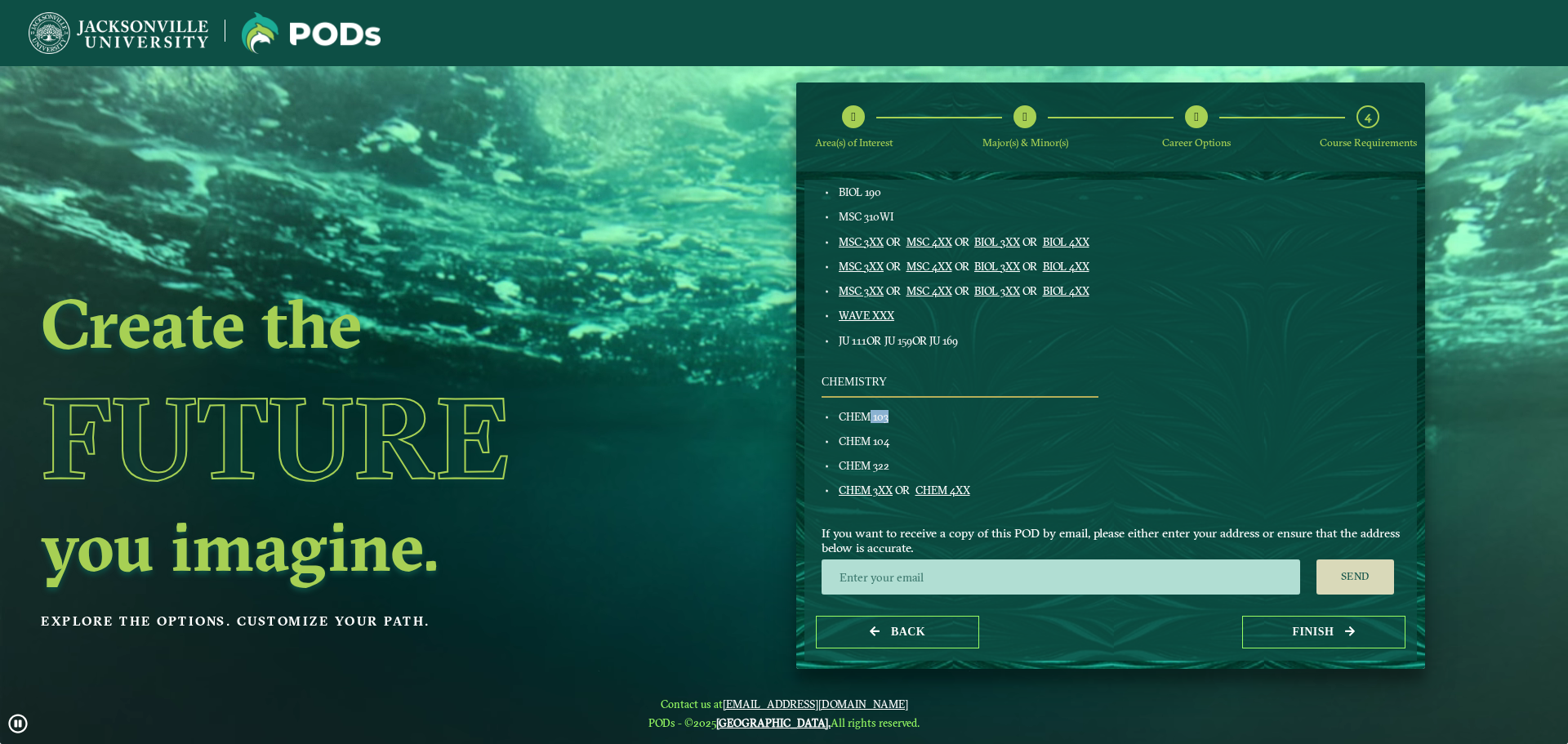
click at [891, 418] on div "CHEM 103" at bounding box center [967, 415] width 263 height 13
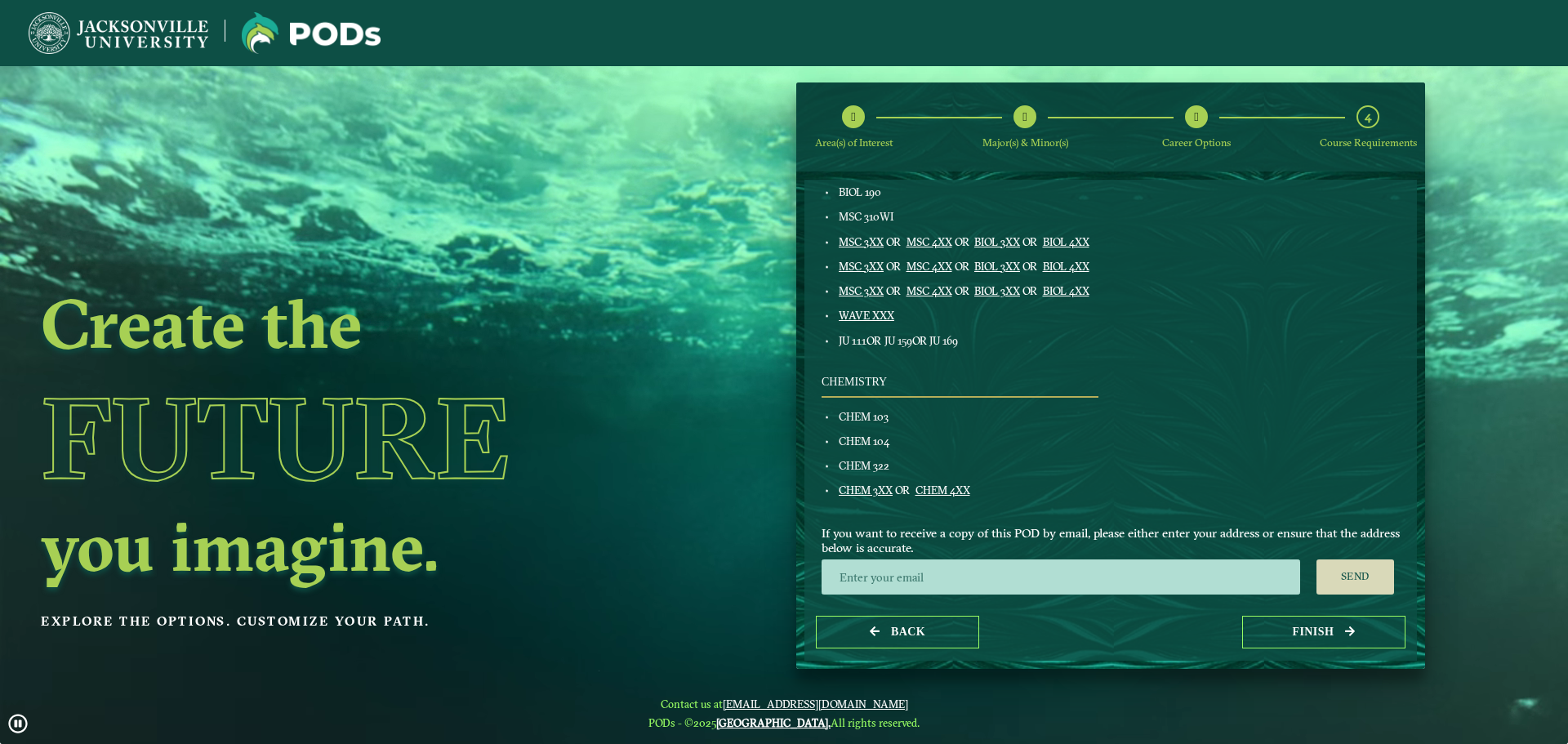
click at [859, 434] on div "CHEM 104" at bounding box center [967, 440] width 263 height 13
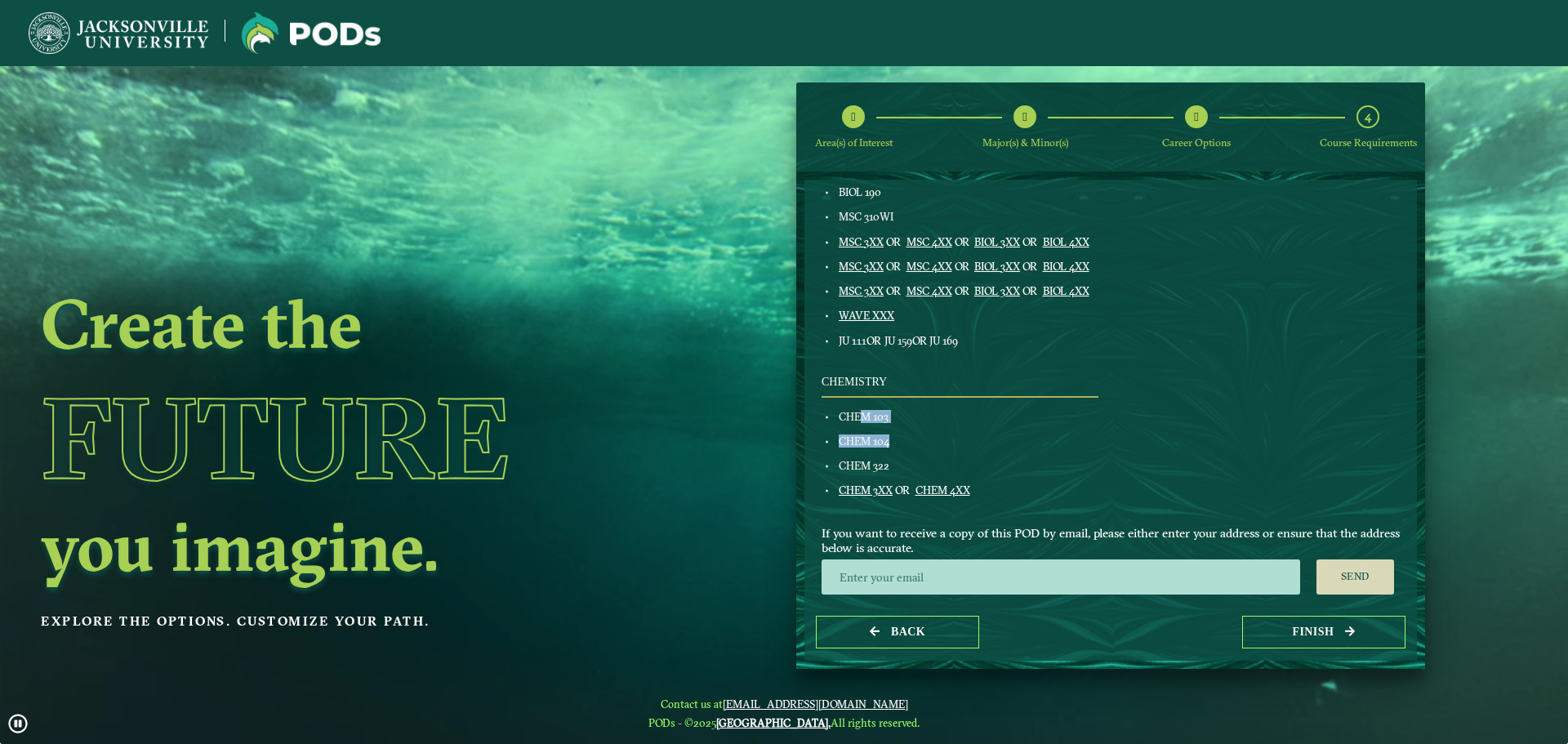
drag, startPoint x: 864, startPoint y: 421, endPoint x: 896, endPoint y: 423, distance: 32.1
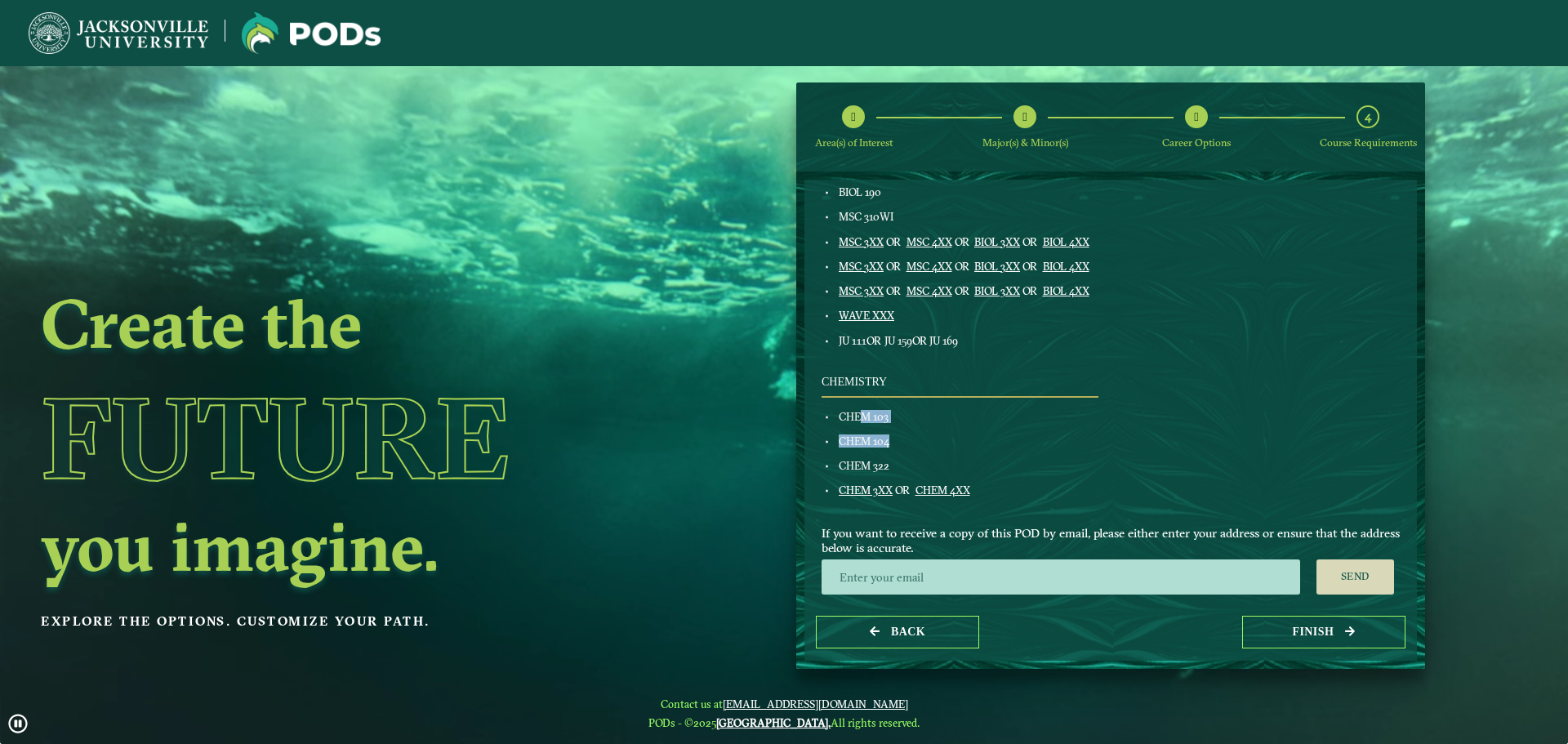
click at [896, 423] on div "Chemistry CHEM 103 CHEM 104 CHEM 322 CHEM 3XX OR CHEM 4XX" at bounding box center [959, 442] width 301 height 133
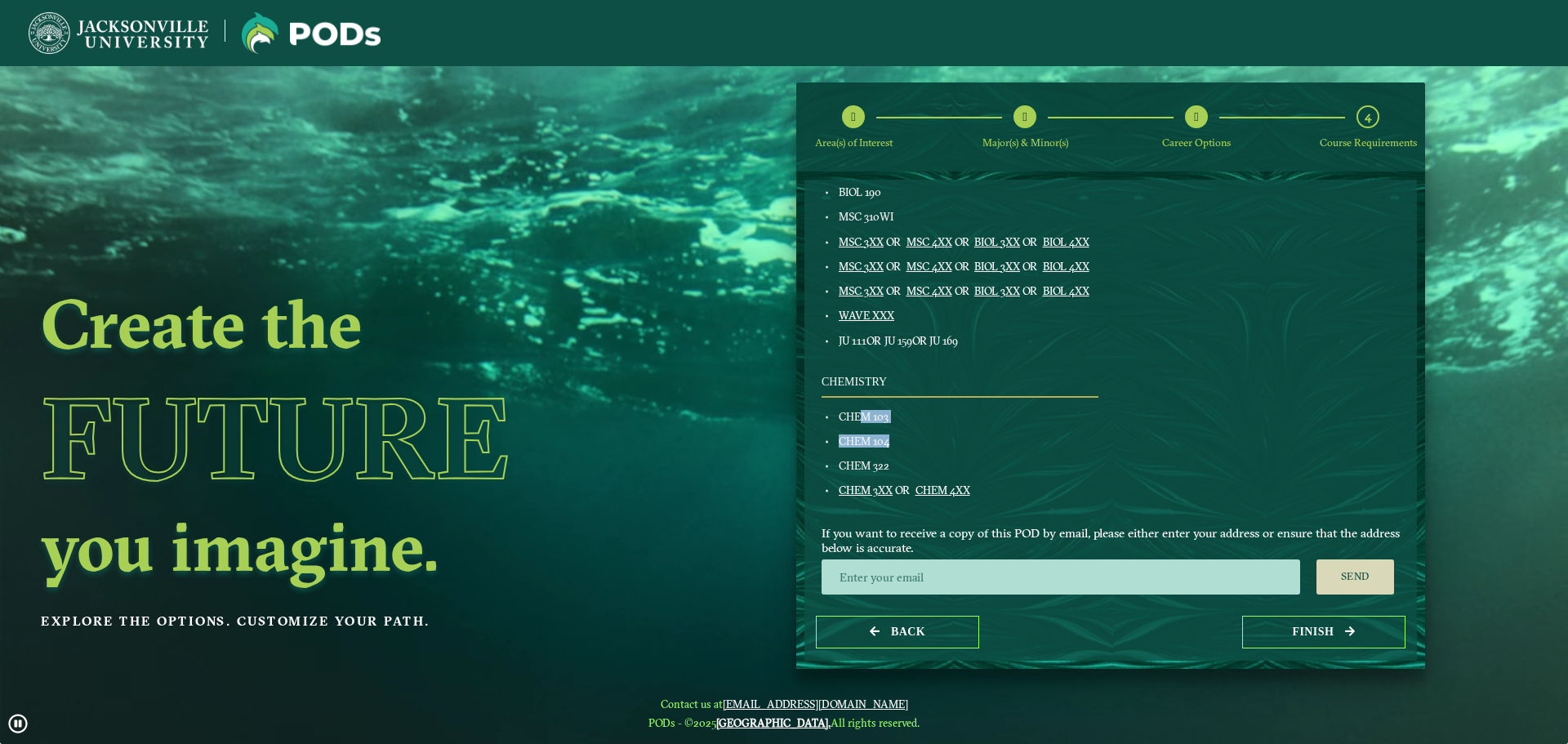
click at [867, 422] on span "CHEM 103" at bounding box center [864, 415] width 50 height 13
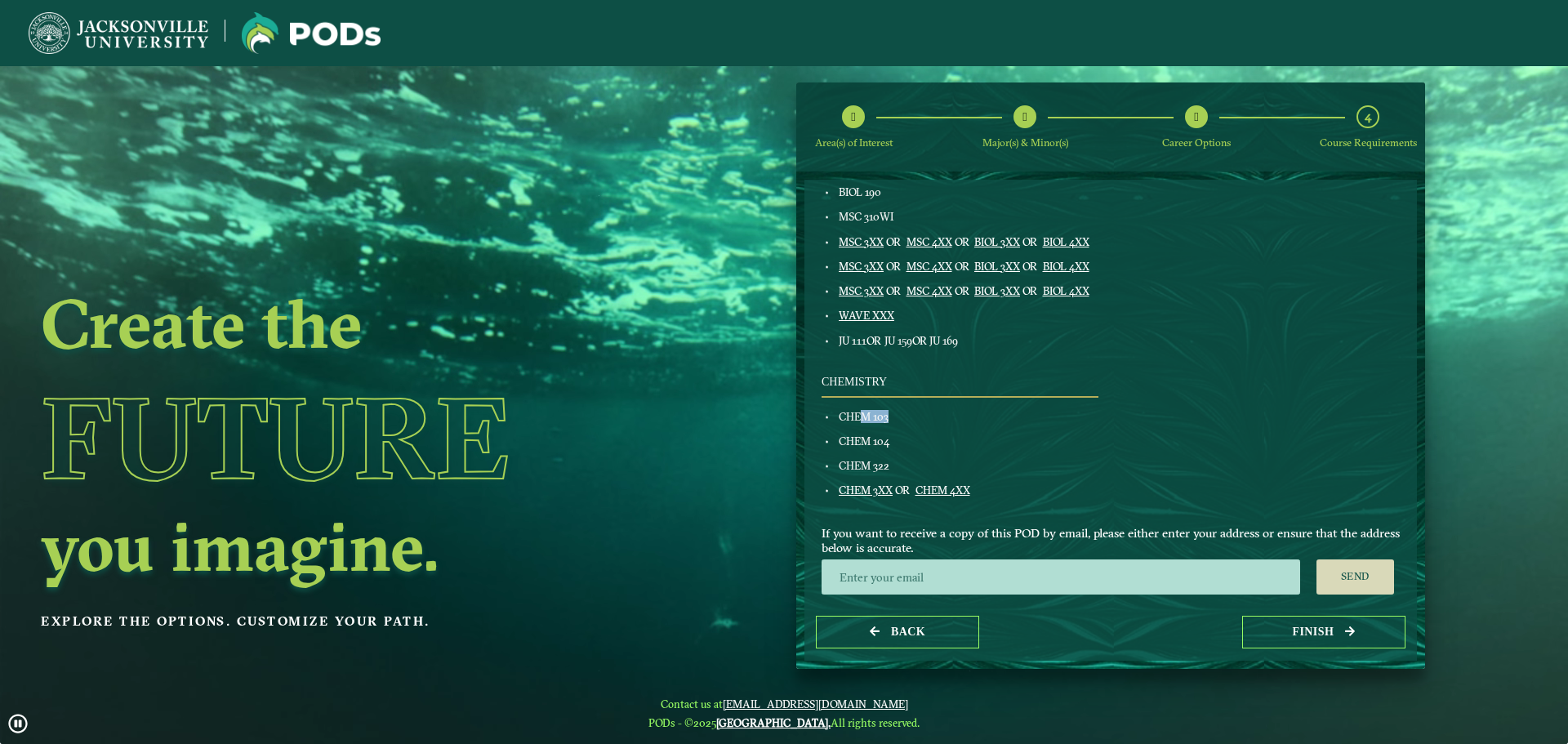
drag, startPoint x: 866, startPoint y: 416, endPoint x: 908, endPoint y: 413, distance: 42.1
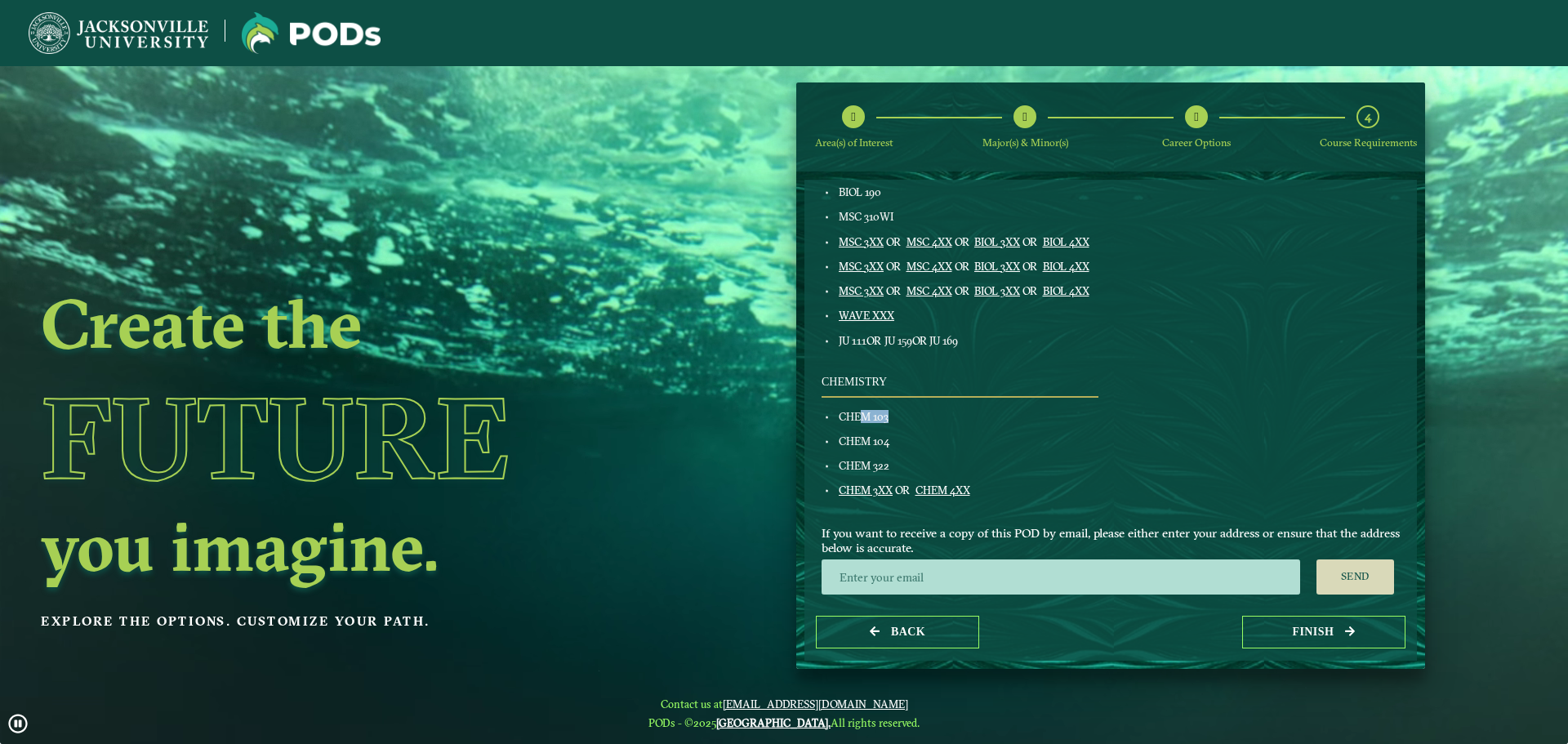
click at [908, 413] on div "CHEM 103" at bounding box center [967, 415] width 263 height 13
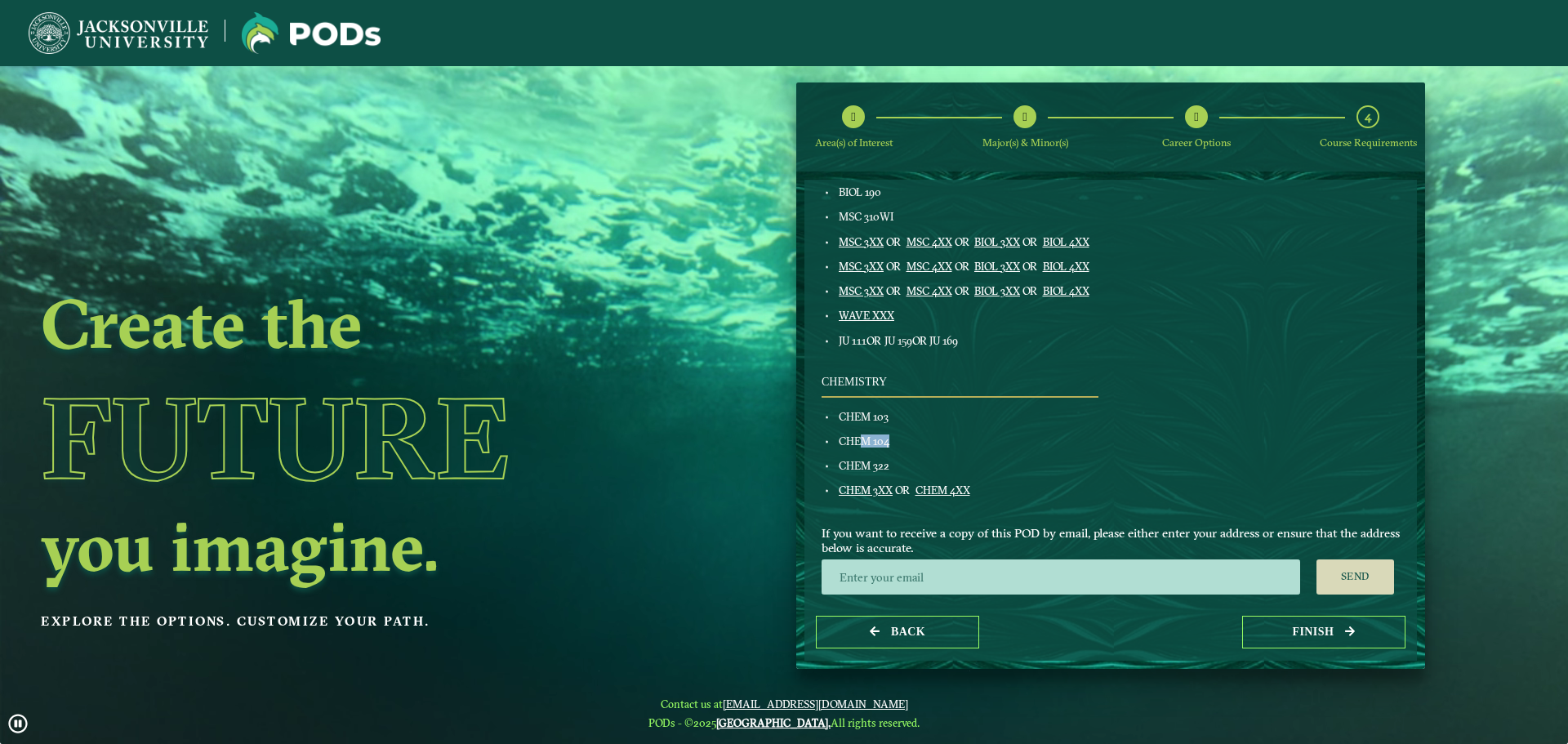
drag, startPoint x: 872, startPoint y: 435, endPoint x: 939, endPoint y: 435, distance: 67.0
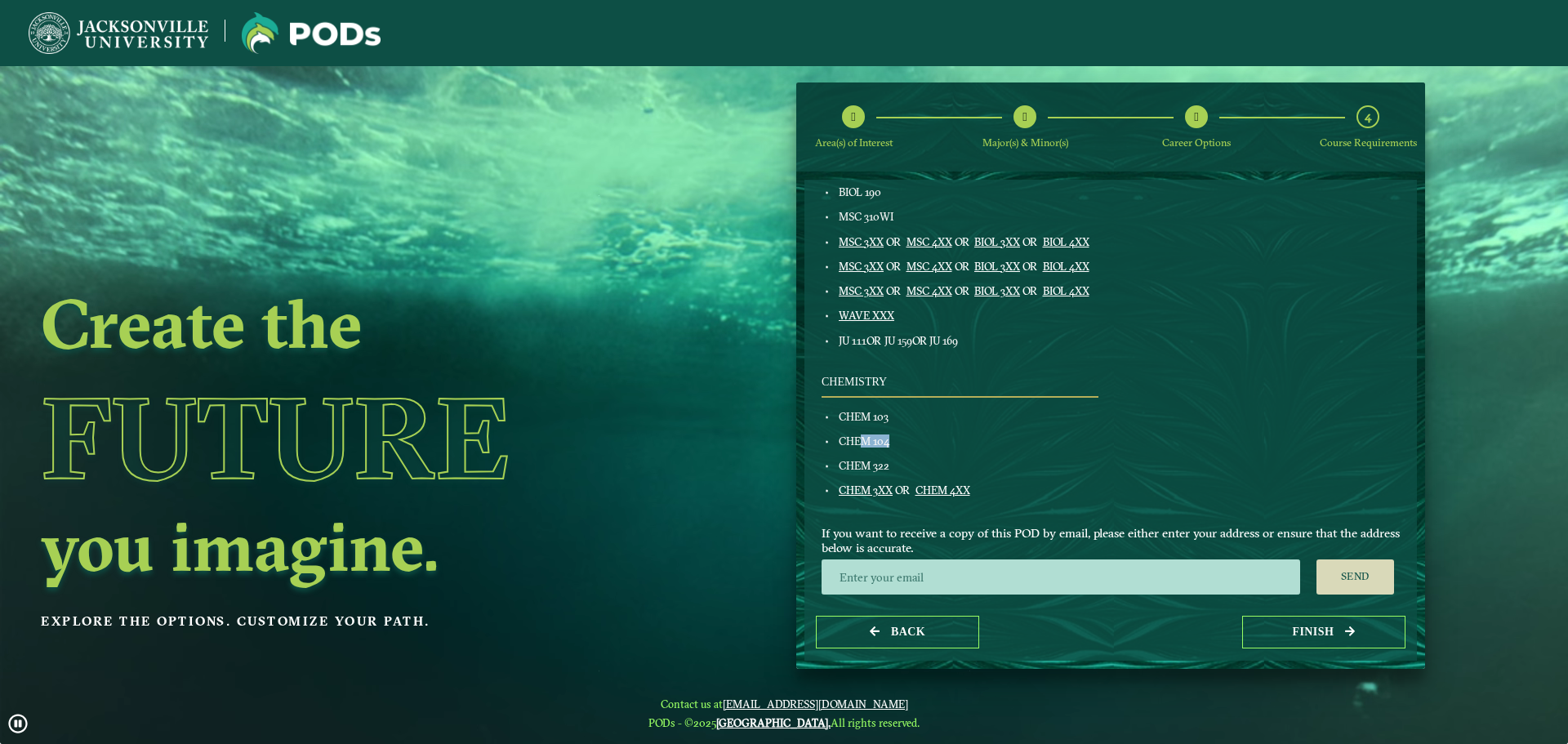
click at [943, 435] on div "CHEM 104" at bounding box center [967, 440] width 263 height 13
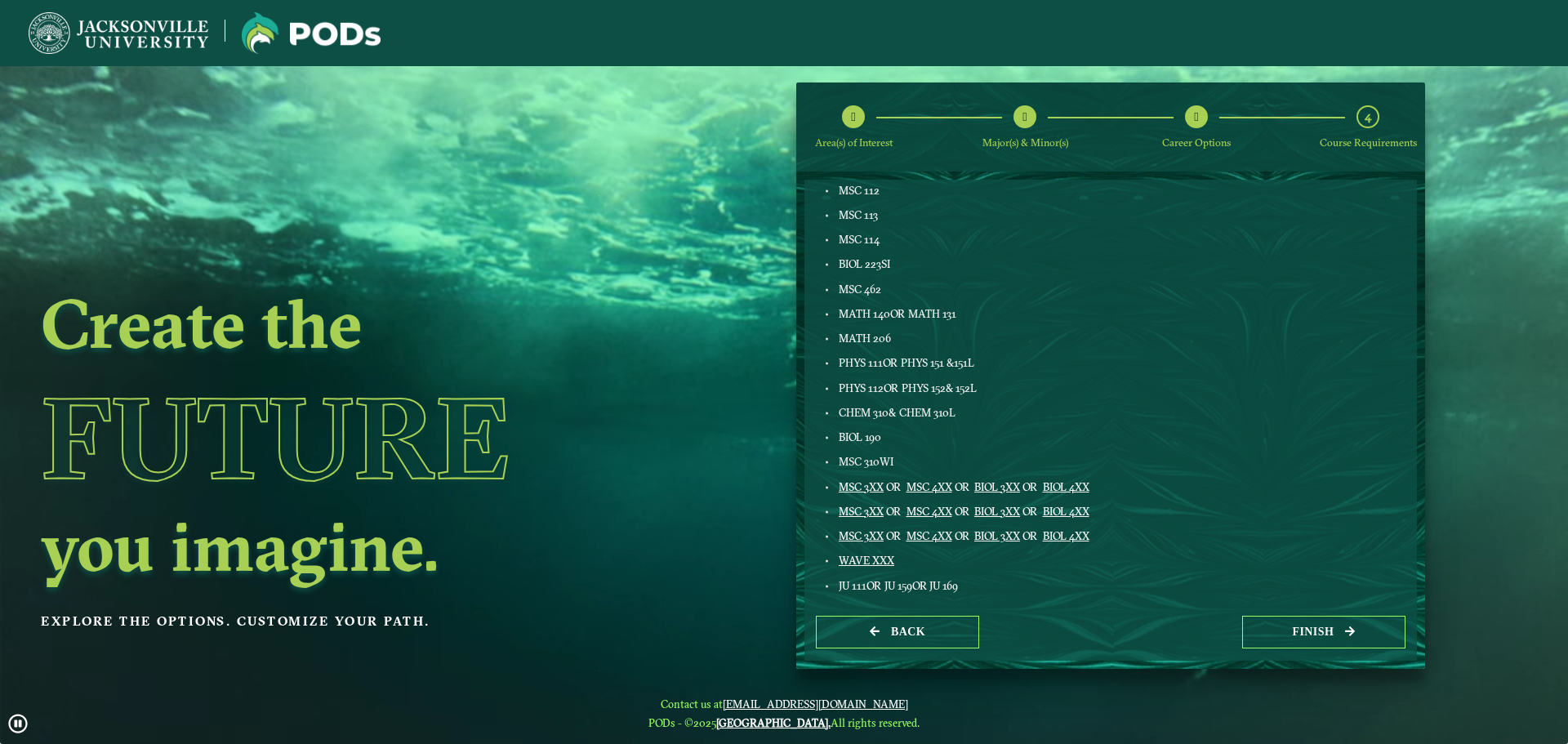
scroll to position [82, 0]
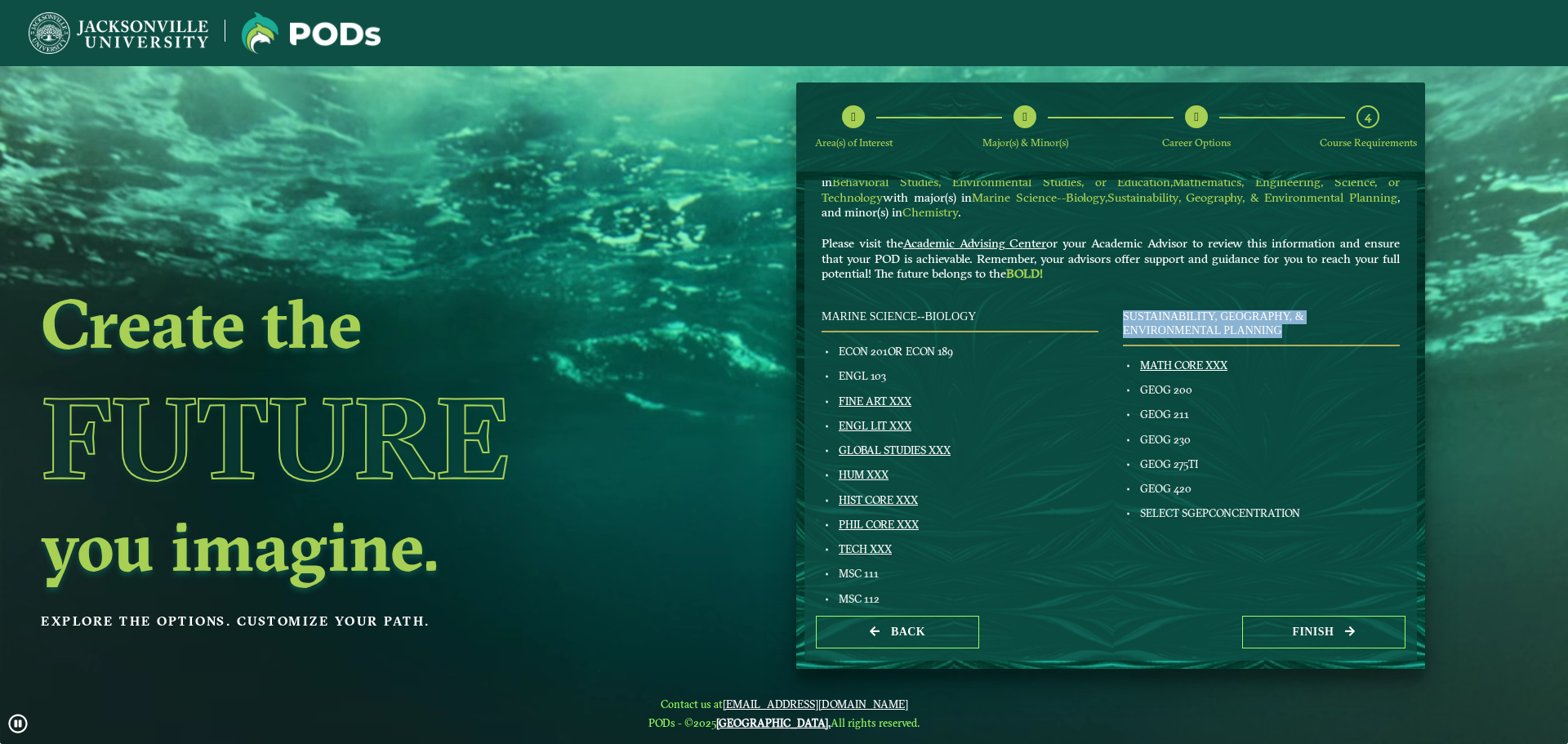
drag, startPoint x: 1331, startPoint y: 331, endPoint x: 1125, endPoint y: 308, distance: 207.3
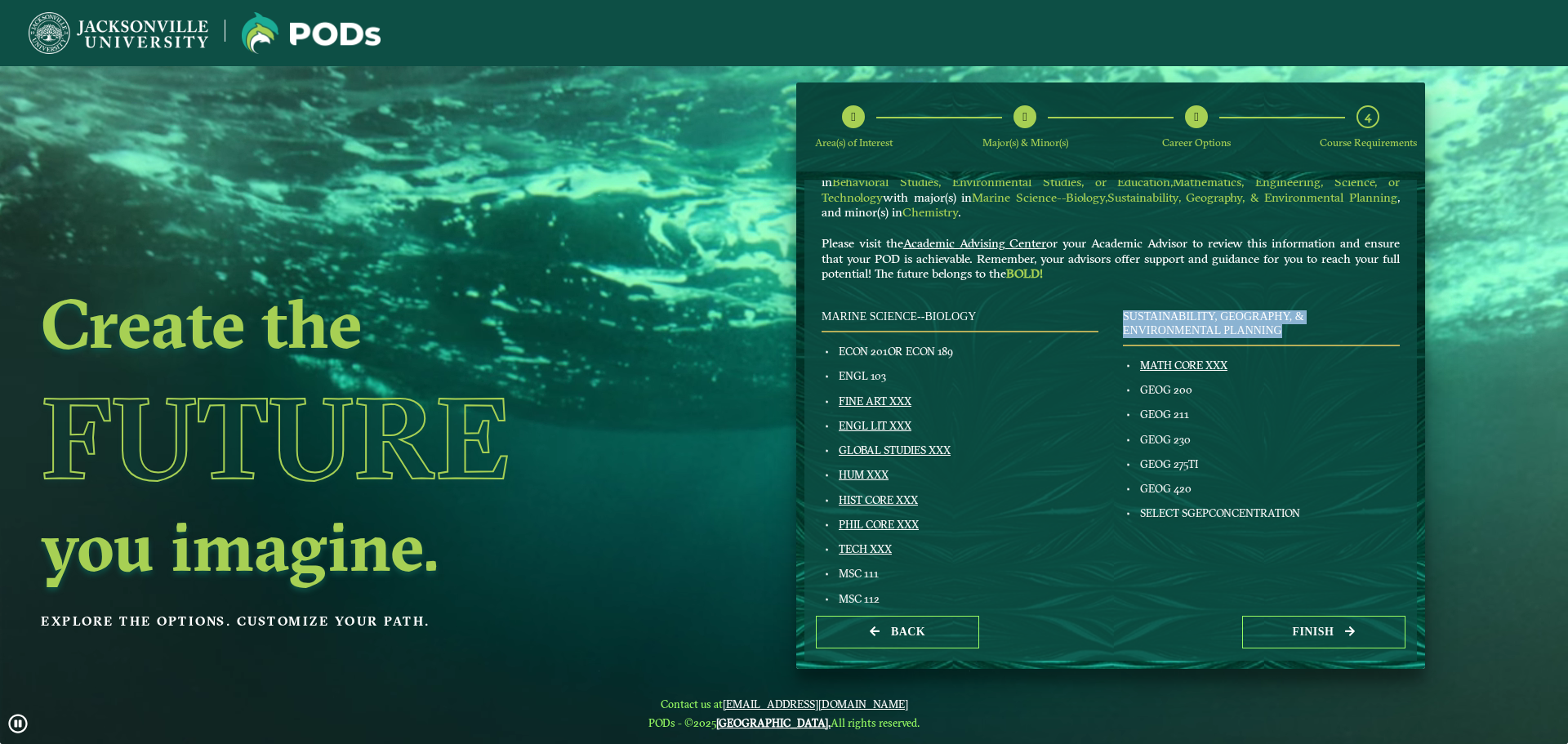
click at [1125, 308] on div "Marine Science--Biology ECON 201 OR ECON 189 ENGL 103 FINE ART XXX ENGL LIT XXX…" at bounding box center [1110, 726] width 603 height 868
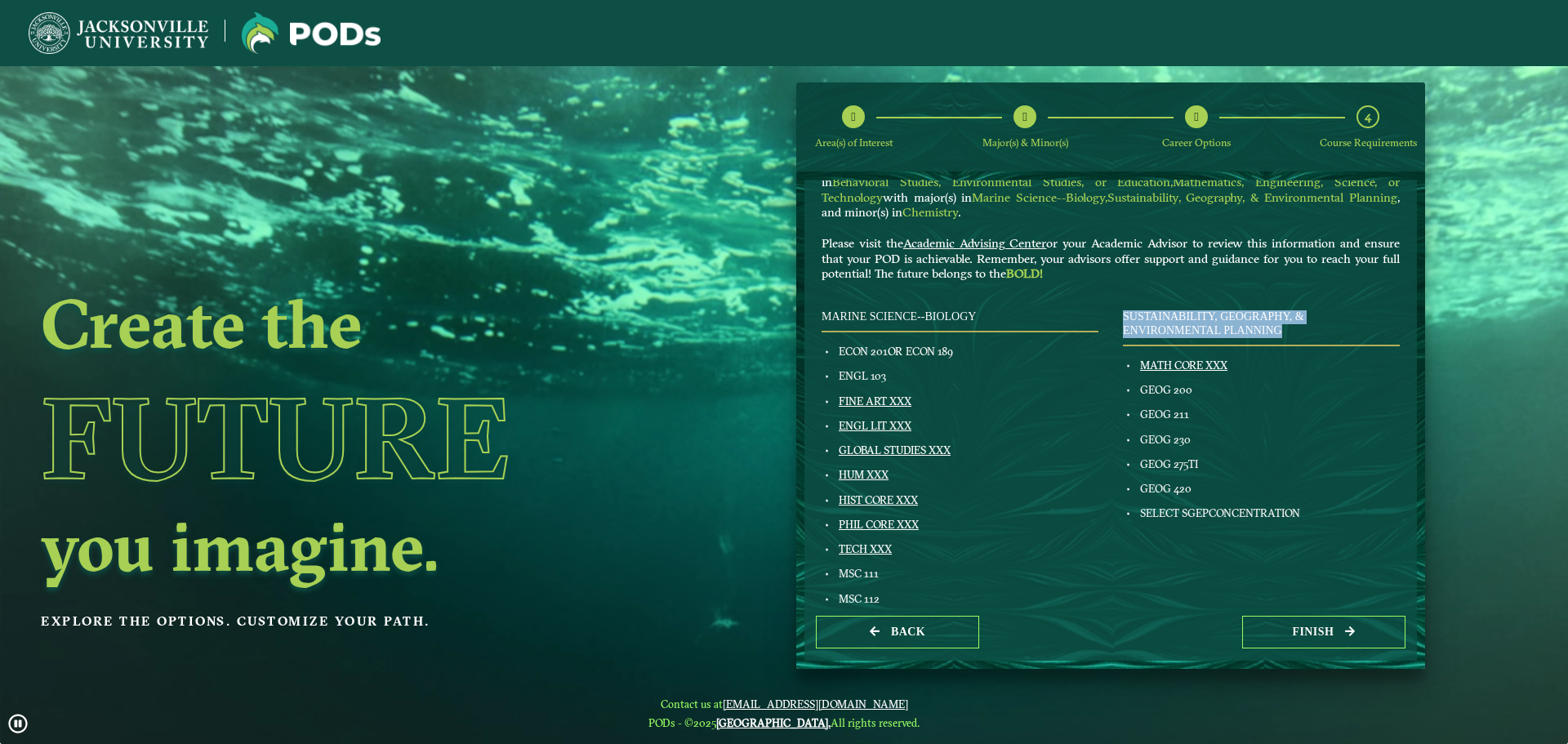
copy h4 "Sustainability, Geography, & Environmental Planning"
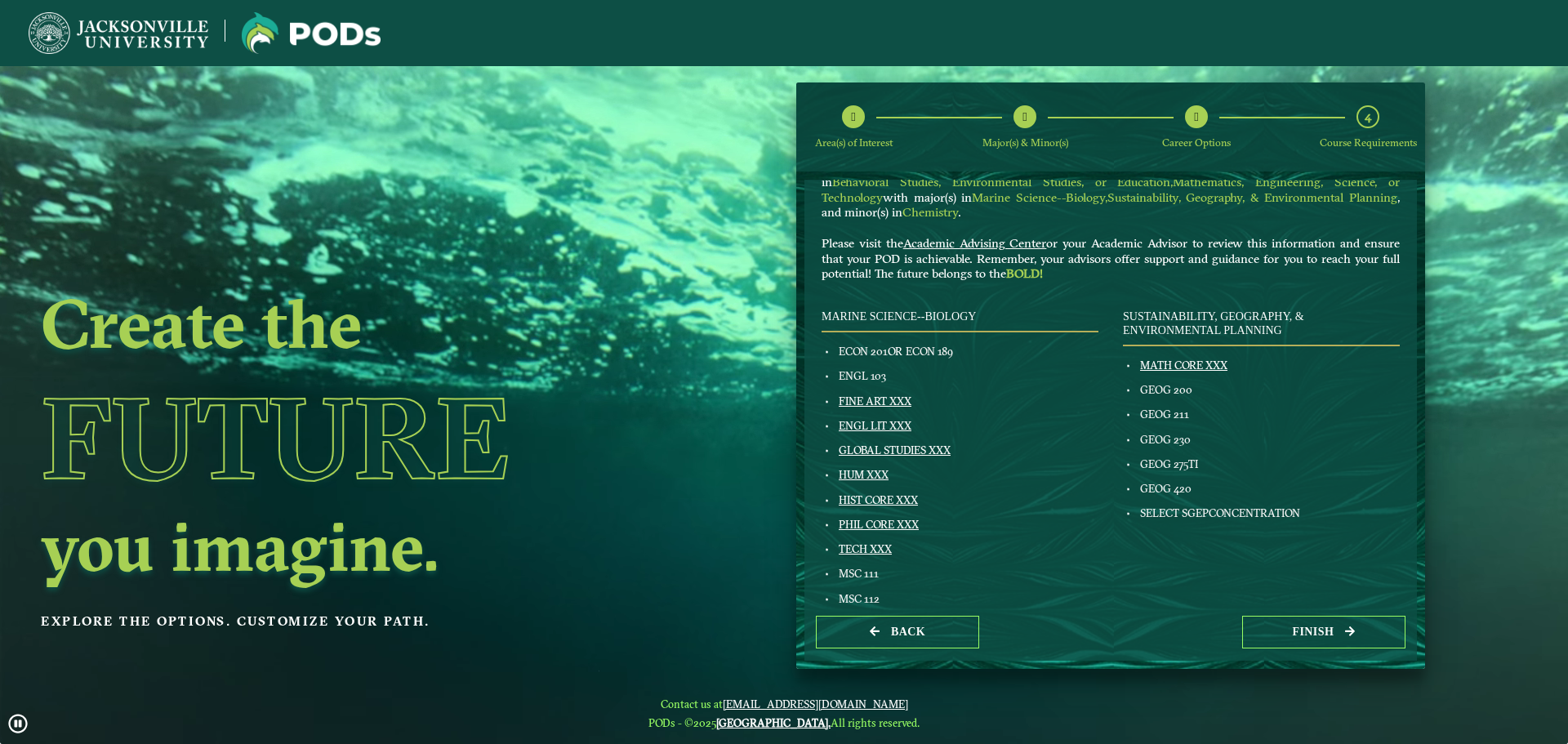
click at [1197, 510] on span "SELECT SGEPCONCENTRATION" at bounding box center [1219, 512] width 160 height 13
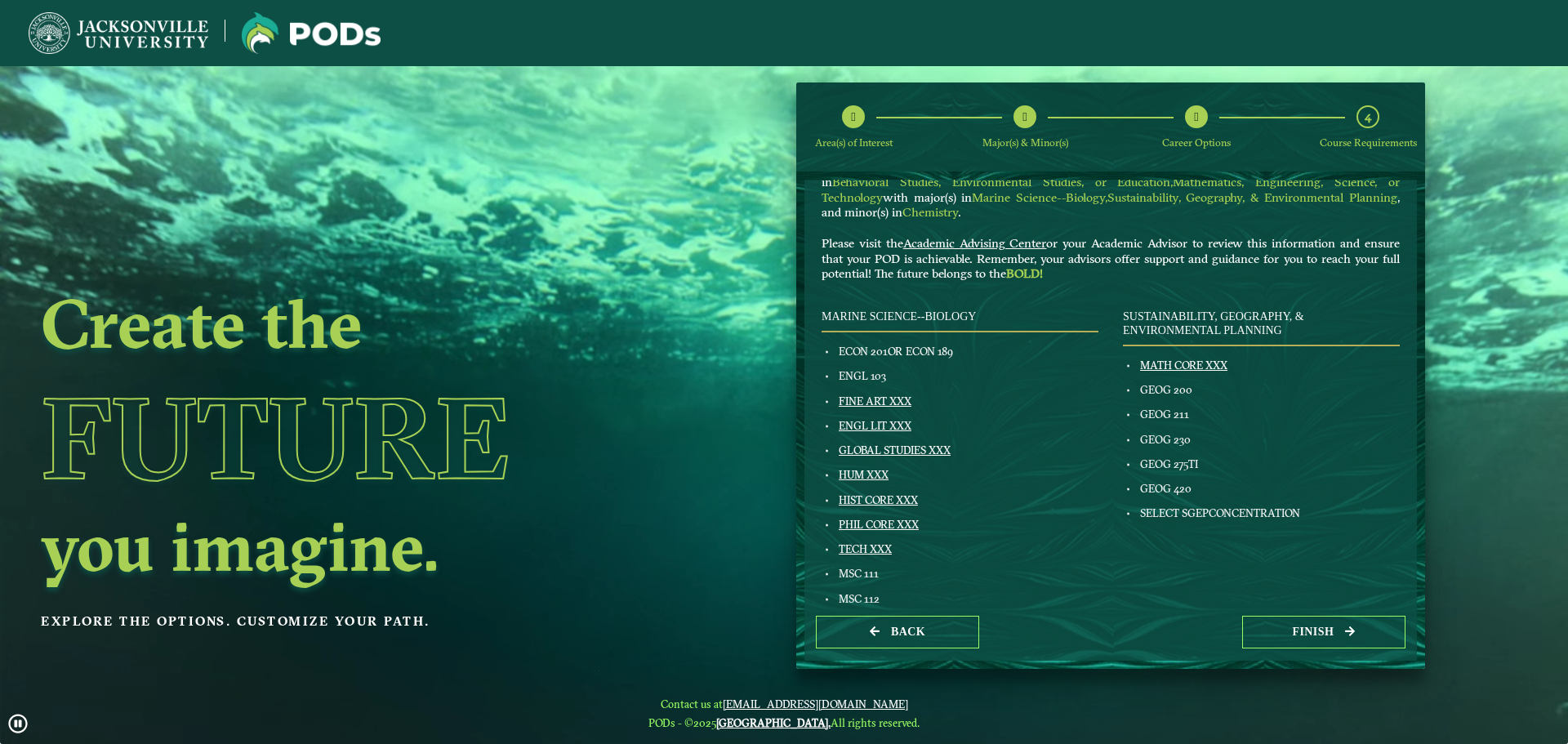
scroll to position [0, 0]
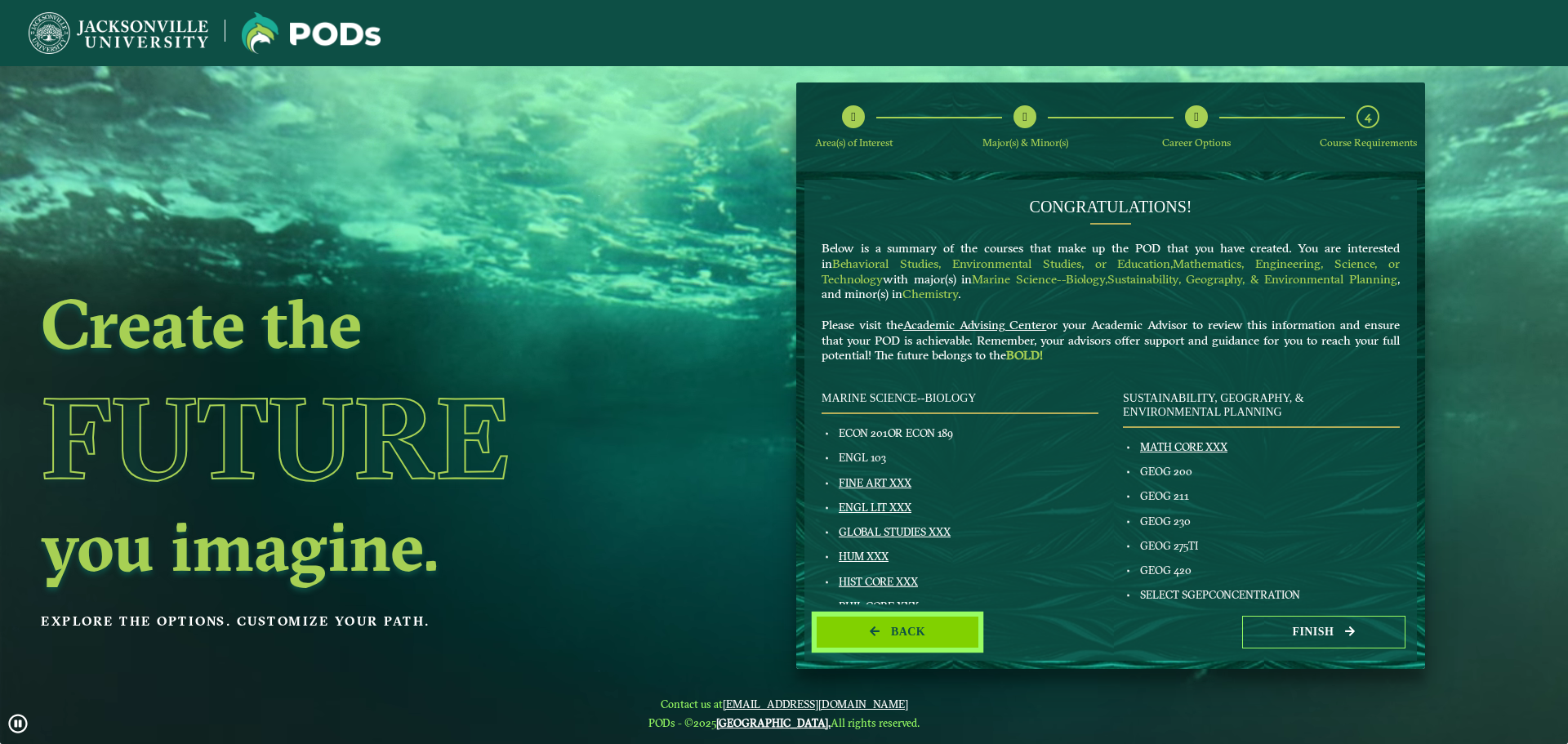
click at [953, 628] on button "Back" at bounding box center [898, 632] width 163 height 34
